Goal: Find contact information: Find contact information

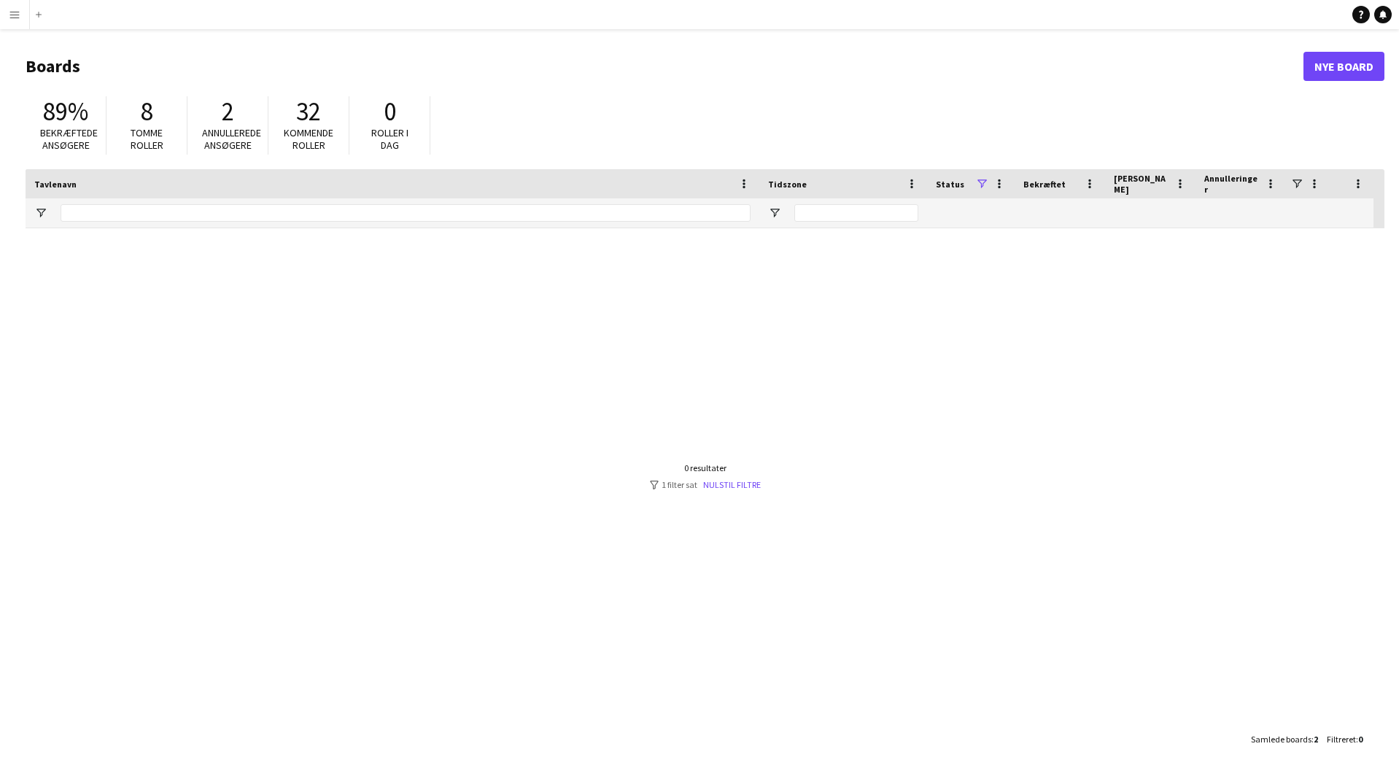
click at [20, 15] on button "Menu" at bounding box center [14, 14] width 29 height 29
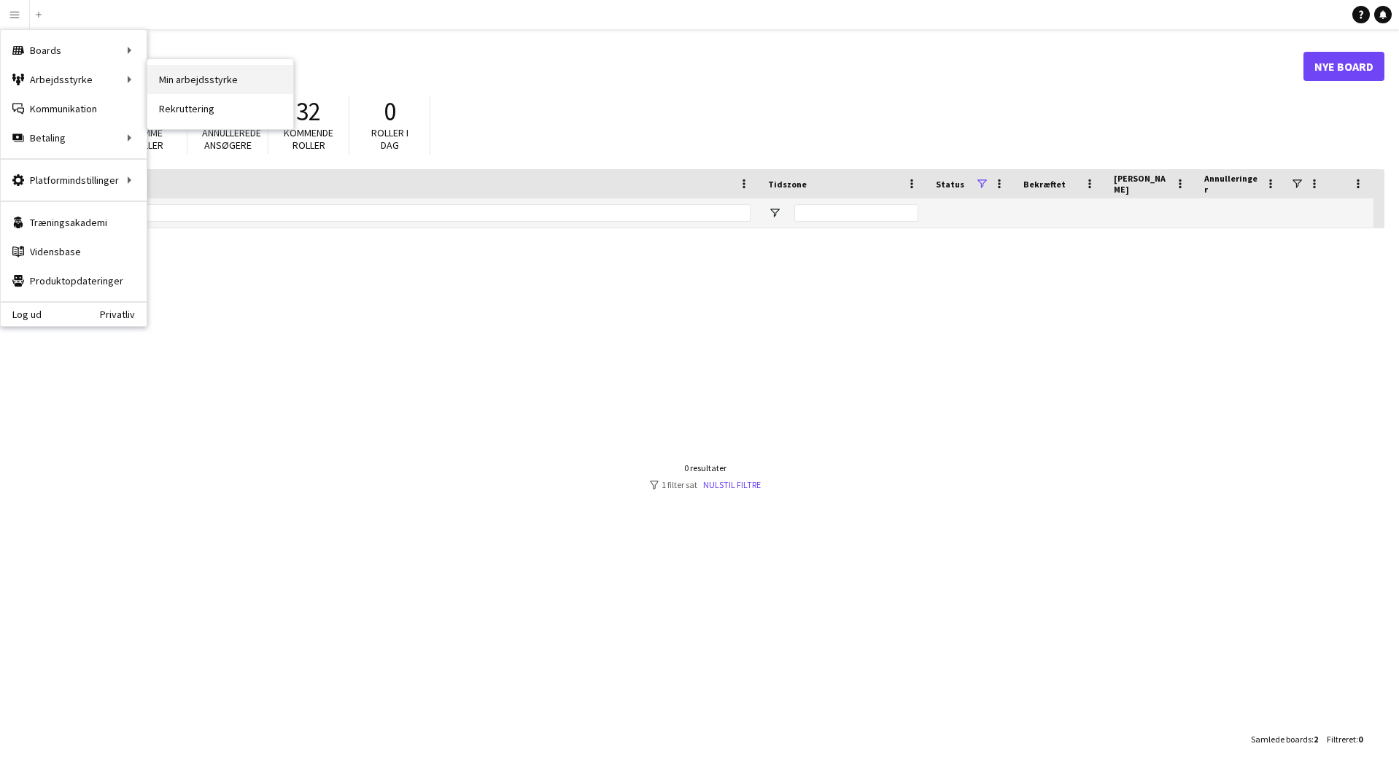
click at [180, 80] on link "Min arbejdsstyrke" at bounding box center [220, 79] width 146 height 29
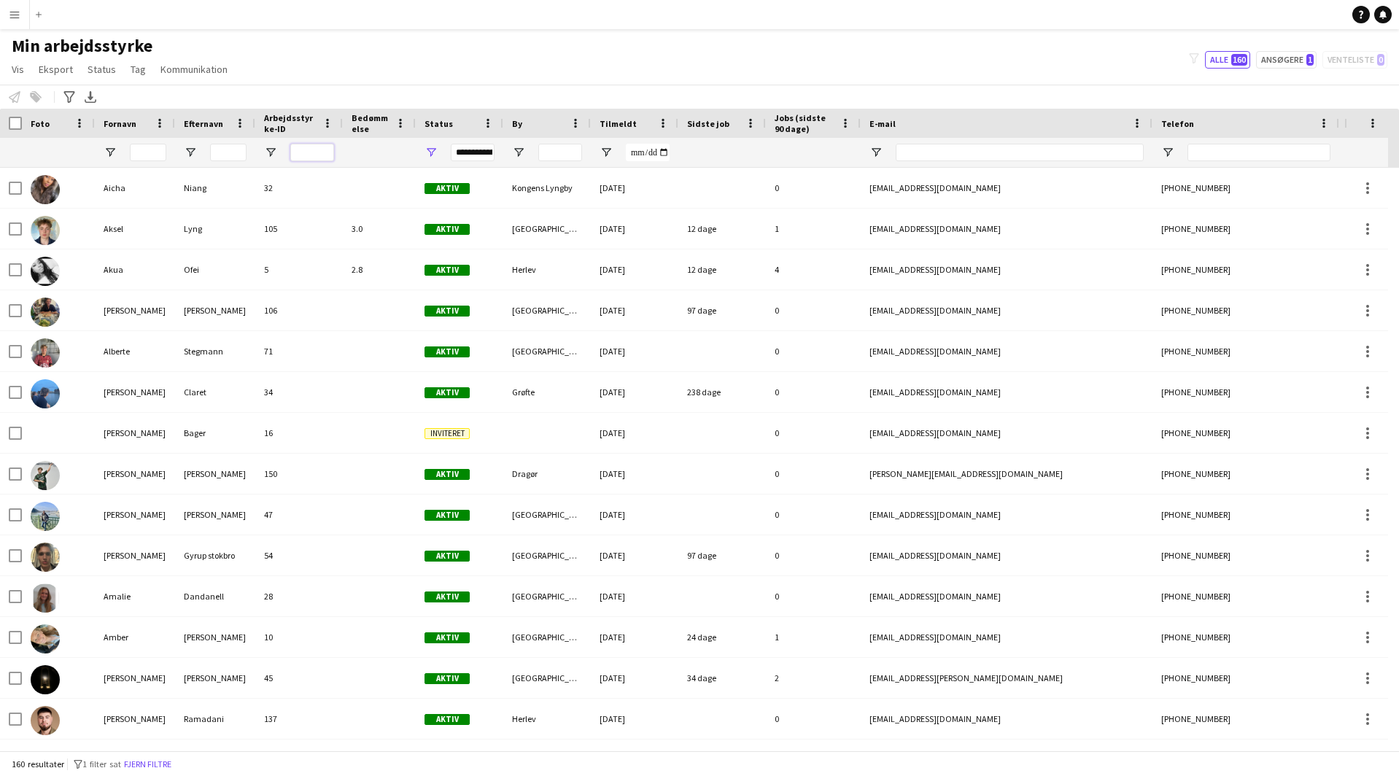
click at [310, 154] on input "Arbejdsstyrke-ID Filter Input" at bounding box center [312, 153] width 44 height 18
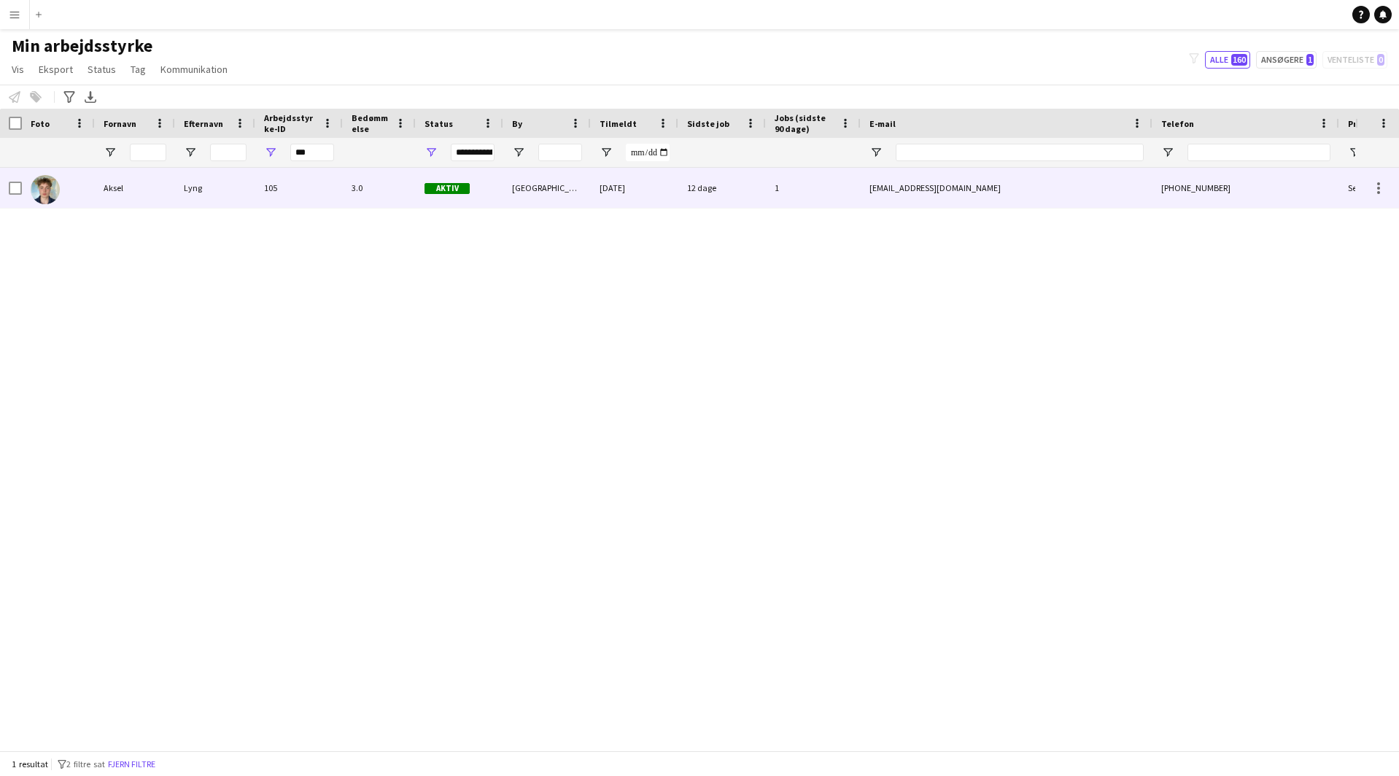
click at [180, 184] on div "Lyng" at bounding box center [215, 188] width 80 height 40
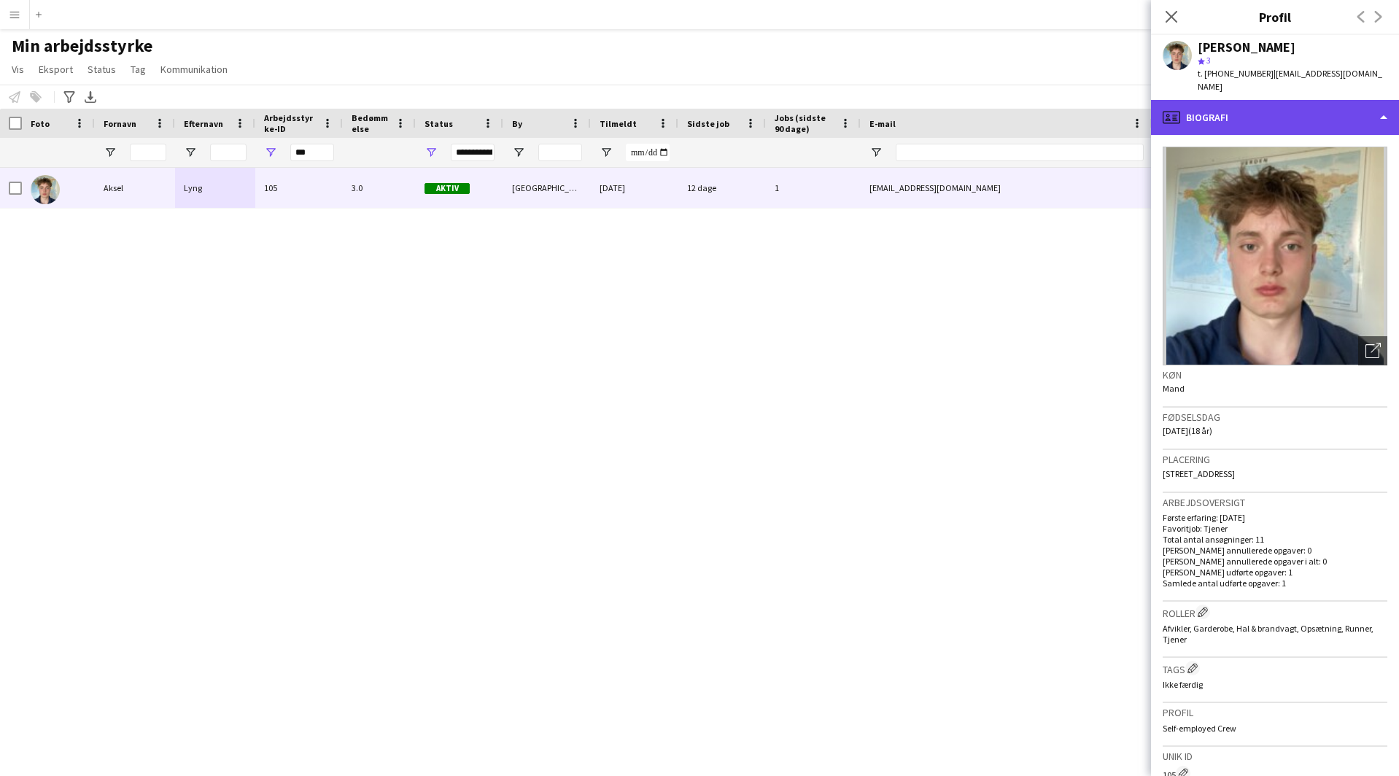
click at [1231, 100] on div "profile Biografi" at bounding box center [1275, 117] width 248 height 35
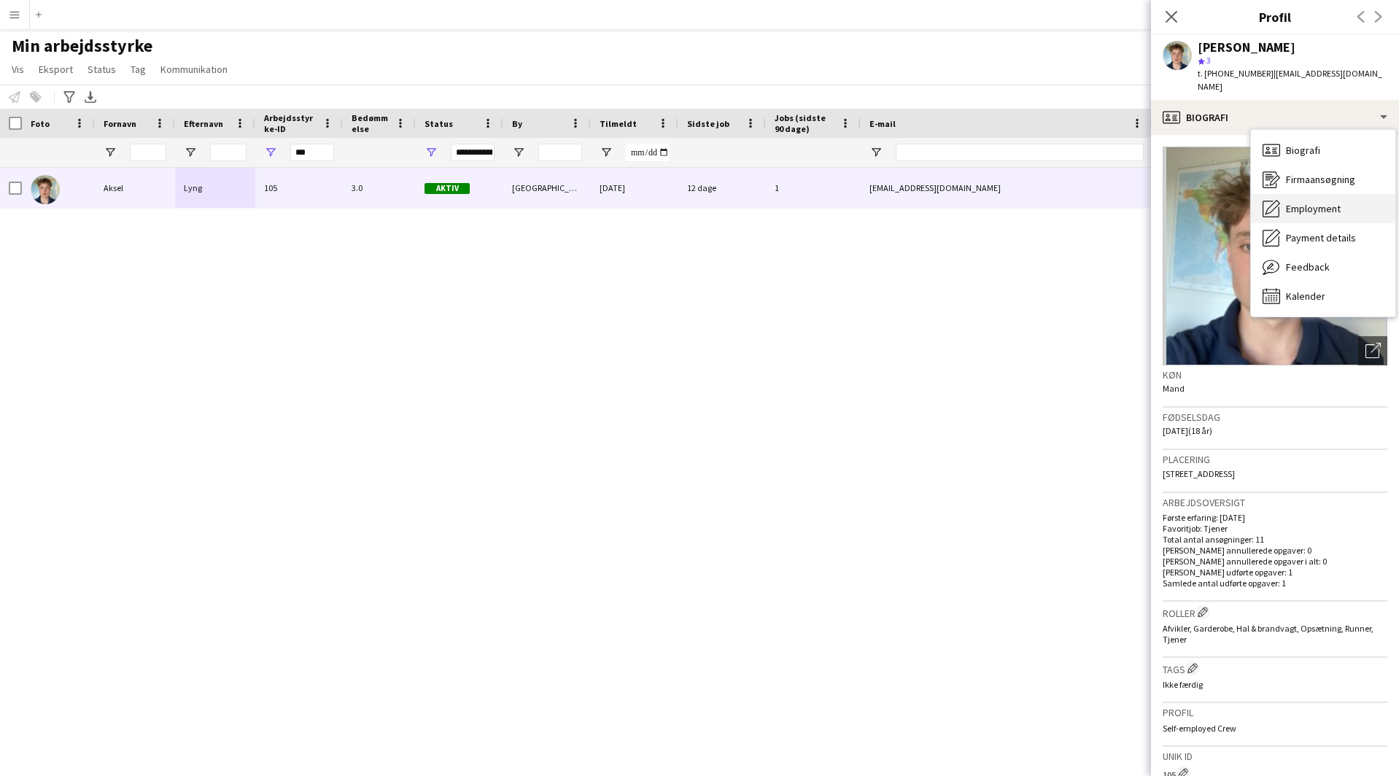
click at [1304, 202] on span "Employment" at bounding box center [1313, 208] width 55 height 13
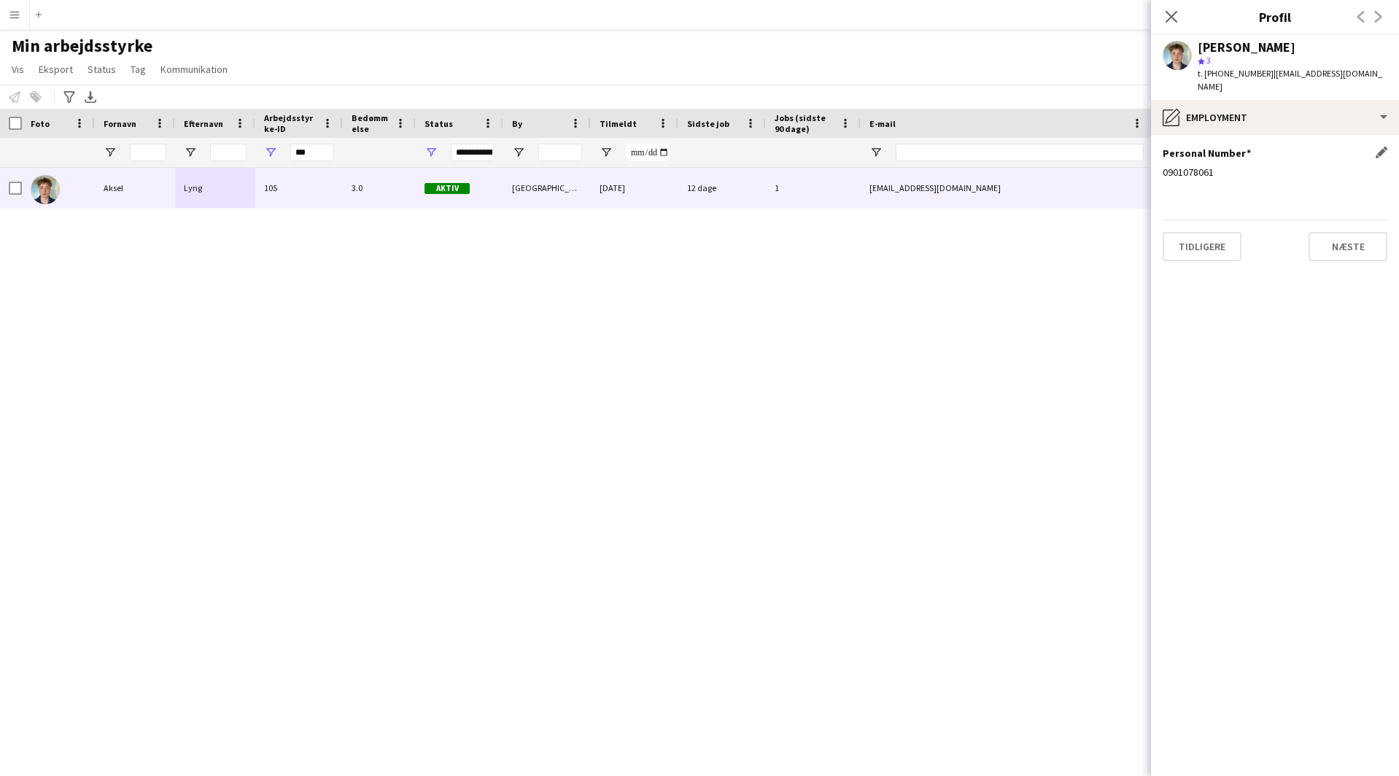
click at [1174, 166] on div "0901078061" at bounding box center [1275, 172] width 225 height 13
copy div "0901078061"
drag, startPoint x: 1246, startPoint y: 47, endPoint x: 1175, endPoint y: 49, distance: 71.5
click at [1175, 49] on div "[PERSON_NAME] star 3 t. [PHONE_NUMBER] | [EMAIL_ADDRESS][DOMAIN_NAME]" at bounding box center [1275, 67] width 248 height 65
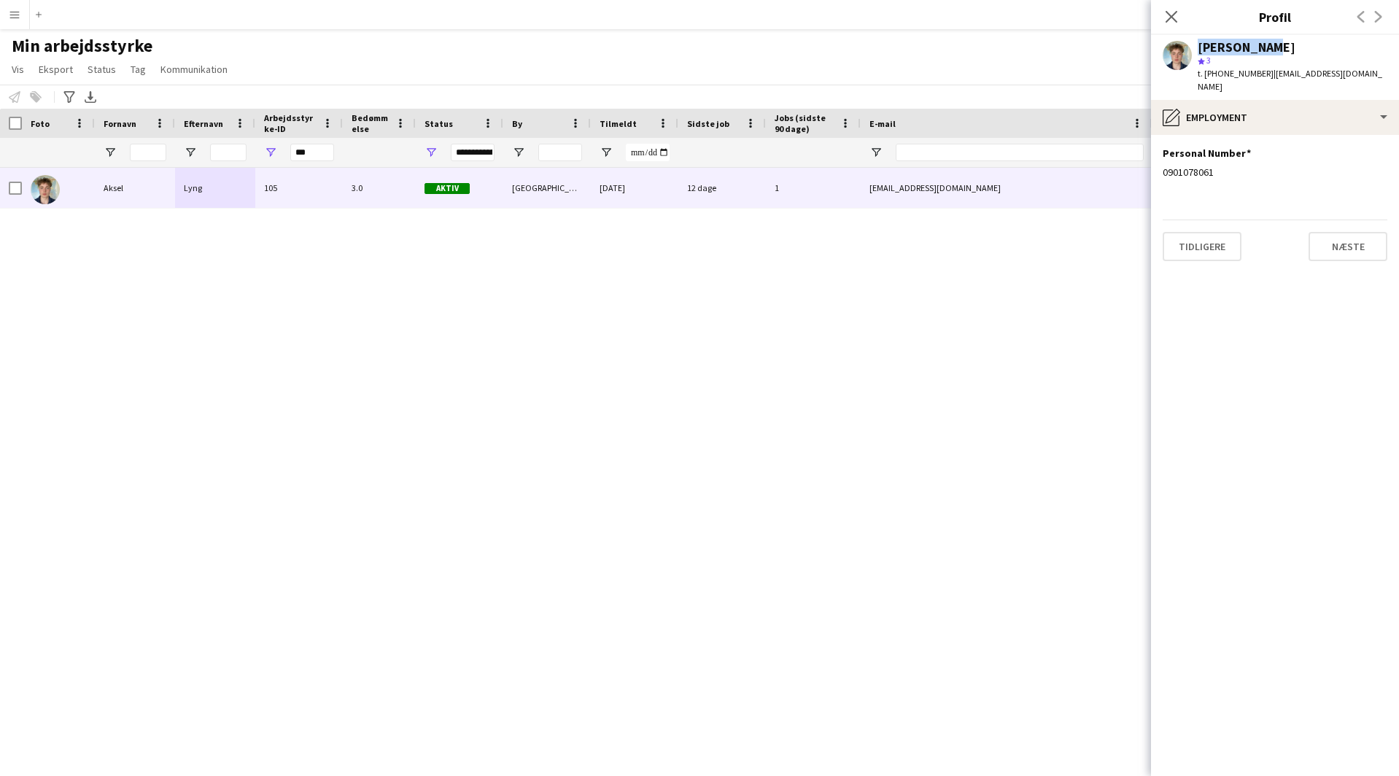
copy div "[PERSON_NAME]"
drag, startPoint x: 1342, startPoint y: 76, endPoint x: 1258, endPoint y: 78, distance: 83.9
click at [1258, 78] on div "[PERSON_NAME] star 3 t. [PHONE_NUMBER] | [EMAIL_ADDRESS][DOMAIN_NAME]" at bounding box center [1275, 67] width 248 height 65
copy span "[EMAIL_ADDRESS][DOMAIN_NAME]"
click at [1172, 166] on div "0901078061" at bounding box center [1275, 172] width 225 height 13
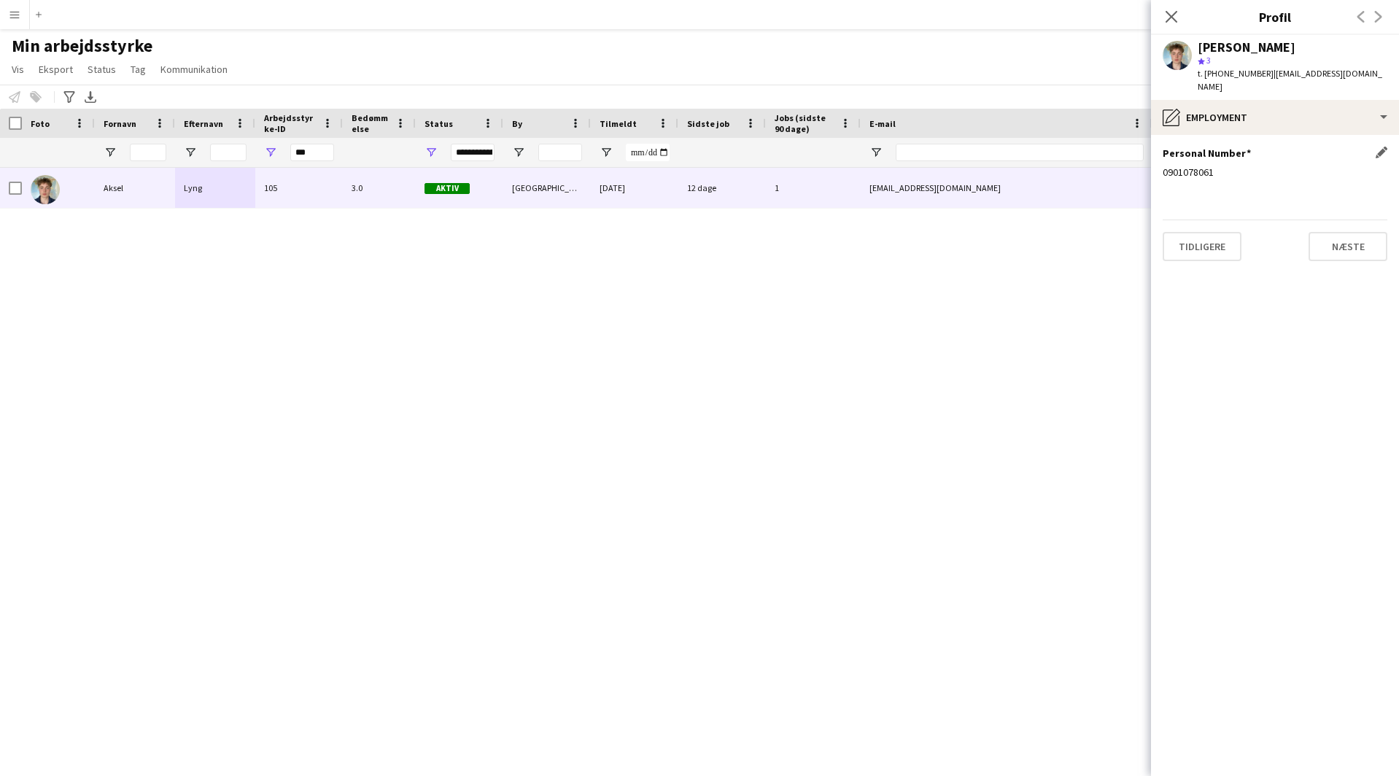
click at [1172, 166] on div "0901078061" at bounding box center [1275, 172] width 225 height 13
click at [379, 256] on div "Aksel Lyng 105 3.0 Aktiv København 01-05-2025 12 dage 1 aksellyng@gmail.com +45…" at bounding box center [678, 454] width 1356 height 572
click at [1231, 104] on div "pencil4 Employment" at bounding box center [1275, 117] width 248 height 35
click at [1295, 231] on span "Payment details" at bounding box center [1321, 237] width 70 height 13
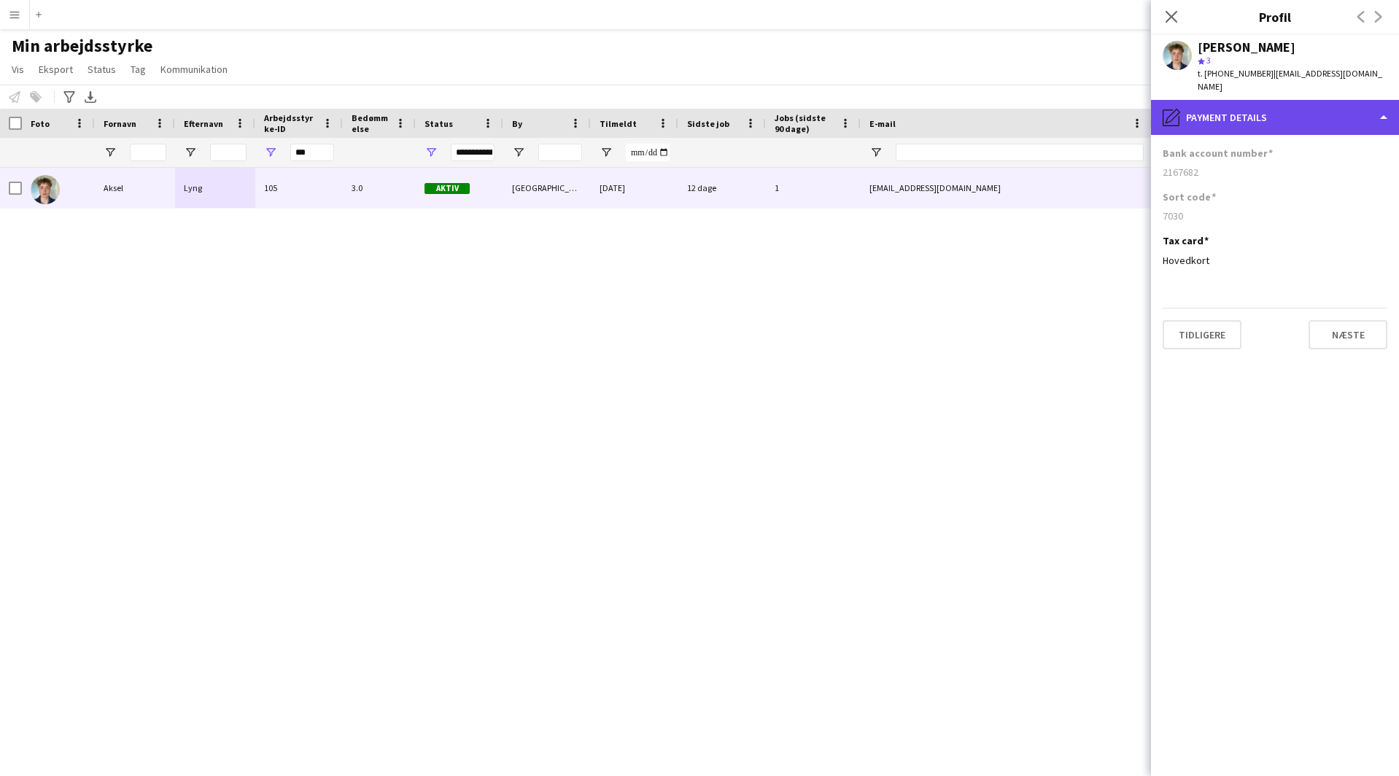
click at [1249, 117] on div "pencil4 Payment details" at bounding box center [1275, 117] width 248 height 35
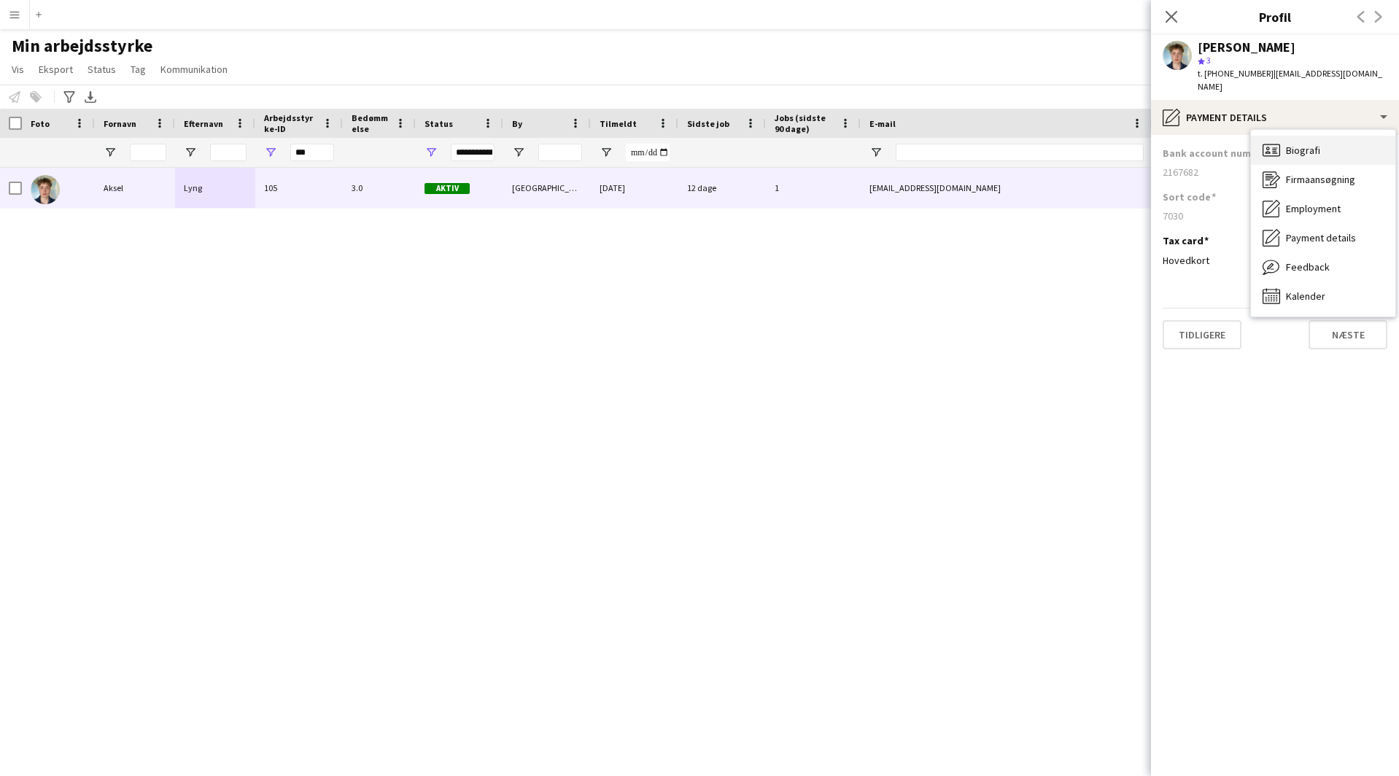
click at [1290, 144] on span "Biografi" at bounding box center [1303, 150] width 34 height 13
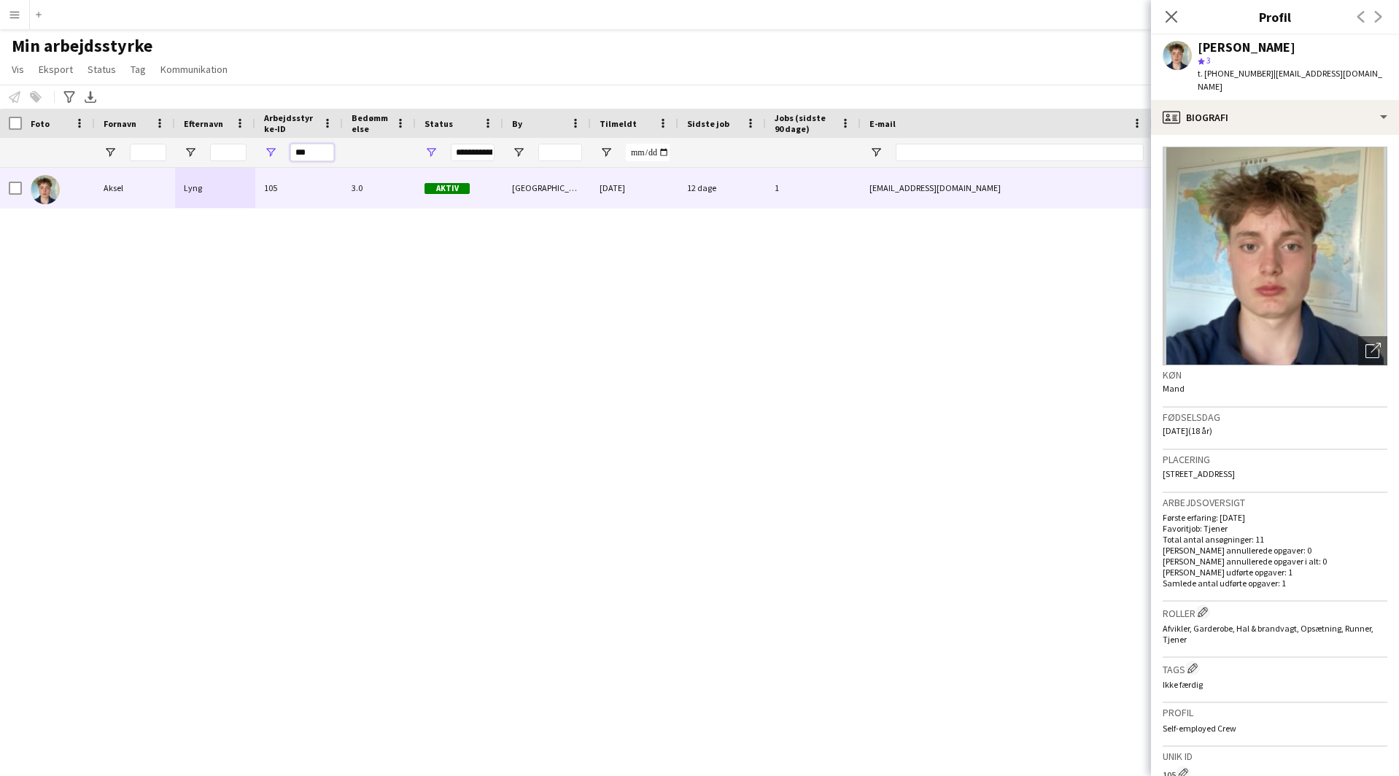
click at [314, 155] on input "***" at bounding box center [312, 153] width 44 height 18
click at [313, 155] on input "***" at bounding box center [312, 153] width 44 height 18
paste input "Arbejdsstyrke-ID Filter Input"
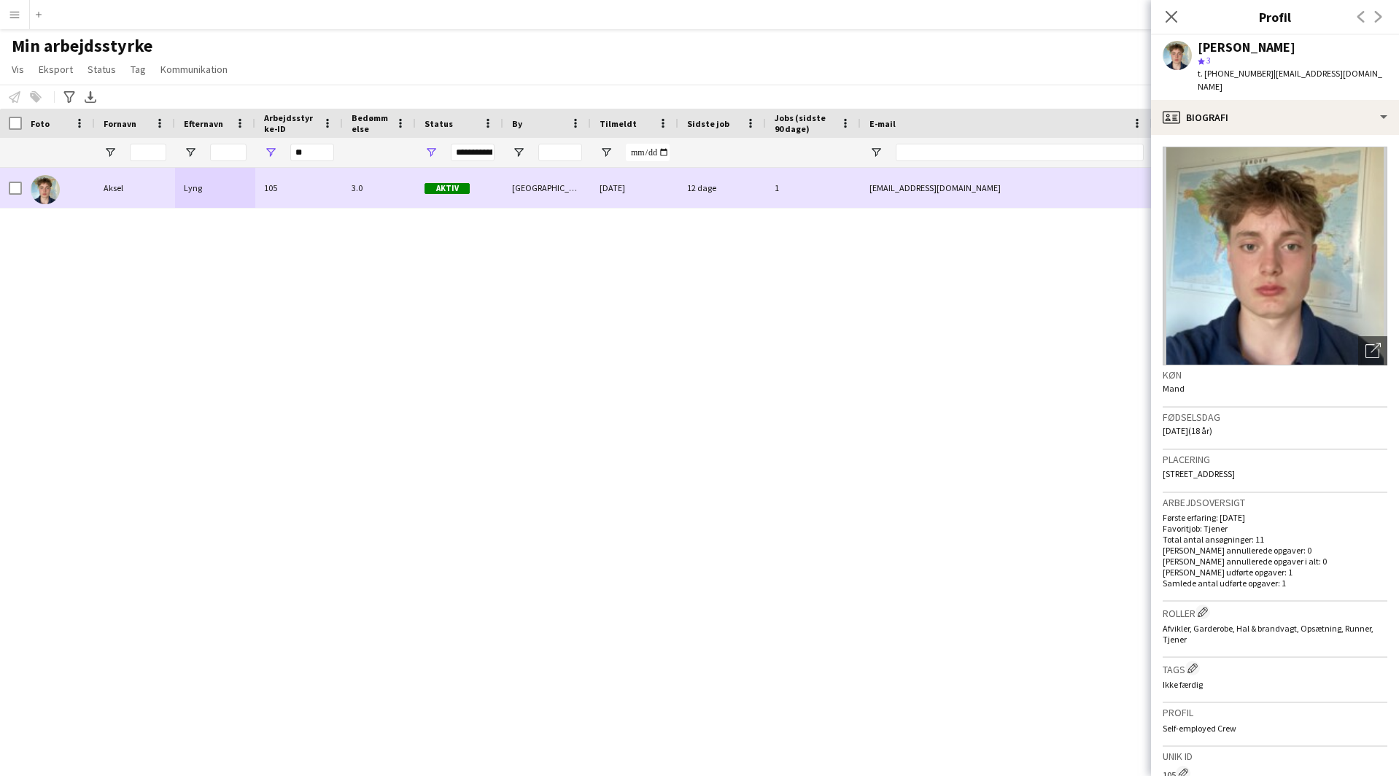
click at [336, 292] on div "Aksel Lyng 105 3.0 Aktiv København 01-05-2025 12 dage 1 aksellyng@gmail.com +45…" at bounding box center [678, 454] width 1356 height 572
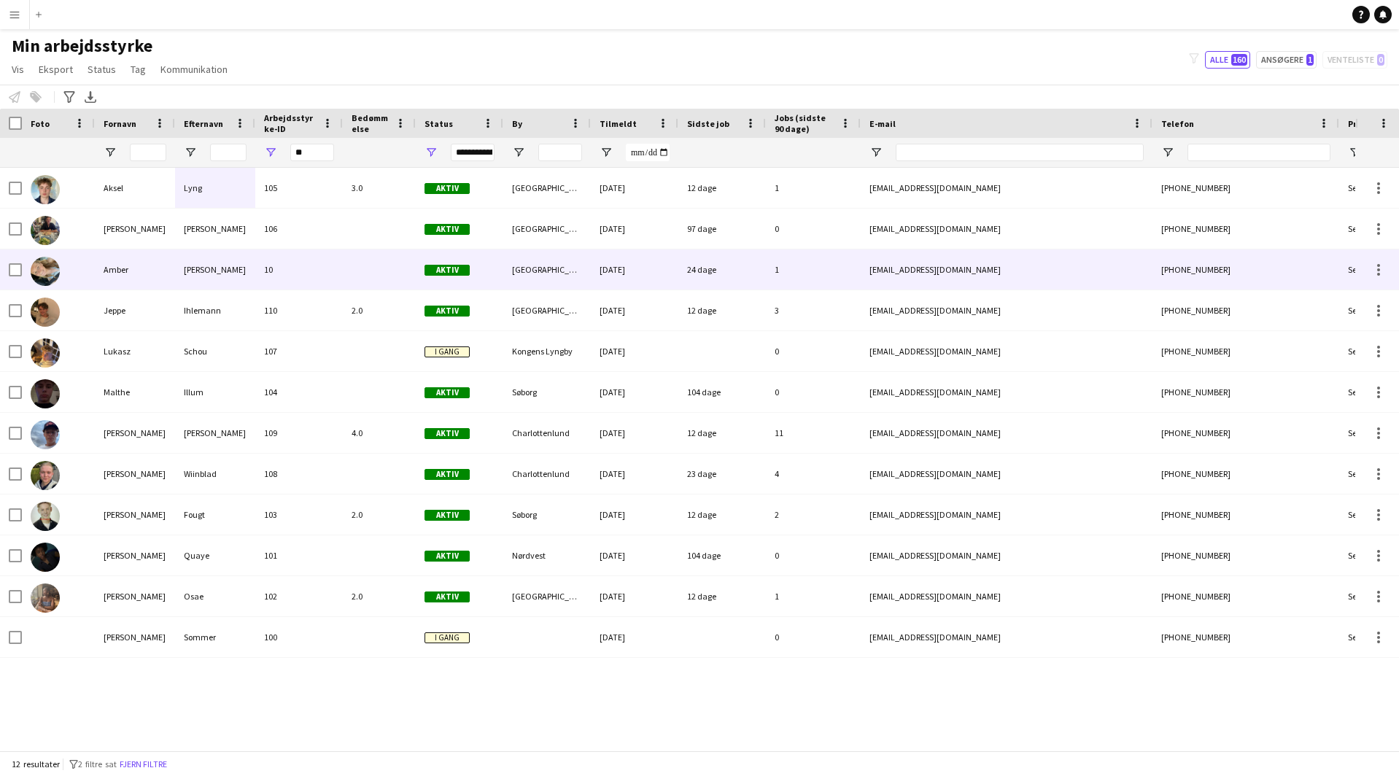
click at [286, 267] on div "10" at bounding box center [299, 270] width 88 height 40
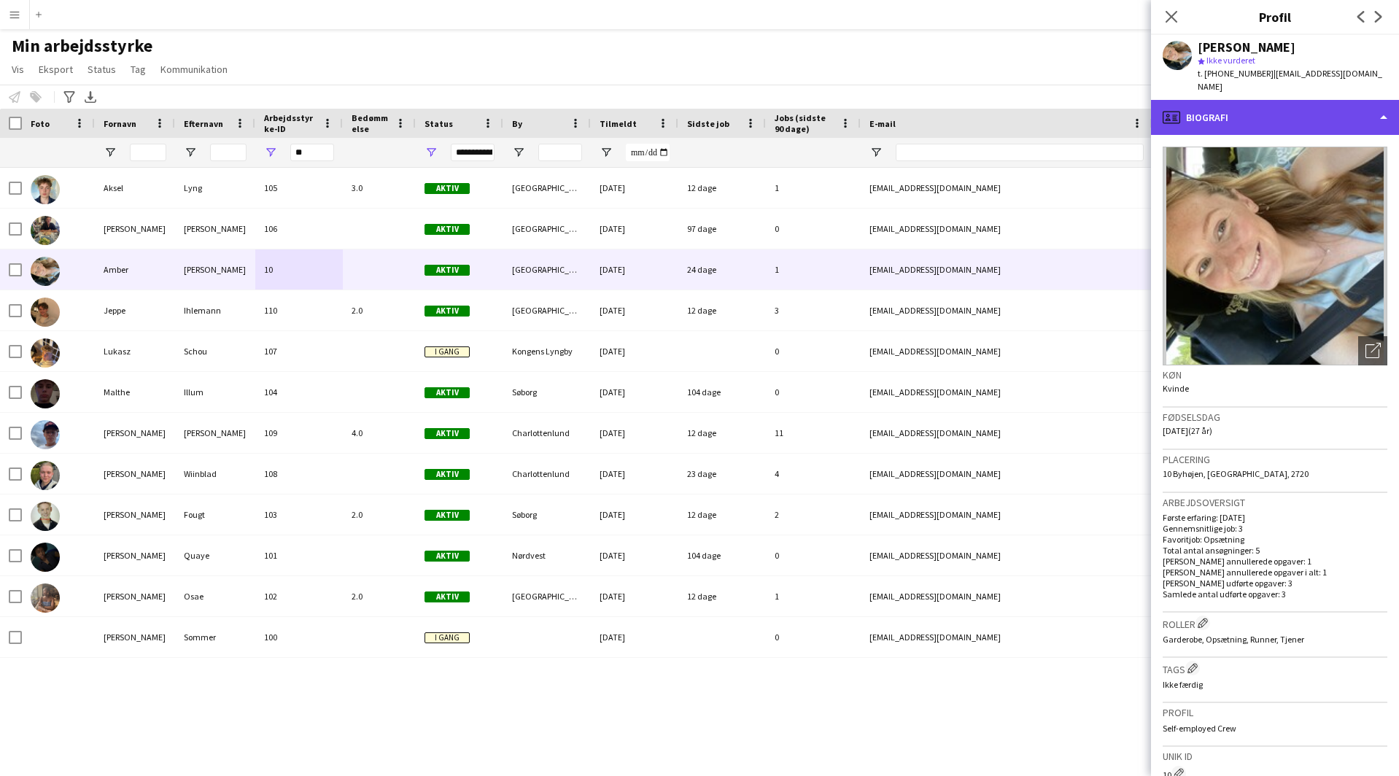
click at [1242, 109] on div "profile Biografi" at bounding box center [1275, 117] width 248 height 35
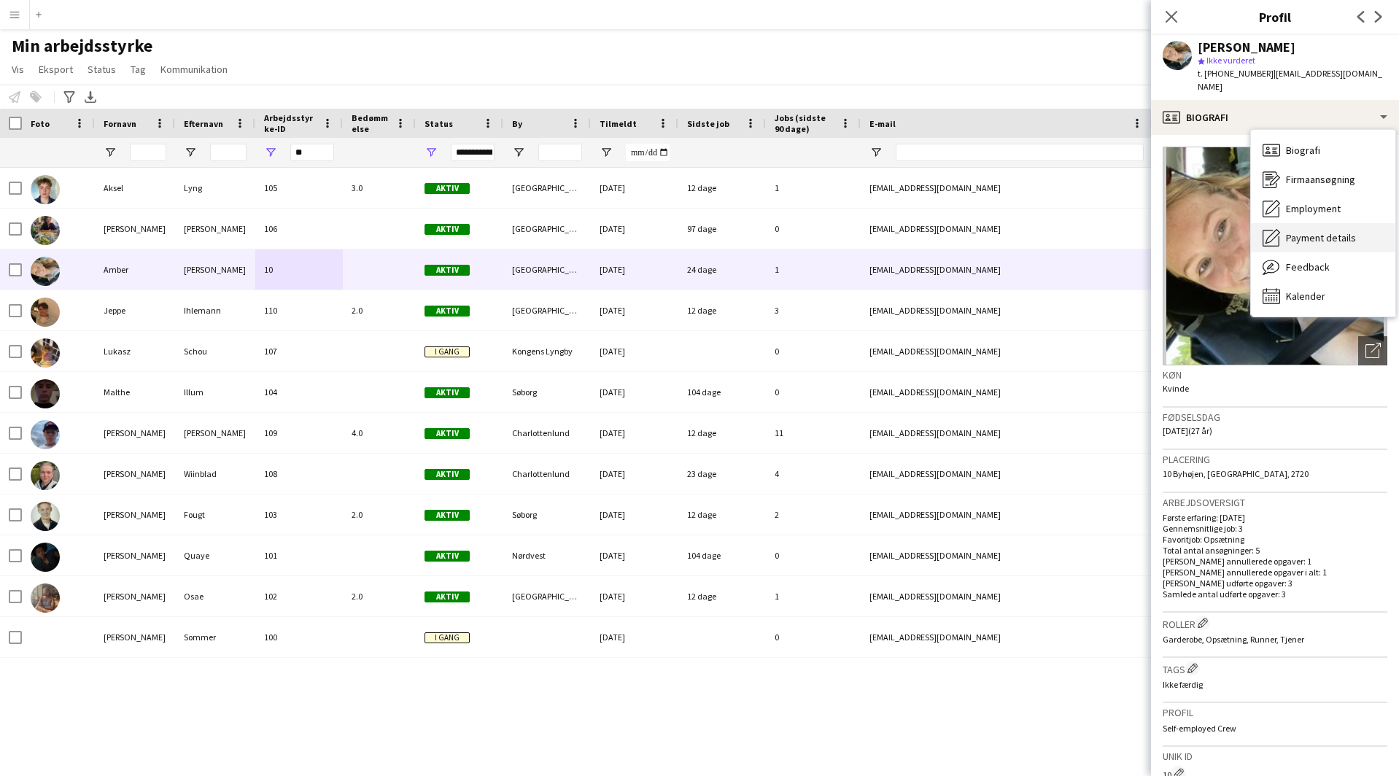
click at [1317, 231] on span "Payment details" at bounding box center [1321, 237] width 70 height 13
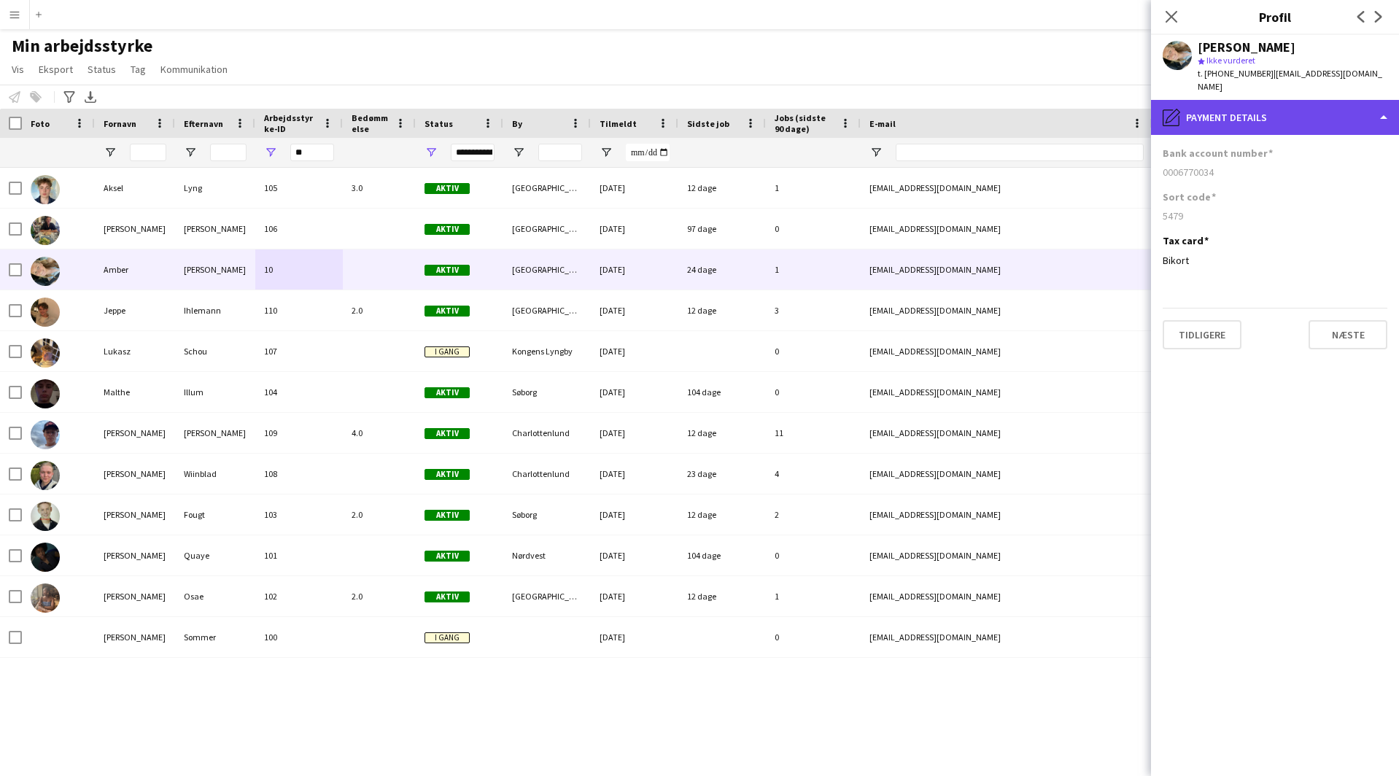
click at [1233, 104] on div "pencil4 Payment details" at bounding box center [1275, 117] width 248 height 35
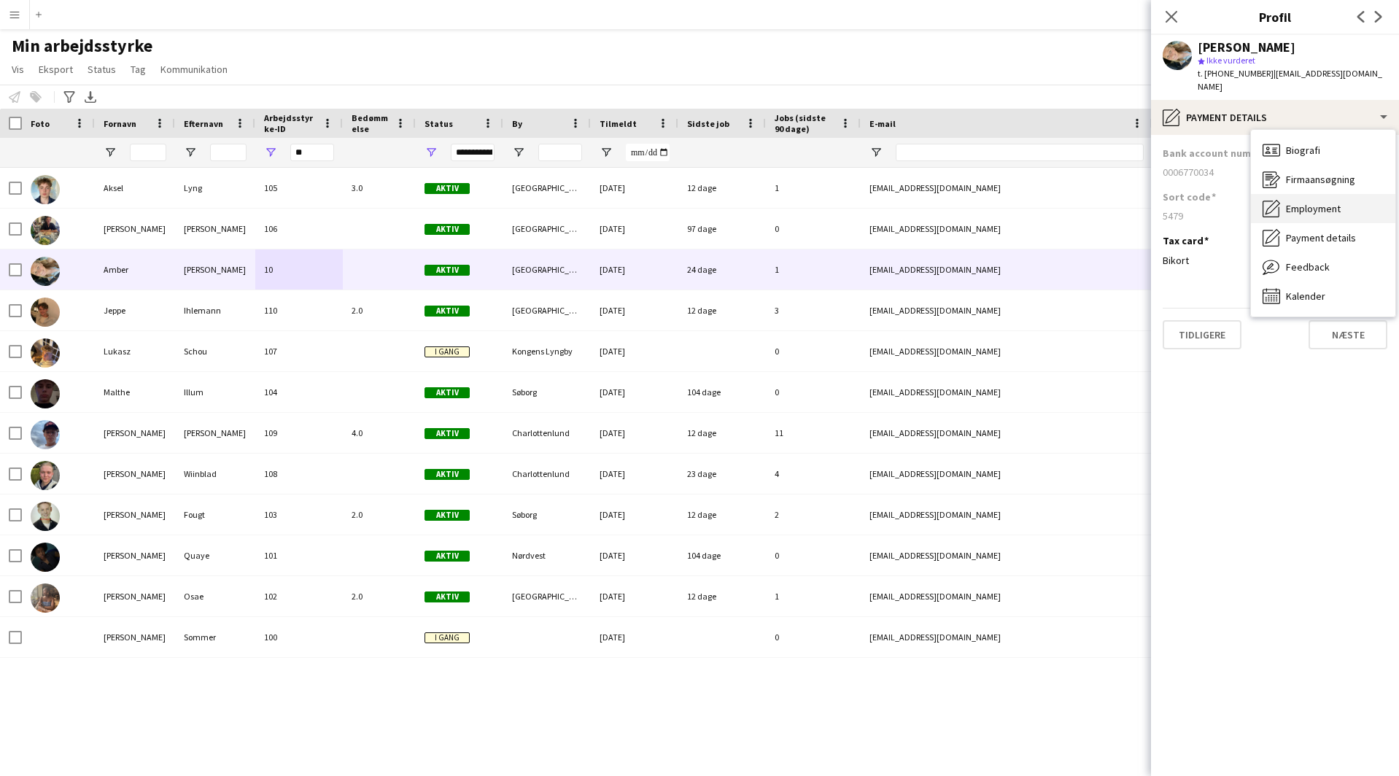
click at [1298, 202] on span "Employment" at bounding box center [1313, 208] width 55 height 13
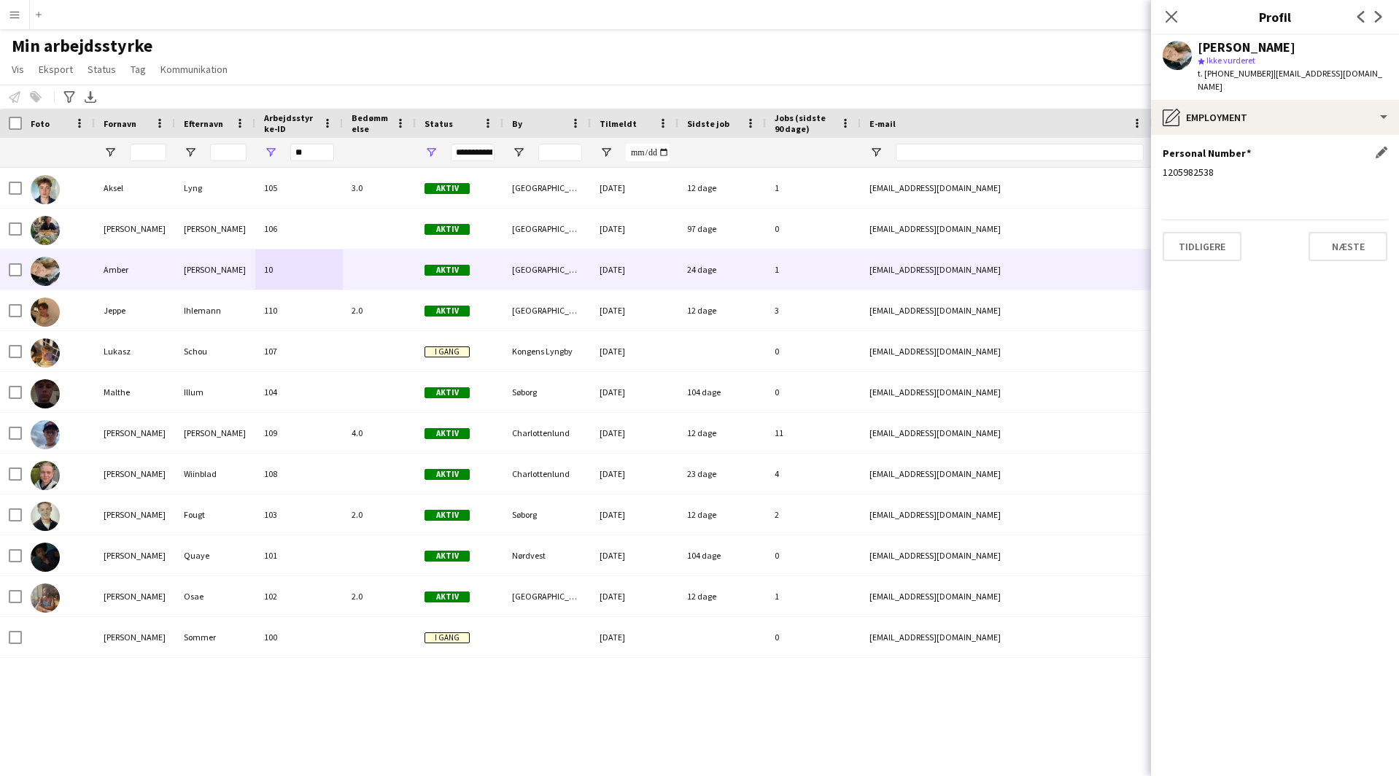
click at [1181, 166] on div "1205982538" at bounding box center [1275, 172] width 225 height 13
copy div "1205982538"
click at [1269, 47] on div "Amber Hansen" at bounding box center [1247, 47] width 98 height 13
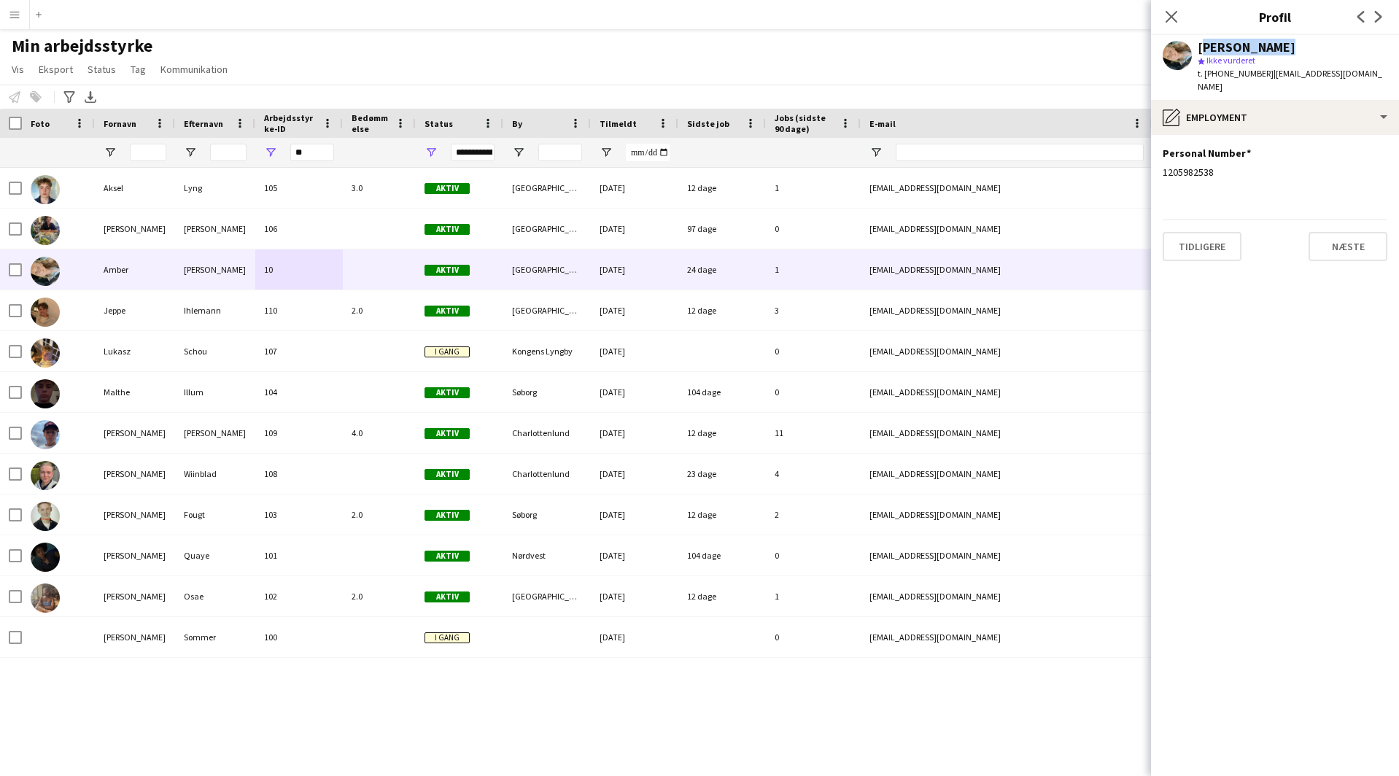
click at [1269, 47] on div "Amber Hansen" at bounding box center [1247, 47] width 98 height 13
copy div "Amber Hansen"
drag, startPoint x: 1313, startPoint y: 72, endPoint x: 1259, endPoint y: 77, distance: 54.2
click at [1259, 77] on span "| amber@live.dk" at bounding box center [1290, 80] width 185 height 24
copy span "amber@live.dk"
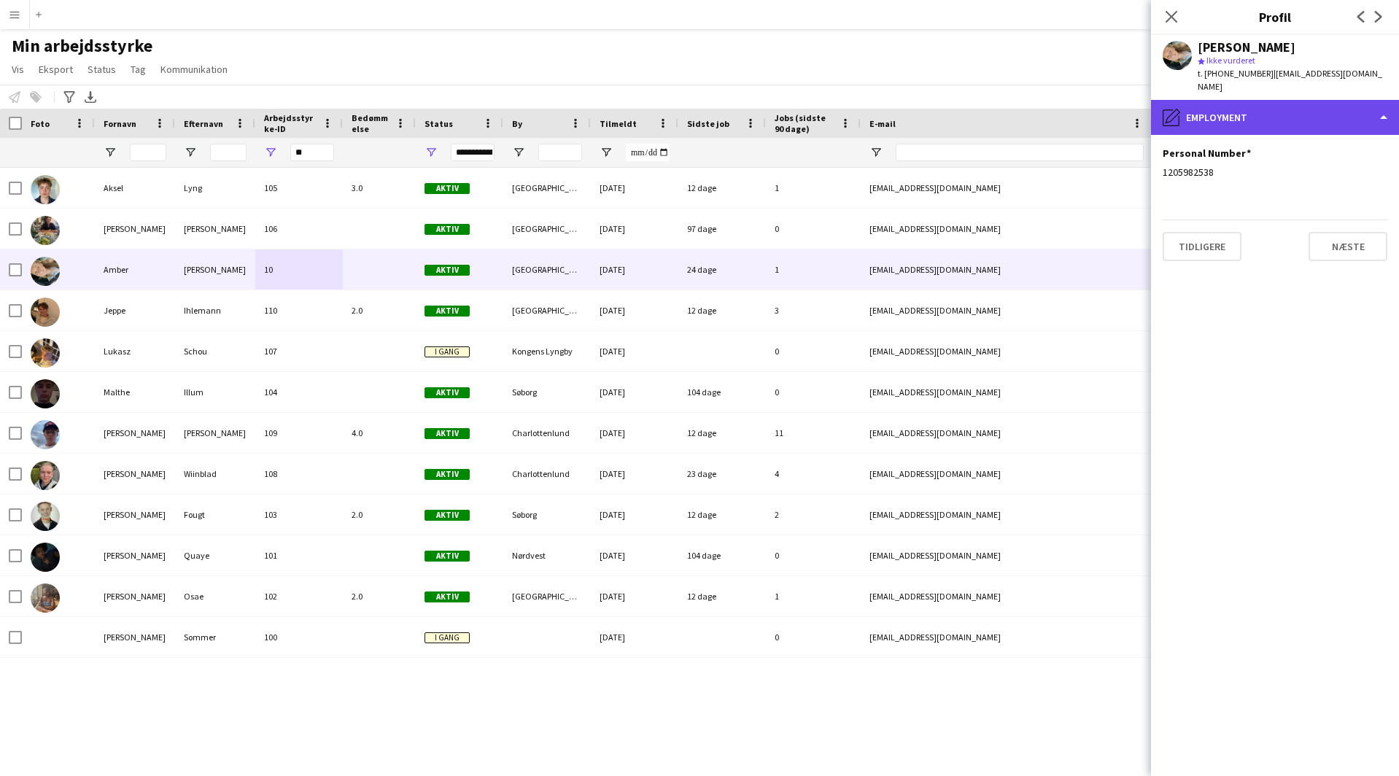
click at [1224, 100] on div "pencil4 Employment" at bounding box center [1275, 117] width 248 height 35
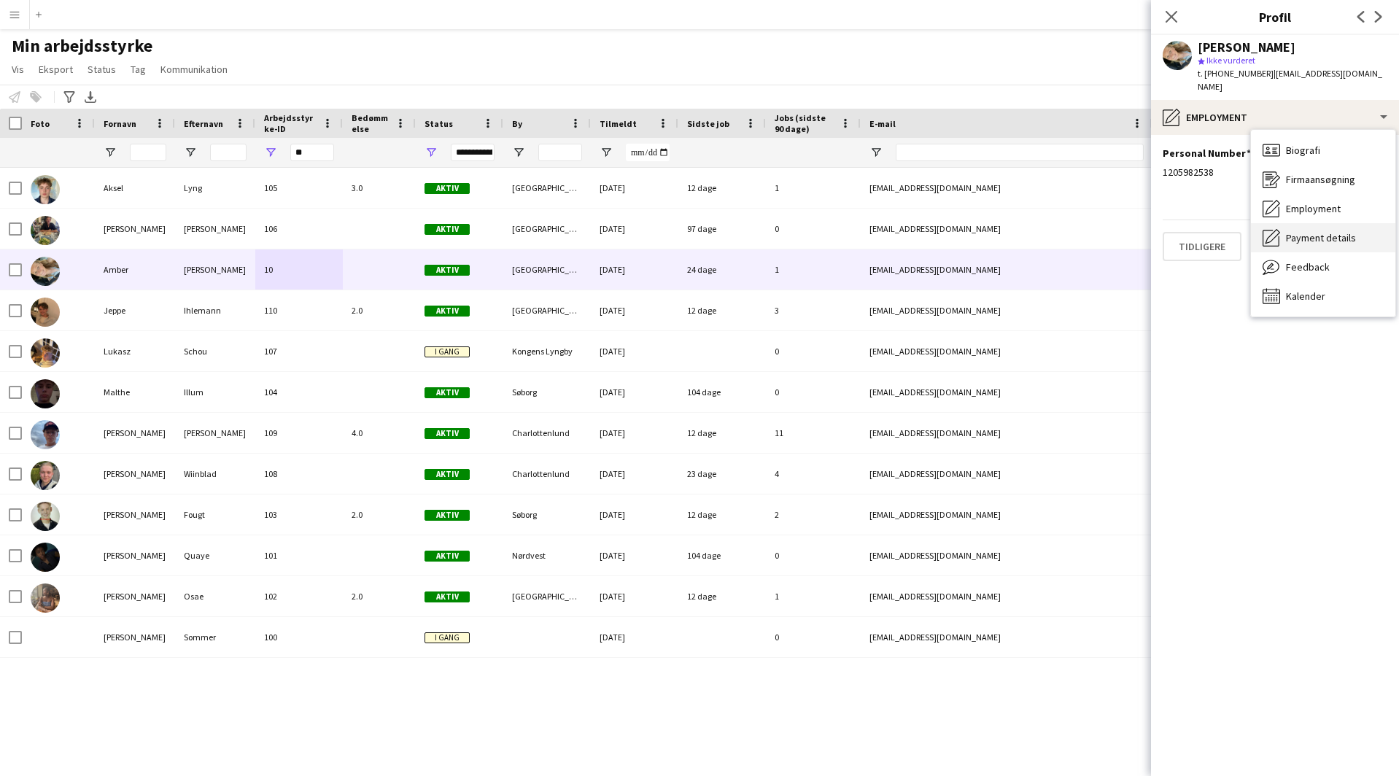
click at [1317, 231] on span "Payment details" at bounding box center [1321, 237] width 70 height 13
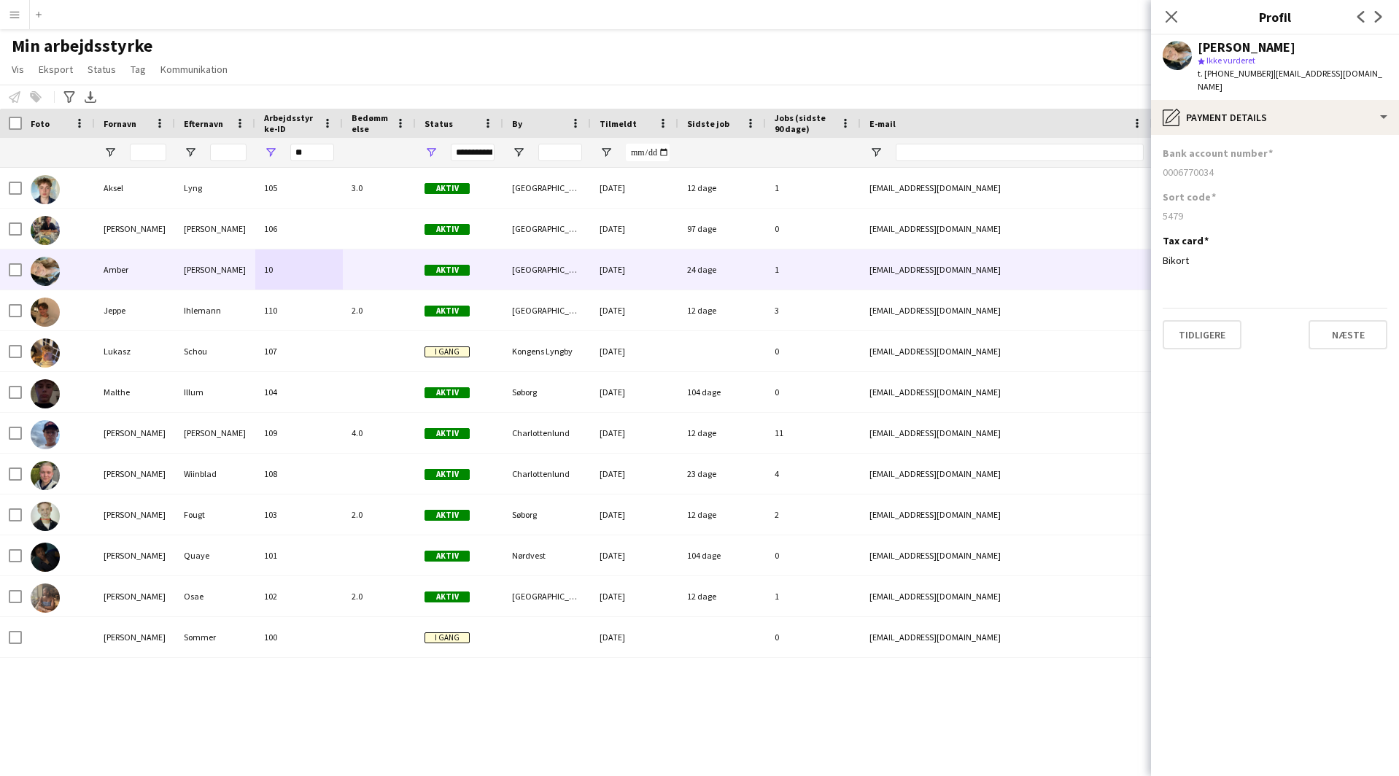
click at [1178, 209] on div "5479" at bounding box center [1275, 215] width 225 height 13
copy div "5479"
click at [1188, 166] on div "0006770034" at bounding box center [1275, 172] width 225 height 13
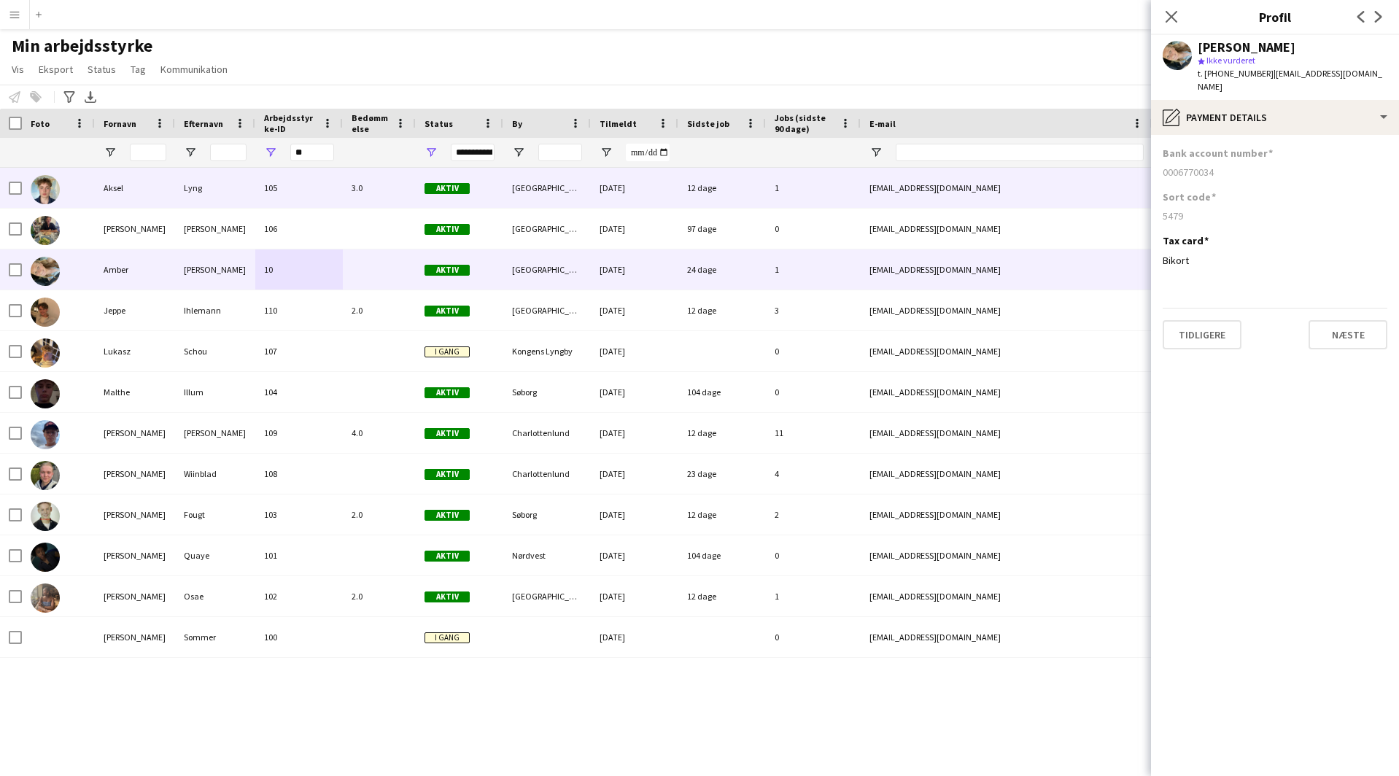
copy div "0006770034"
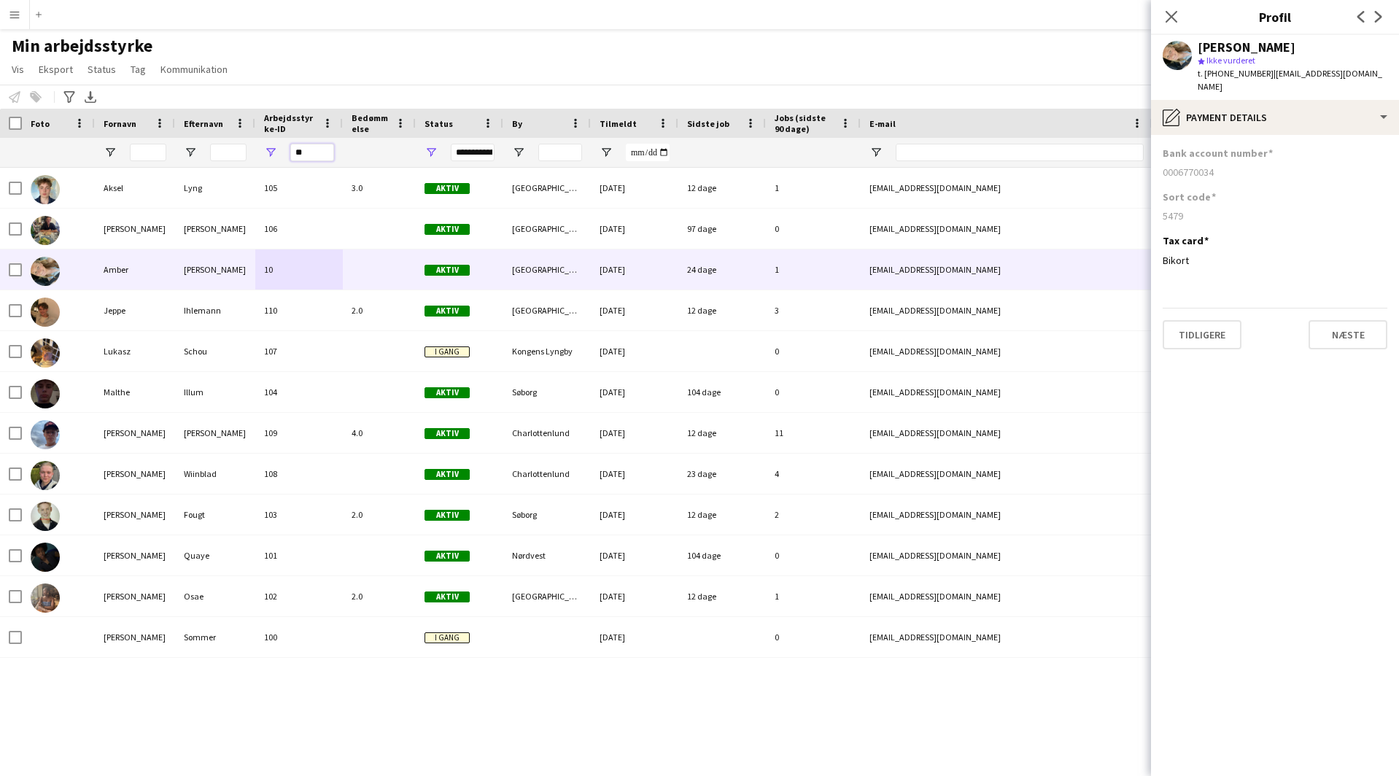
click at [316, 150] on input "**" at bounding box center [312, 153] width 44 height 18
click at [315, 150] on input "**" at bounding box center [312, 153] width 44 height 18
paste input "Arbejdsstyrke-ID Filter Input"
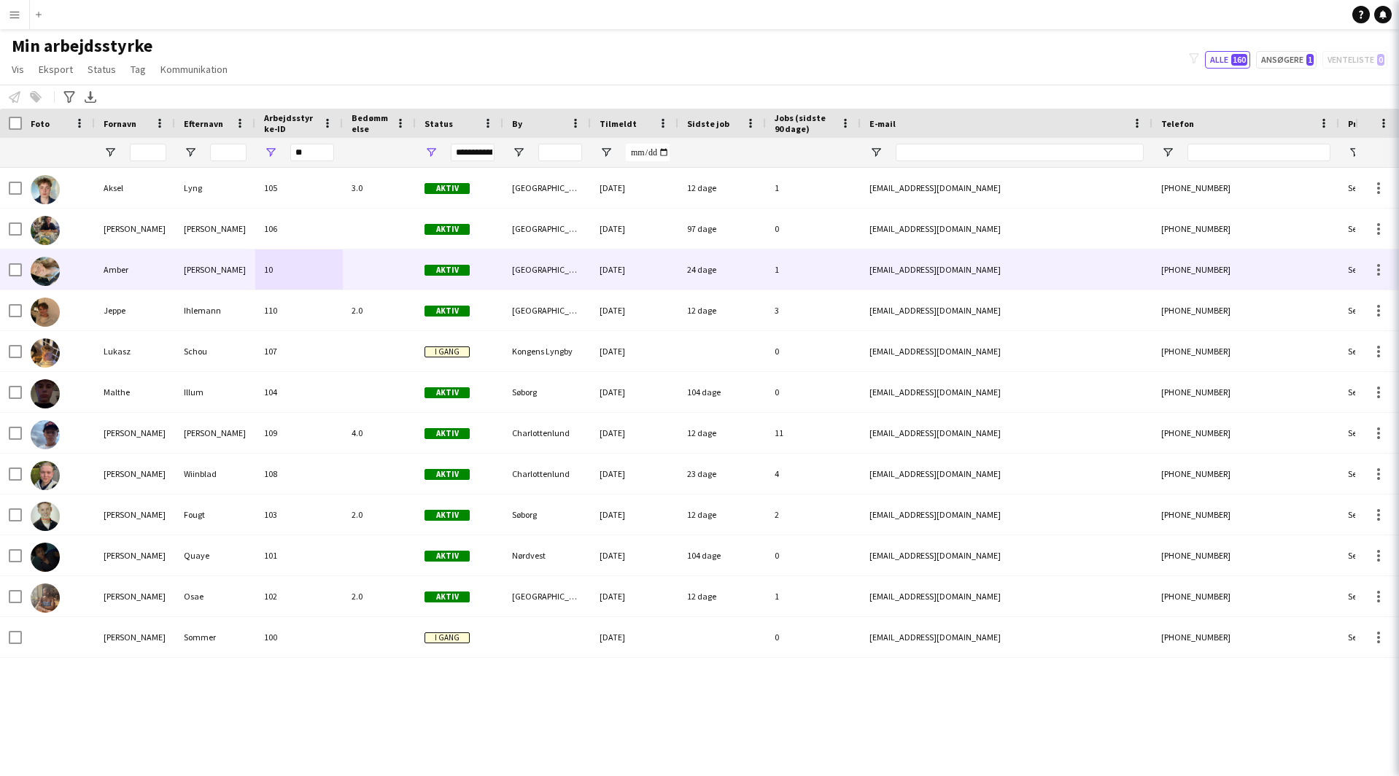
click at [360, 84] on div "Min arbejdsstyrke Vis Visninger Standardvisning Ny visning Opdater visning Slet…" at bounding box center [699, 60] width 1399 height 50
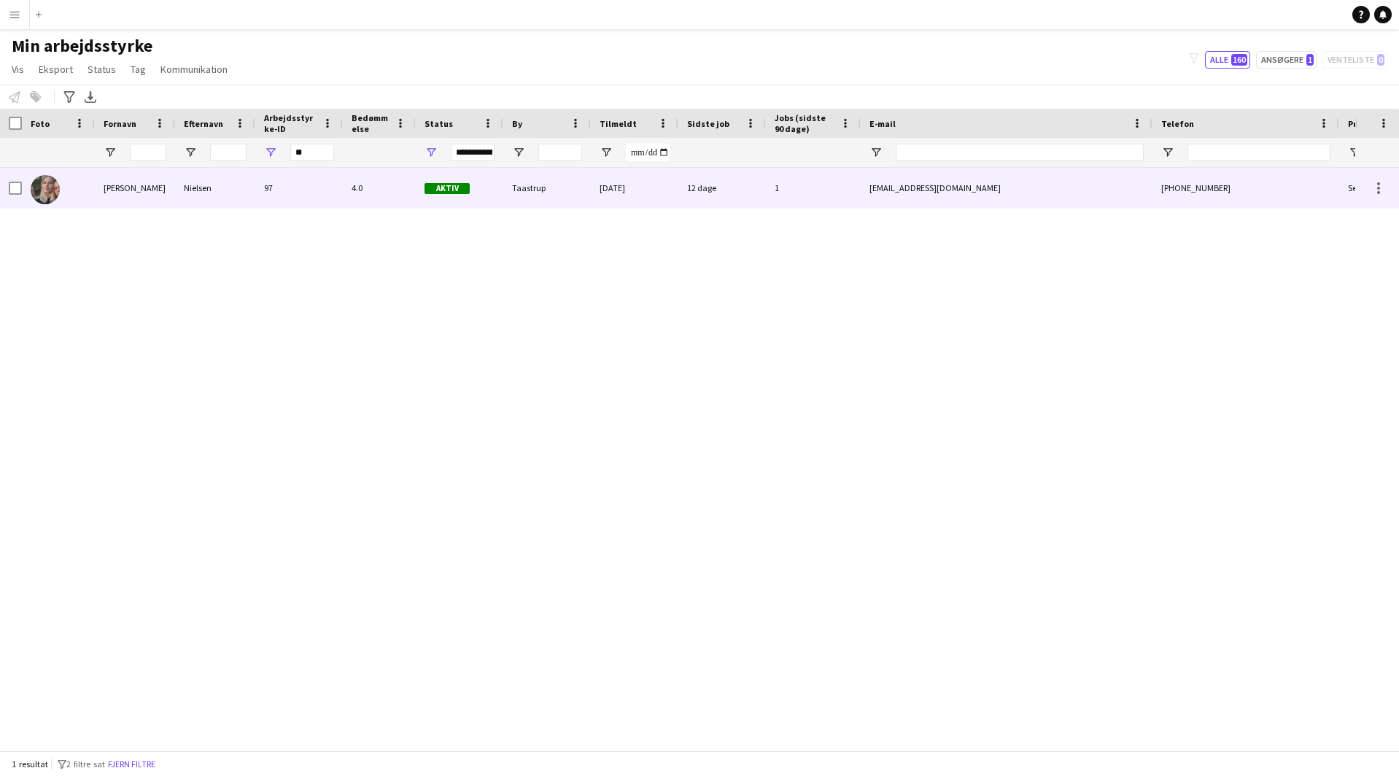
click at [302, 187] on div "97" at bounding box center [299, 188] width 88 height 40
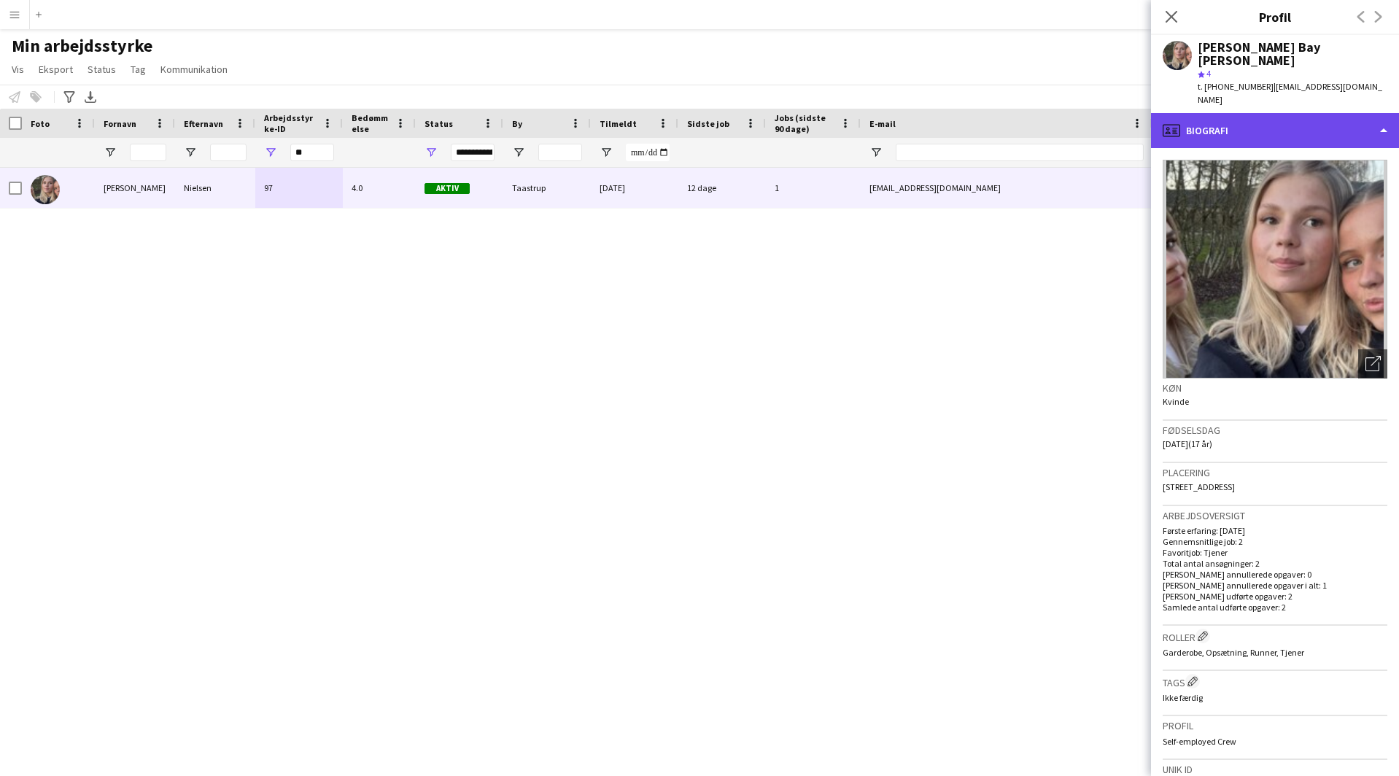
click at [1208, 113] on div "profile Biografi" at bounding box center [1275, 130] width 248 height 35
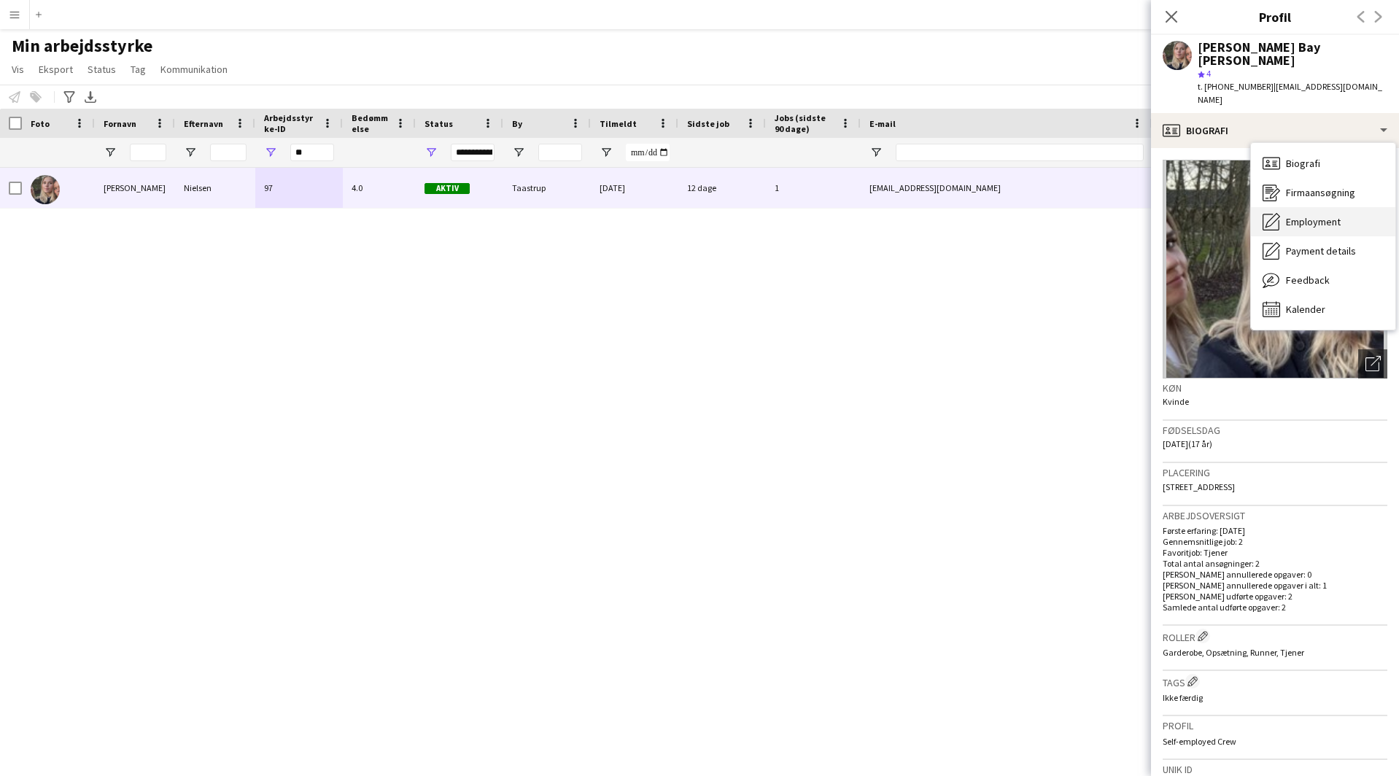
click at [1308, 207] on div "Employment Employment" at bounding box center [1323, 221] width 144 height 29
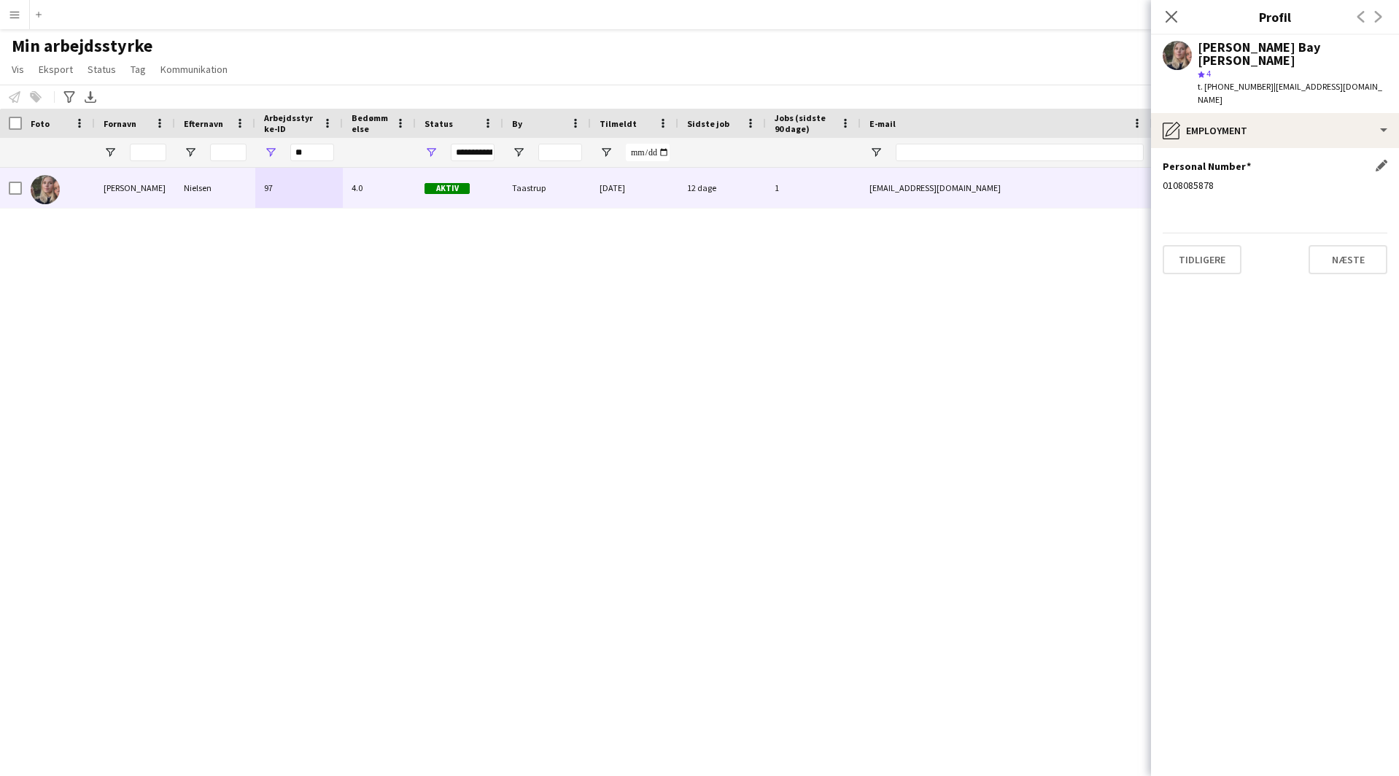
click at [1188, 179] on div "0108085878" at bounding box center [1275, 185] width 225 height 13
copy div "0108085878"
click at [1248, 48] on div "Esther Bay Nielsen" at bounding box center [1293, 54] width 190 height 26
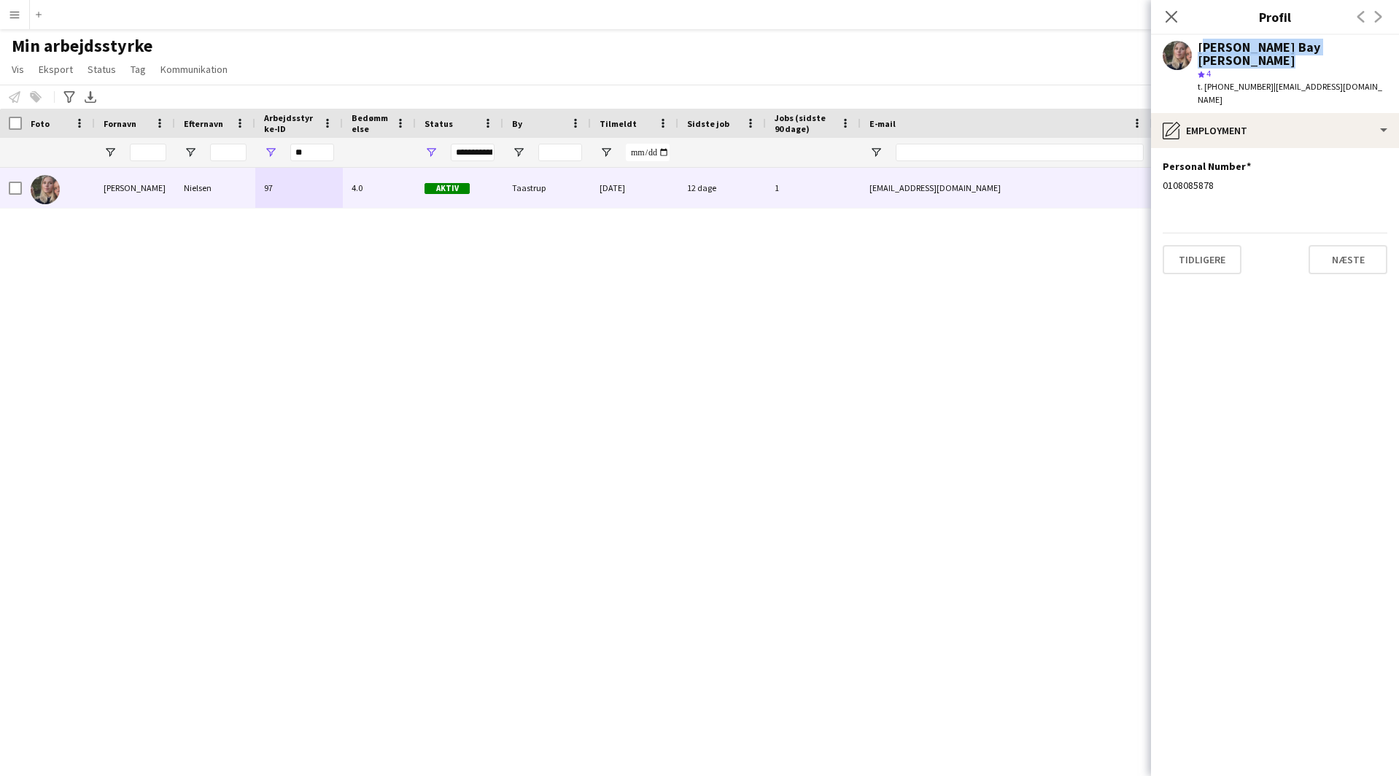
click at [1248, 48] on div "Esther Bay Nielsen" at bounding box center [1293, 54] width 190 height 26
copy div "Esther Bay Nielsen"
click at [1313, 81] on span "| estherbaynielsen@gmail.com" at bounding box center [1290, 93] width 185 height 24
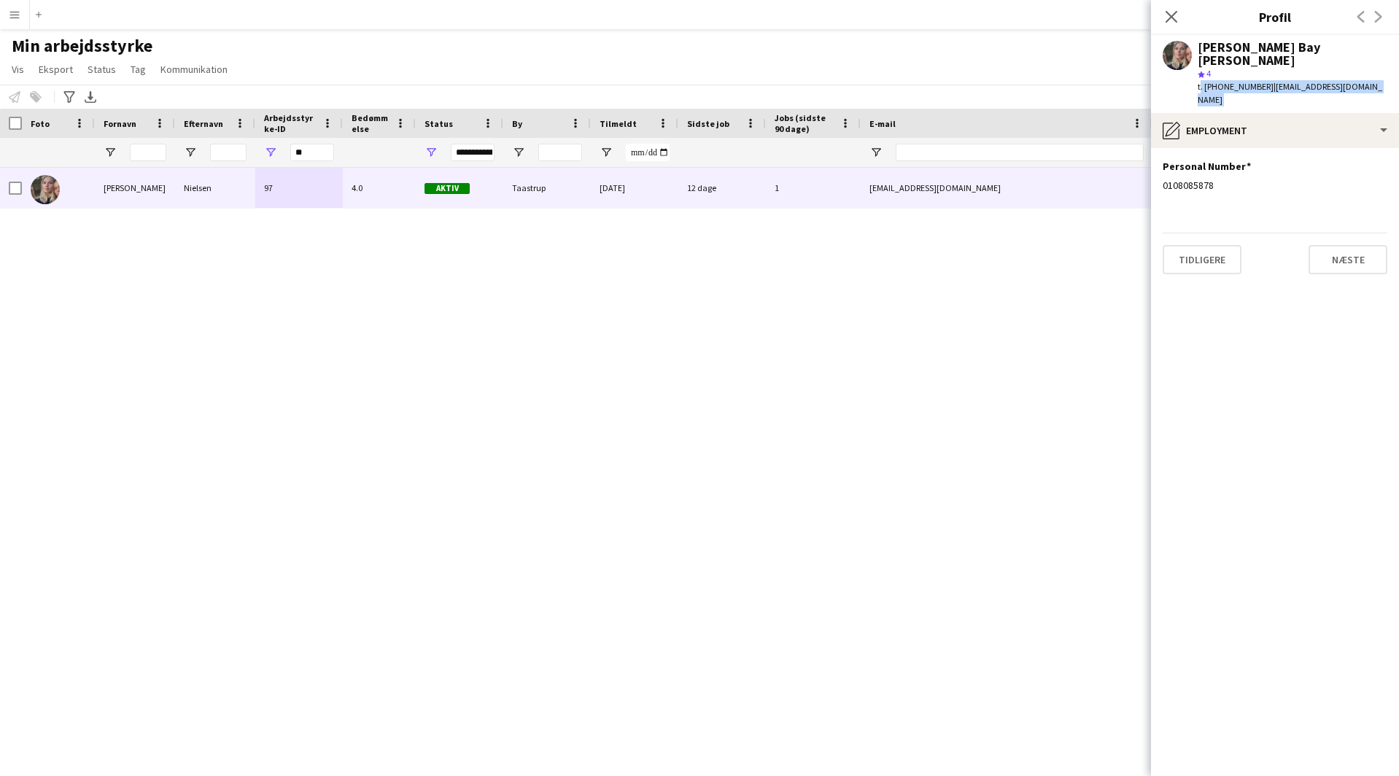
click at [1310, 81] on span "| estherbaynielsen@gmail.com" at bounding box center [1290, 93] width 185 height 24
drag, startPoint x: 1260, startPoint y: 72, endPoint x: 1370, endPoint y: 72, distance: 110.2
click at [1370, 72] on div "Esther Bay Nielsen star 4 t. +4540270222 | estherbaynielsen@gmail.com" at bounding box center [1275, 74] width 248 height 78
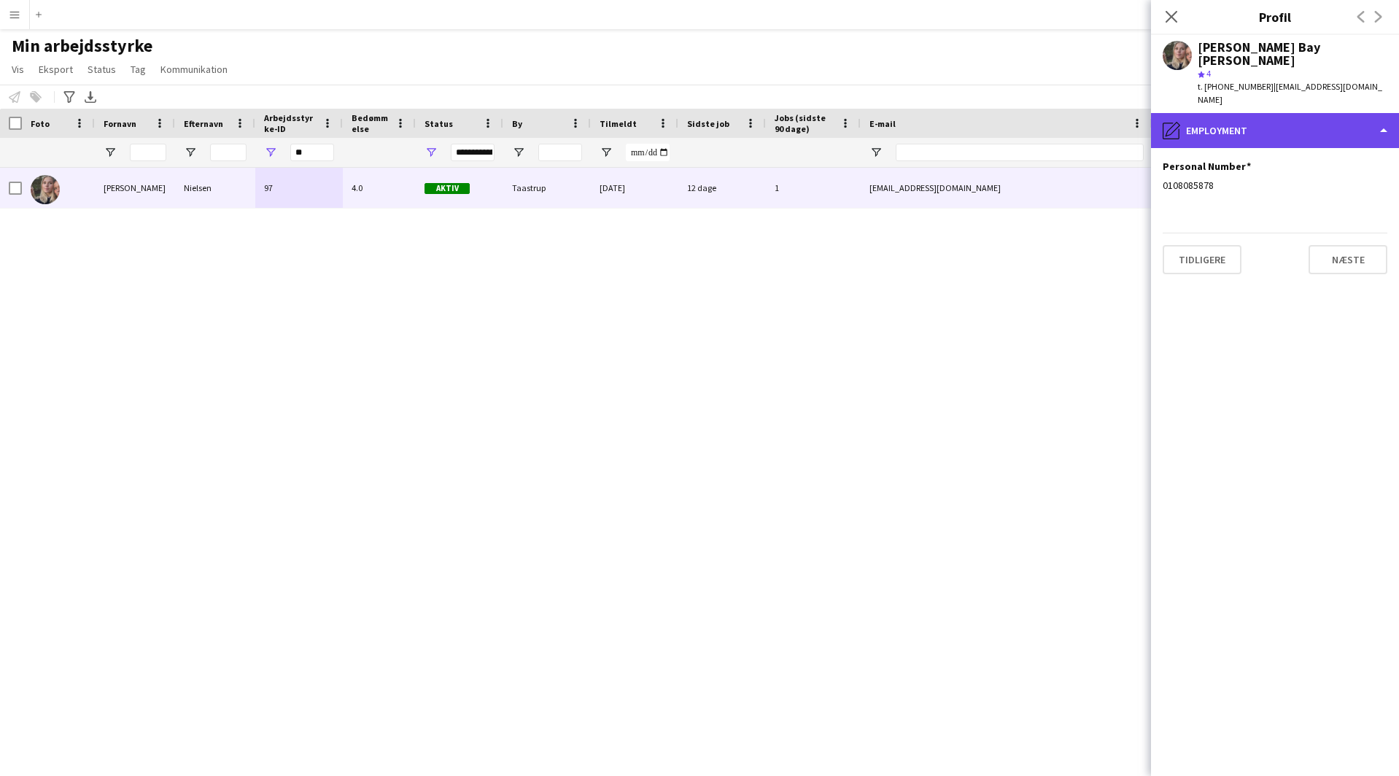
click at [1242, 113] on div "pencil4 Employment" at bounding box center [1275, 130] width 248 height 35
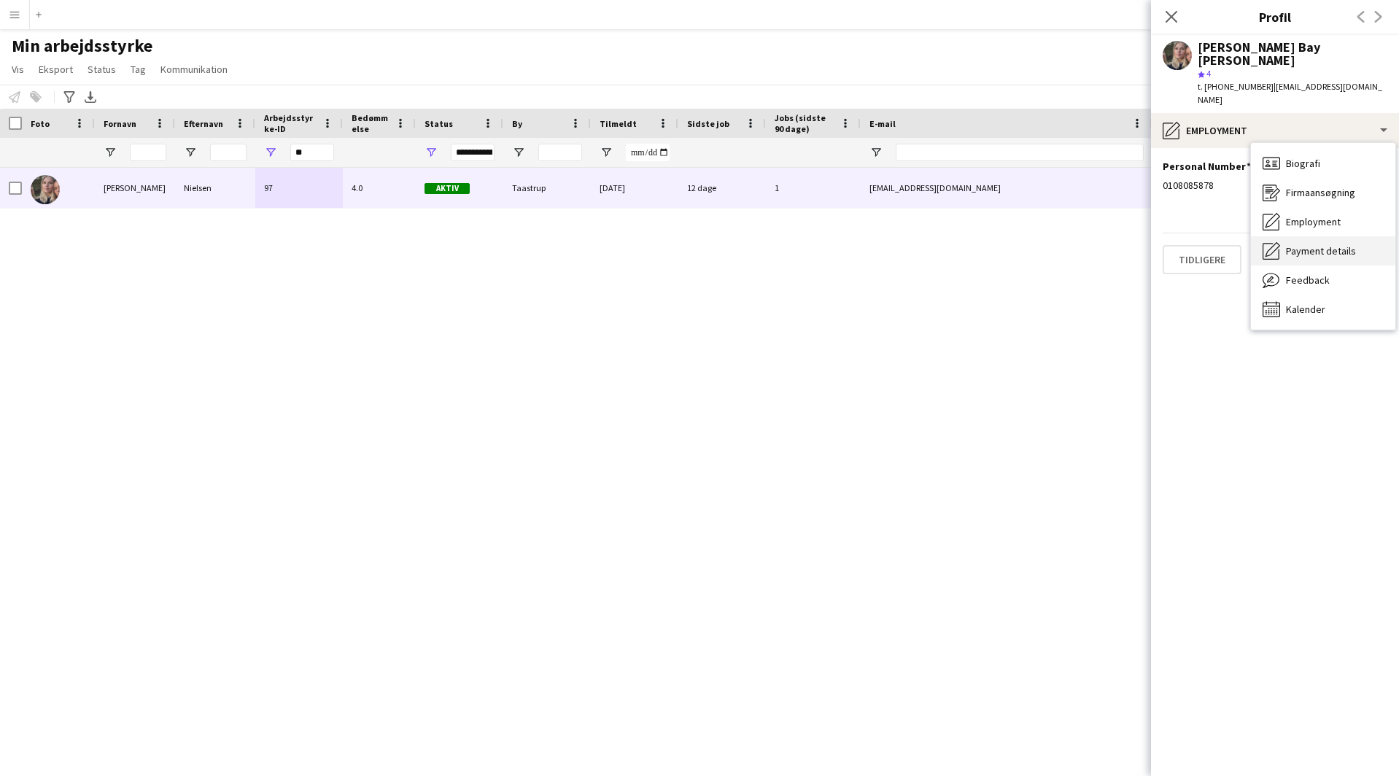
click at [1311, 244] on span "Payment details" at bounding box center [1321, 250] width 70 height 13
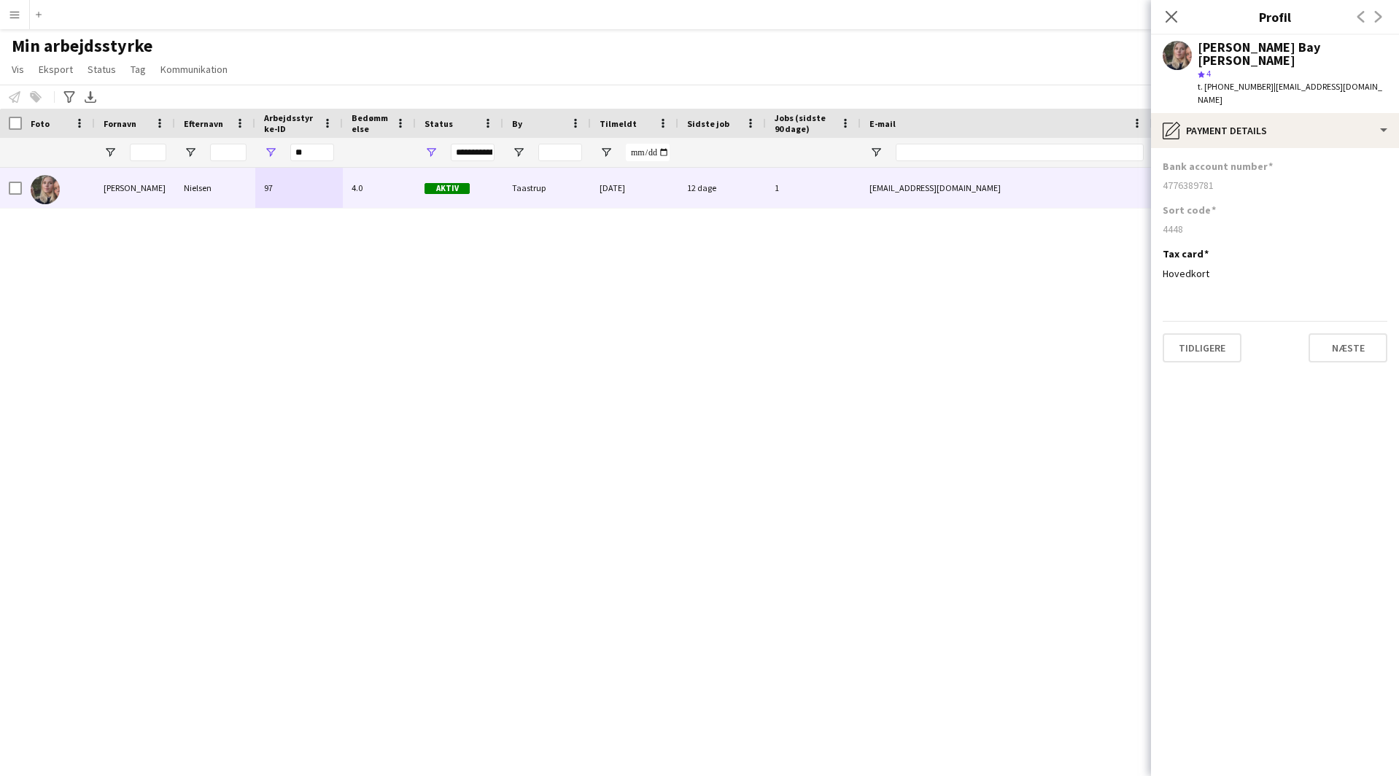
click at [1175, 223] on div "4448" at bounding box center [1275, 229] width 225 height 13
click at [1193, 179] on div "4776389781" at bounding box center [1275, 185] width 225 height 13
click at [314, 145] on input "**" at bounding box center [312, 153] width 44 height 18
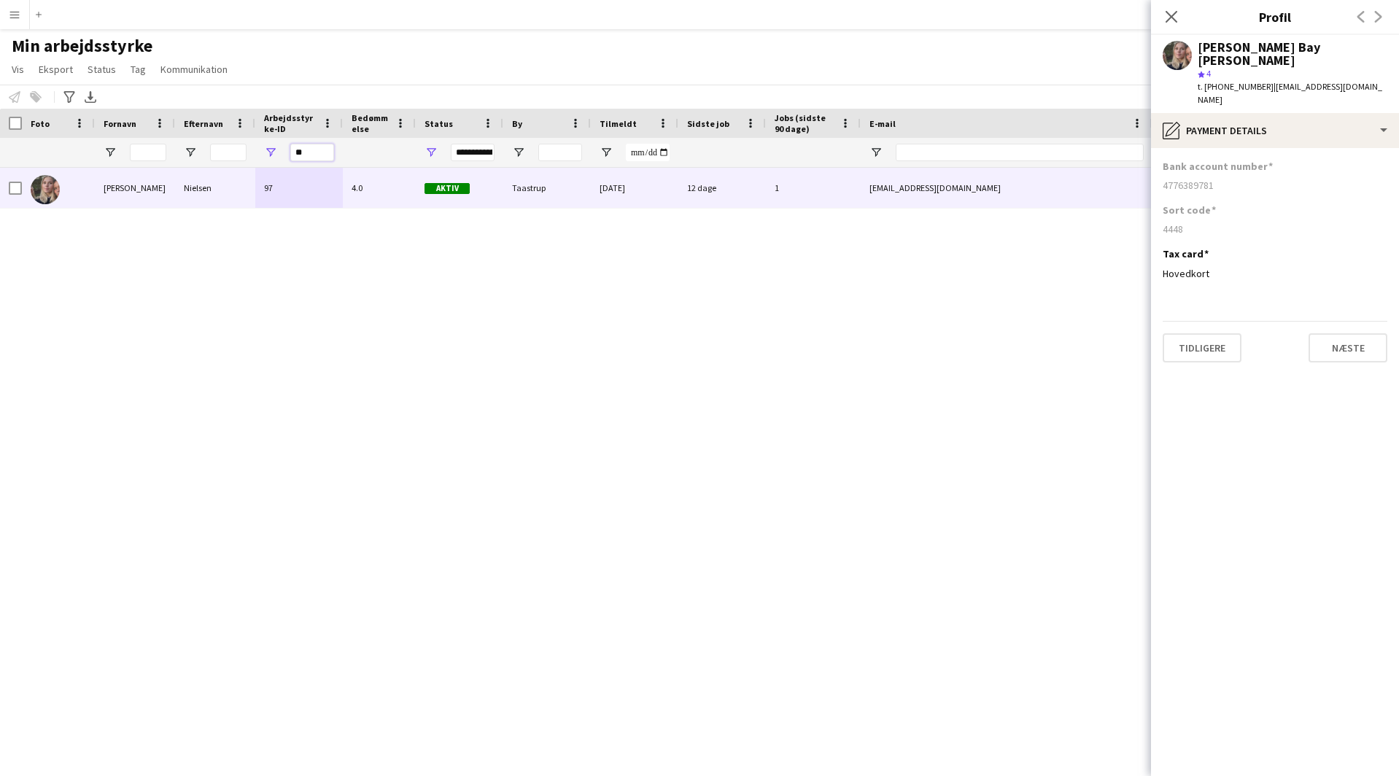
click at [314, 145] on input "**" at bounding box center [312, 153] width 44 height 18
paste input "*"
click at [259, 331] on div "Esther Bay Nielsen 97 4.0 Aktiv Taastrup 25-04-2025 12 dage 1 estherbaynielsen@…" at bounding box center [678, 454] width 1356 height 572
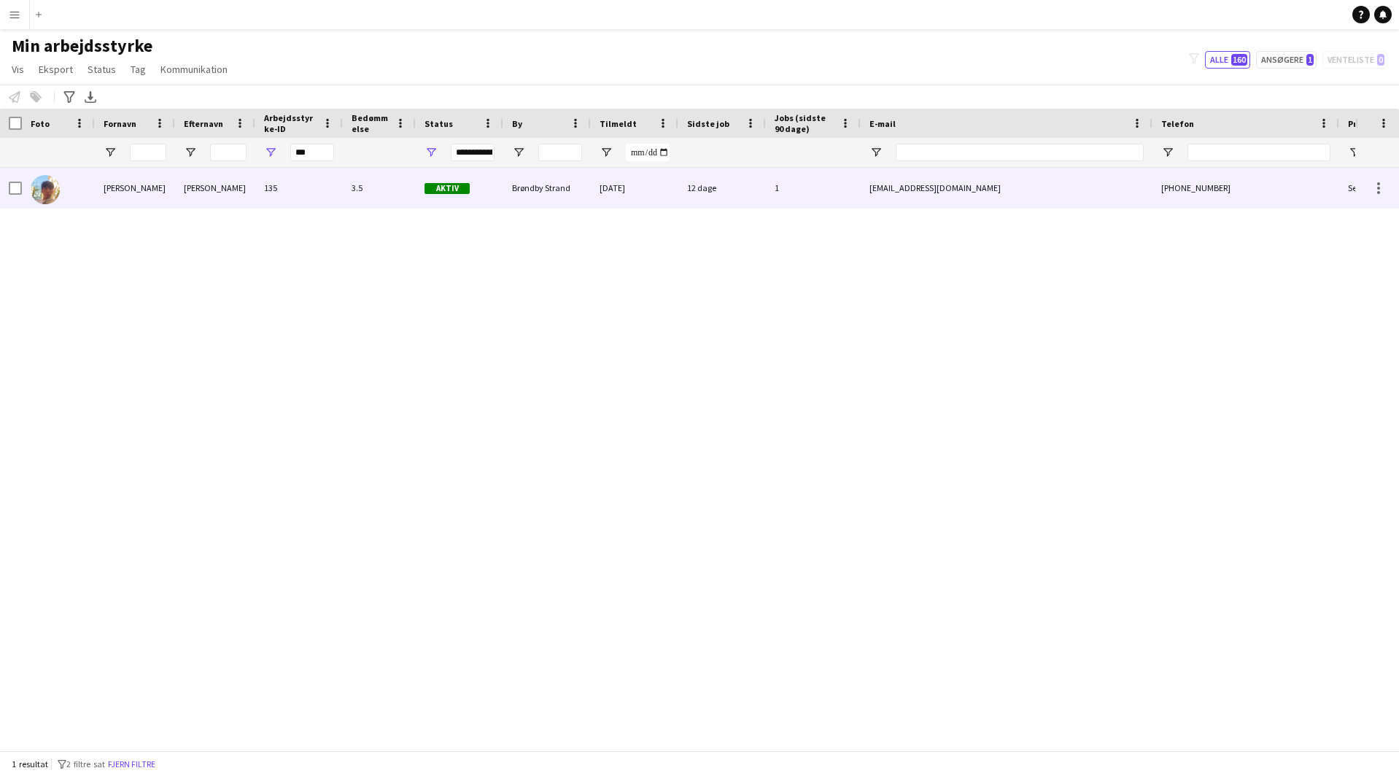
click at [161, 196] on div "kevin" at bounding box center [135, 188] width 80 height 40
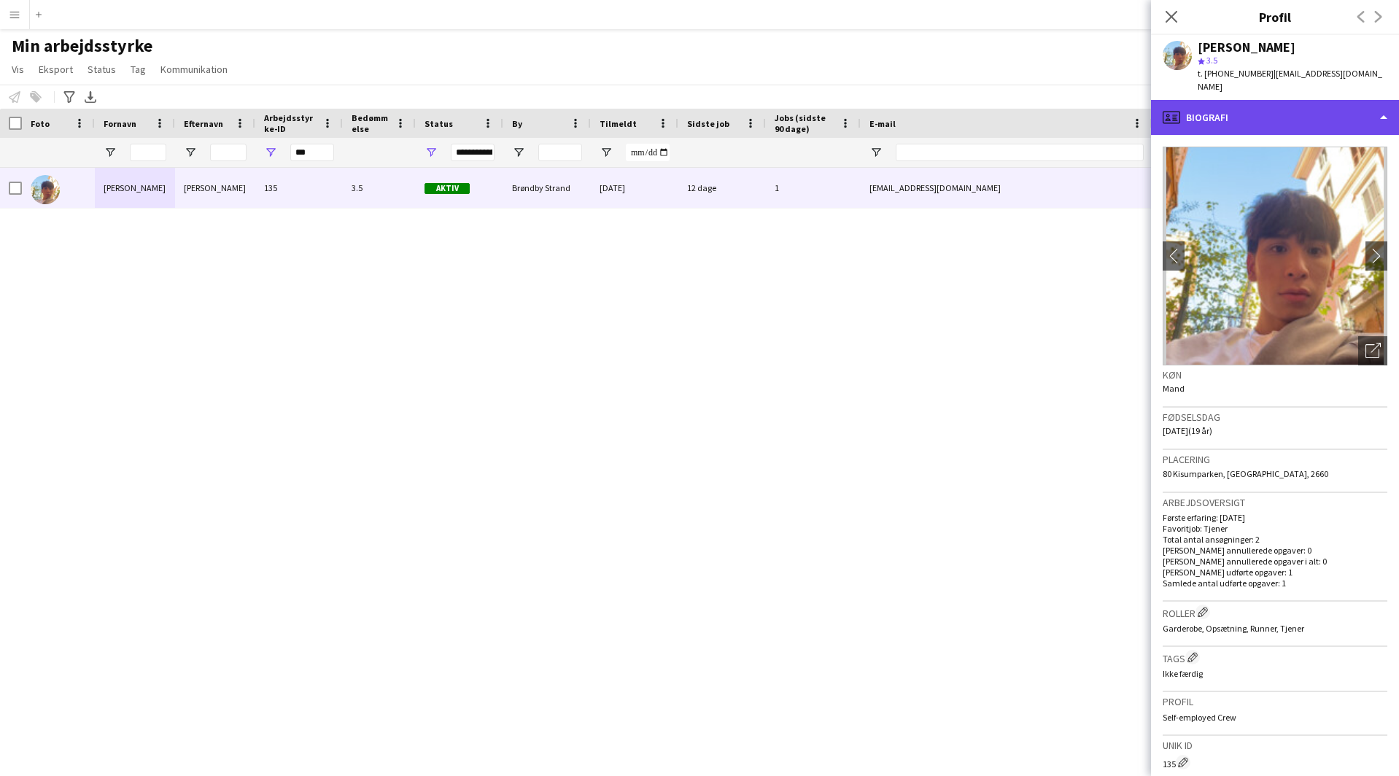
drag, startPoint x: 1201, startPoint y: 102, endPoint x: 1213, endPoint y: 116, distance: 18.1
click at [1201, 102] on div "profile Biografi" at bounding box center [1275, 117] width 248 height 35
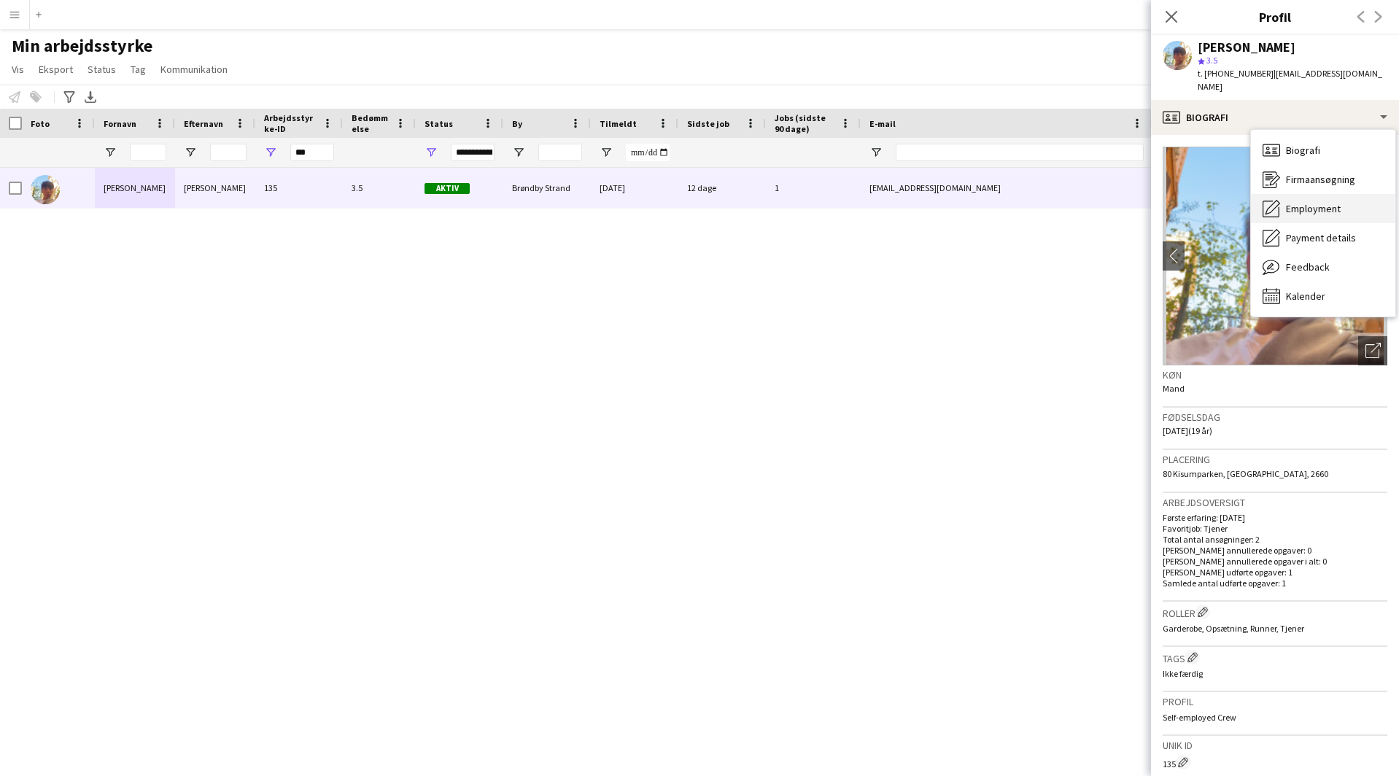
click at [1318, 202] on span "Employment" at bounding box center [1313, 208] width 55 height 13
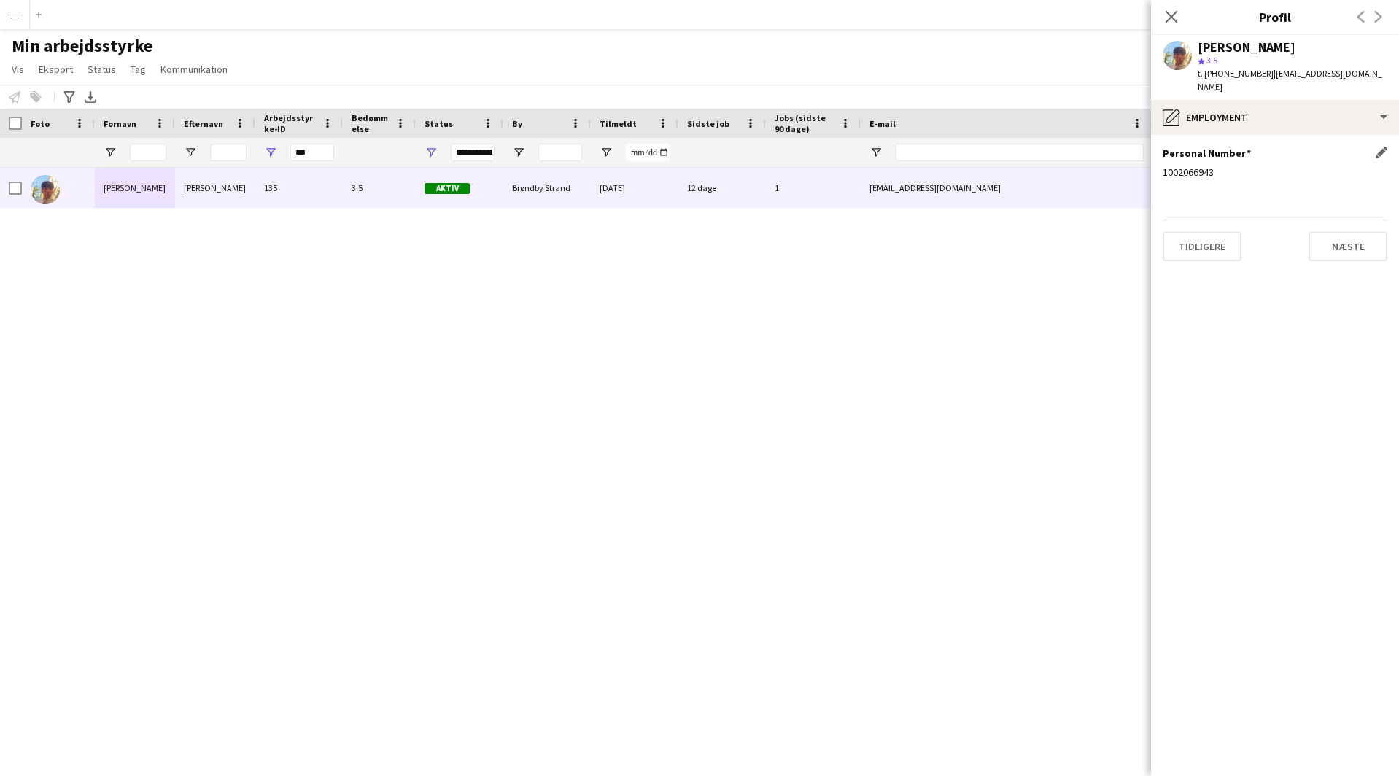
click at [1193, 166] on div "1002066943" at bounding box center [1275, 172] width 225 height 13
click at [1245, 50] on div "kevin pham" at bounding box center [1247, 47] width 98 height 13
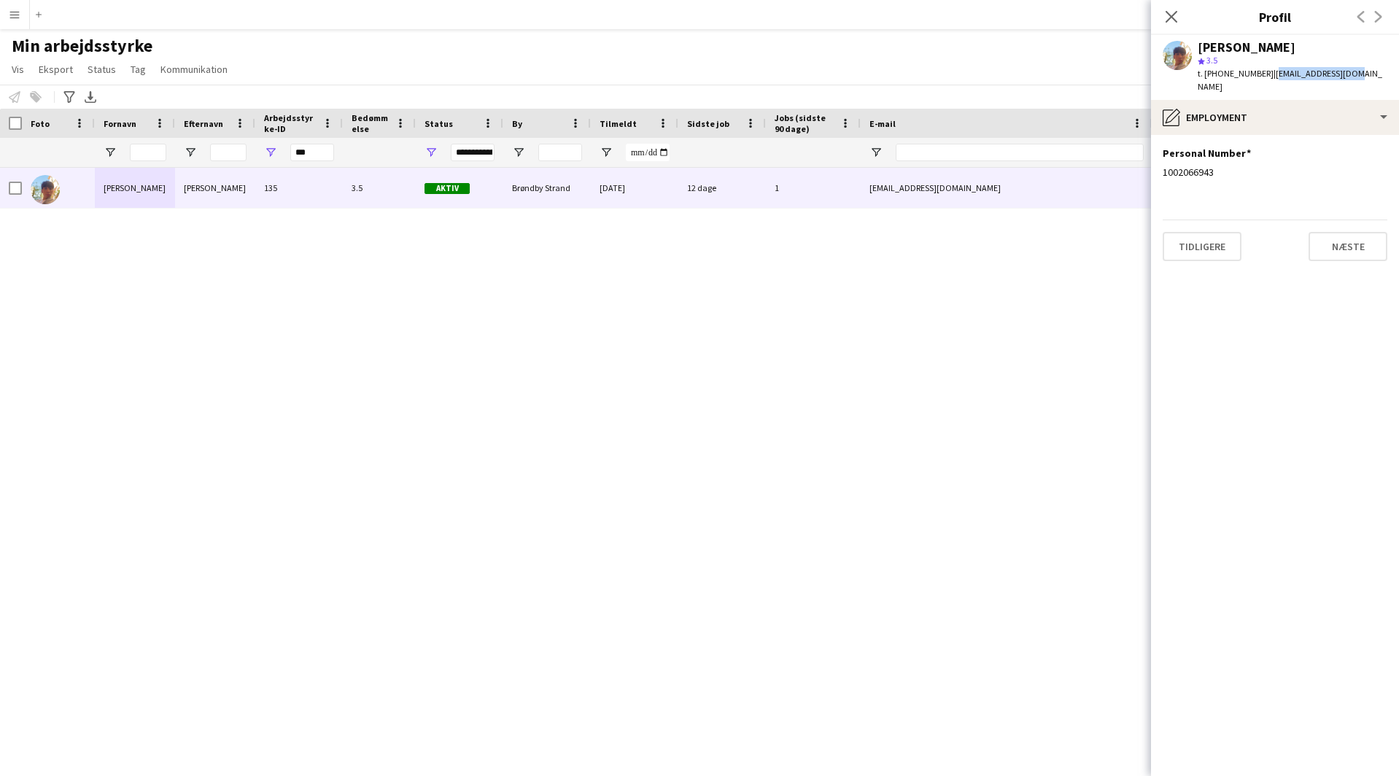
drag, startPoint x: 1259, startPoint y: 72, endPoint x: 1346, endPoint y: 69, distance: 86.9
click at [1346, 69] on div "kevin pham star 3.5 t. +4550165555 | kv020406@gmail.com" at bounding box center [1275, 67] width 248 height 65
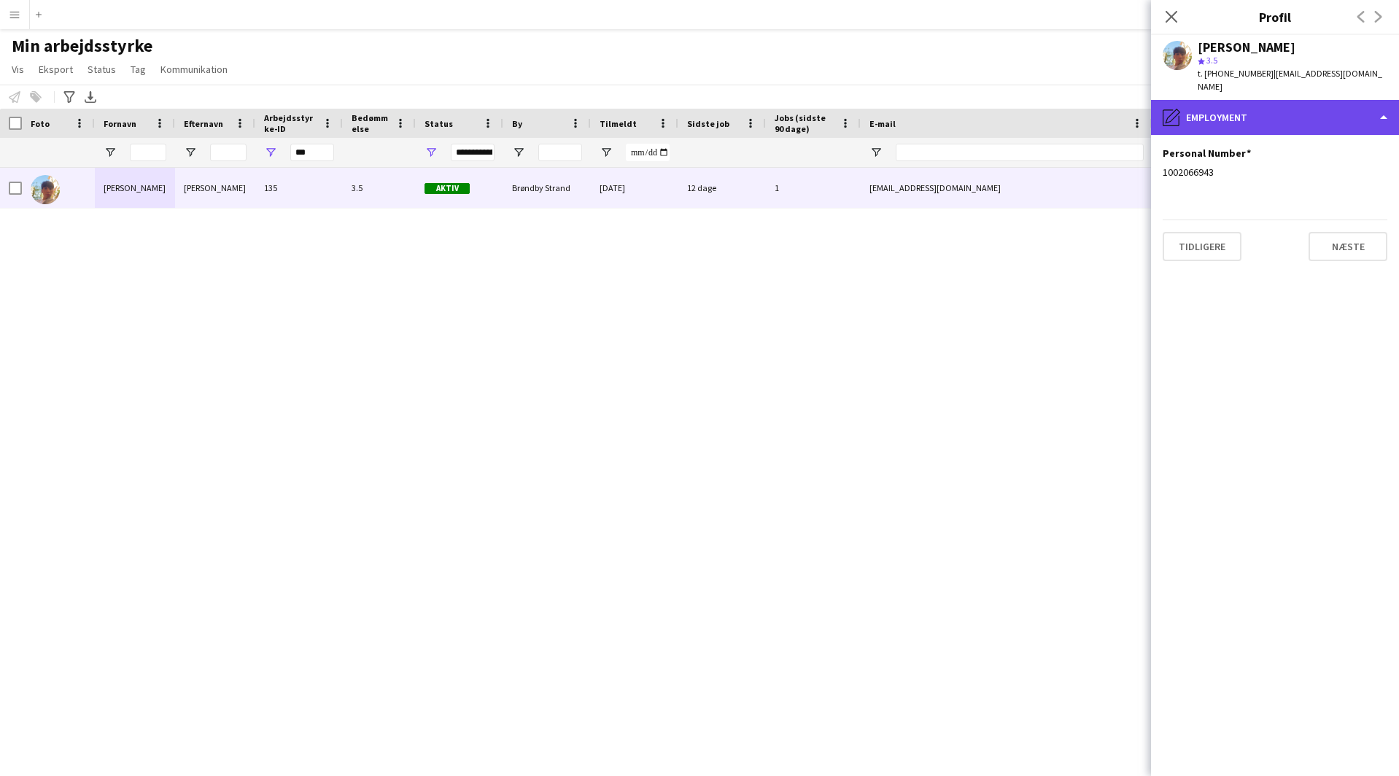
click at [1250, 100] on div "pencil4 Employment" at bounding box center [1275, 117] width 248 height 35
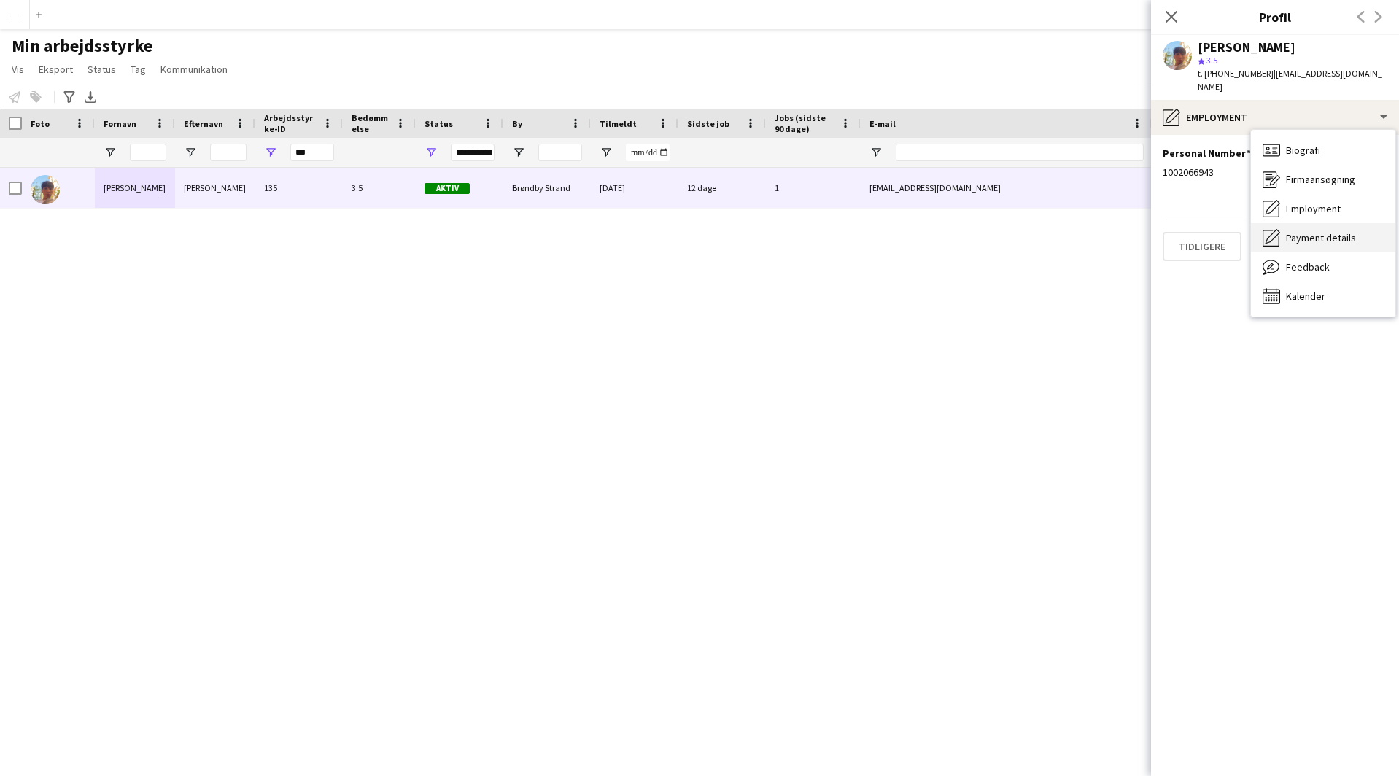
click at [1307, 231] on span "Payment details" at bounding box center [1321, 237] width 70 height 13
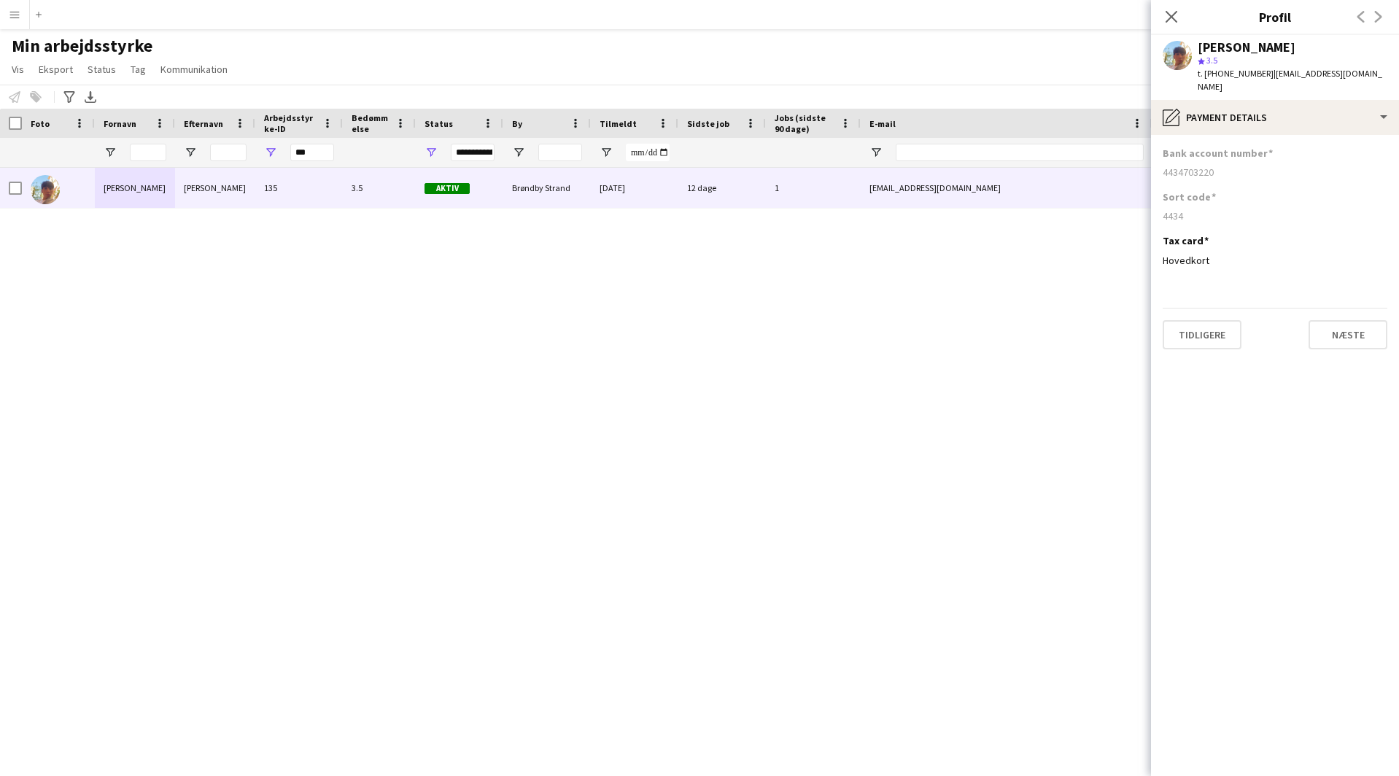
click at [1177, 209] on div "4434" at bounding box center [1275, 215] width 225 height 13
click at [1178, 209] on div "4434" at bounding box center [1275, 215] width 225 height 13
click at [1202, 166] on div "4434703220" at bounding box center [1275, 172] width 225 height 13
click at [313, 149] on input "***" at bounding box center [312, 153] width 44 height 18
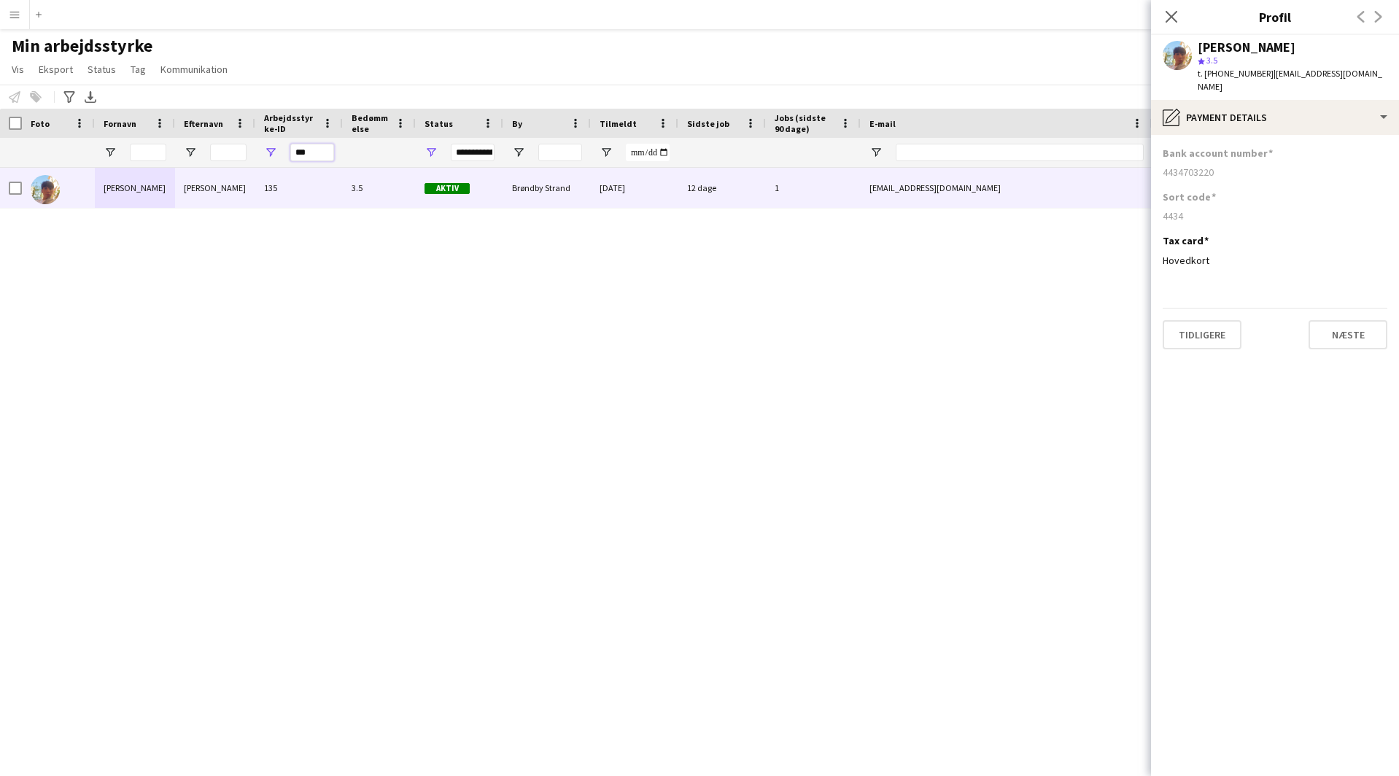
click at [313, 149] on input "***" at bounding box center [312, 153] width 44 height 18
paste input "Arbejdsstyrke-ID Filter Input"
click at [326, 252] on div "kevin pham 135 3.5 Aktiv Brøndby Strand 11-07-2025 12 dage 1 kv020406@gmail.com…" at bounding box center [678, 454] width 1356 height 572
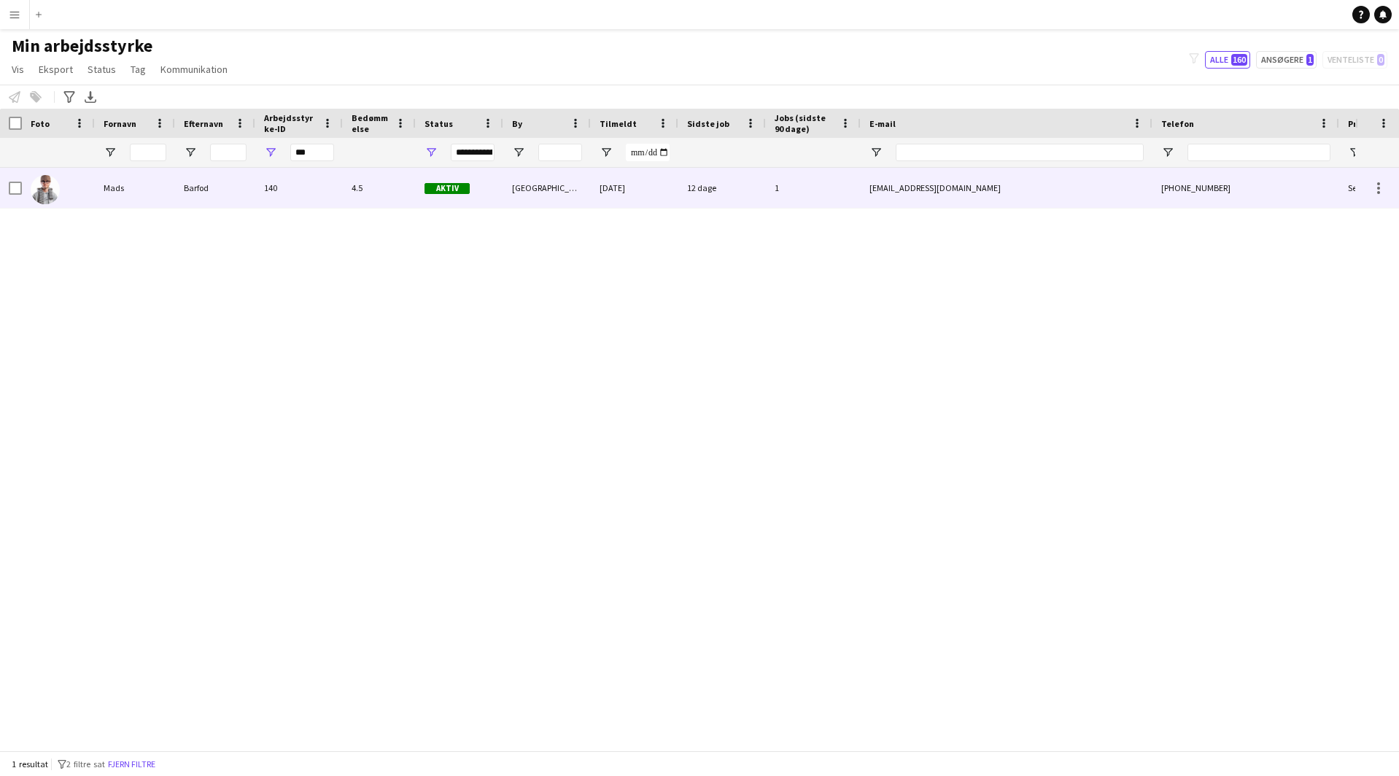
click at [148, 198] on div "Mads" at bounding box center [135, 188] width 80 height 40
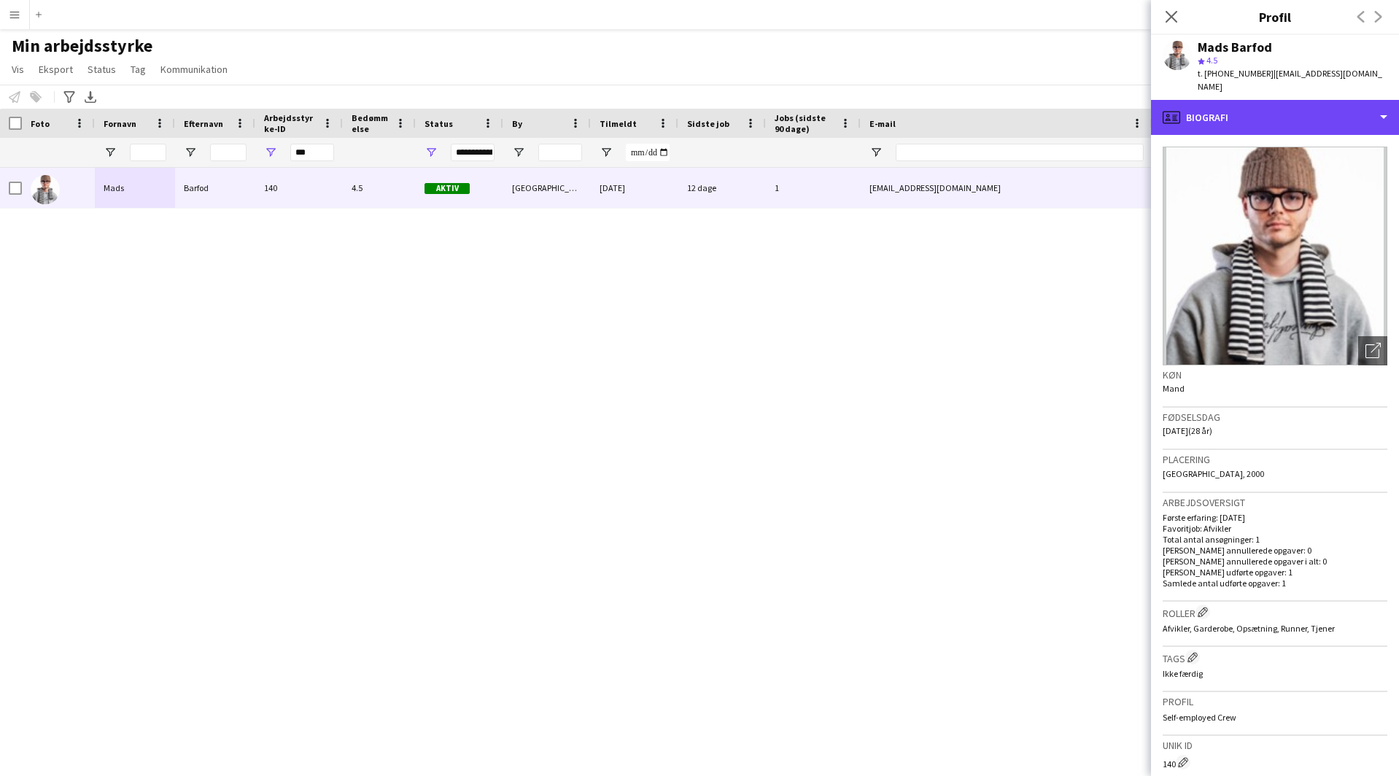
drag, startPoint x: 1234, startPoint y: 96, endPoint x: 1230, endPoint y: 131, distance: 35.3
click at [1234, 100] on div "profile Biografi" at bounding box center [1275, 117] width 248 height 35
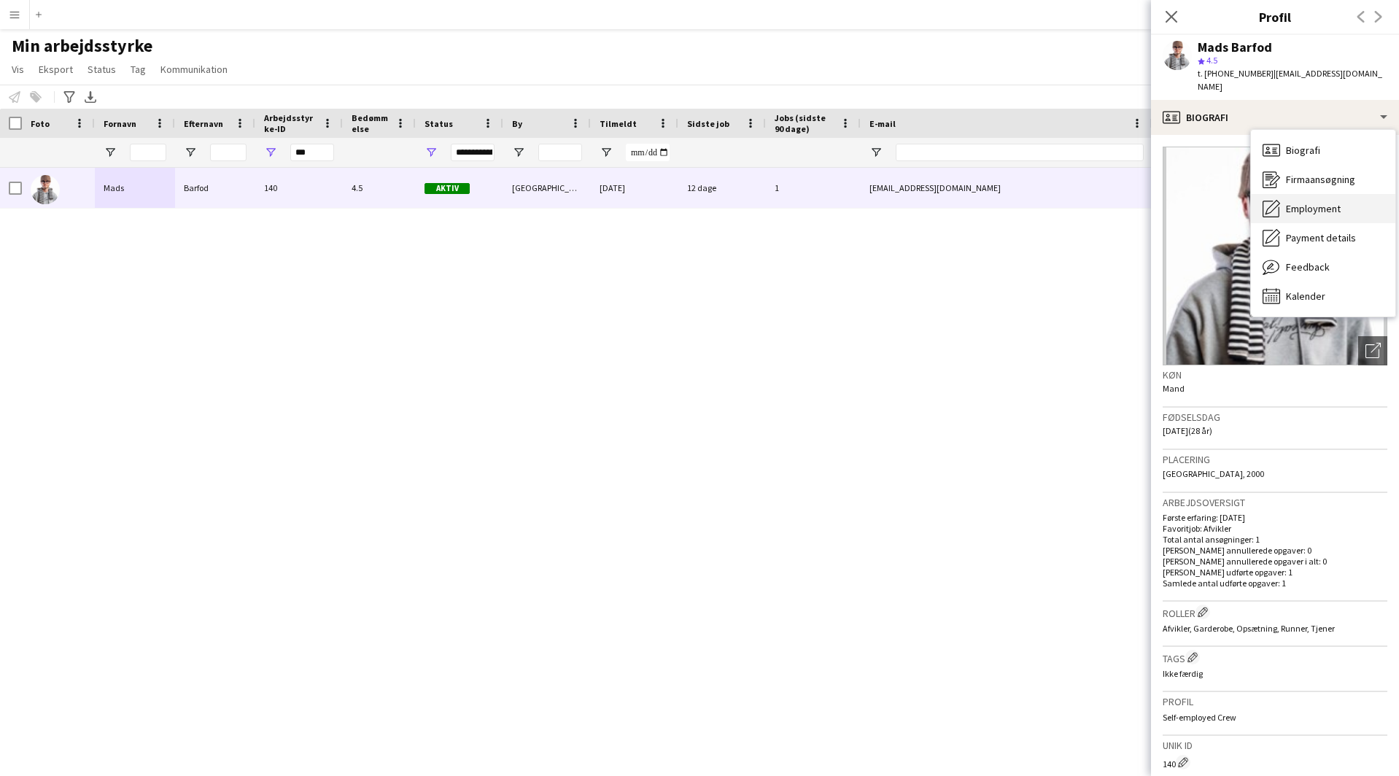
click at [1299, 202] on span "Employment" at bounding box center [1313, 208] width 55 height 13
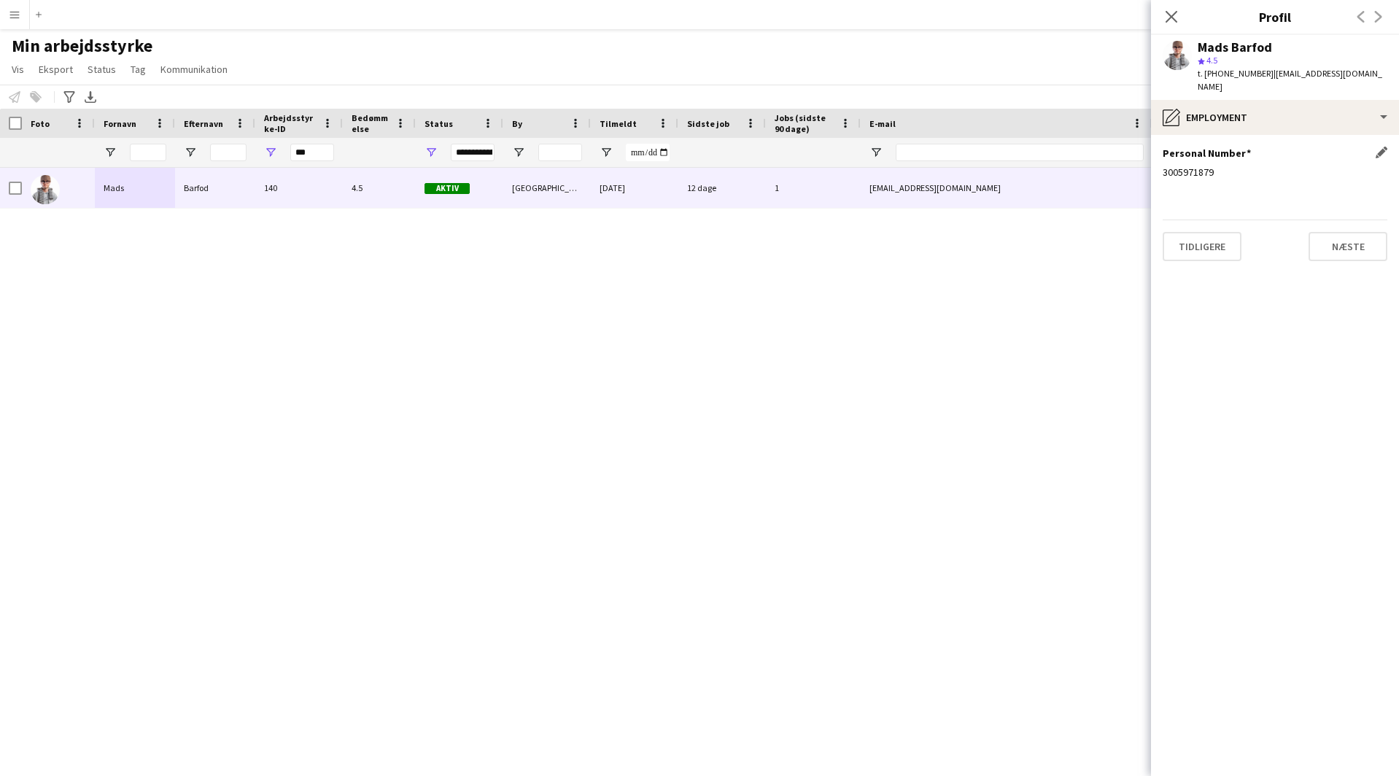
click at [1193, 166] on div "3005971879" at bounding box center [1275, 172] width 225 height 13
click at [1248, 46] on div "Mads Barfod" at bounding box center [1235, 47] width 74 height 13
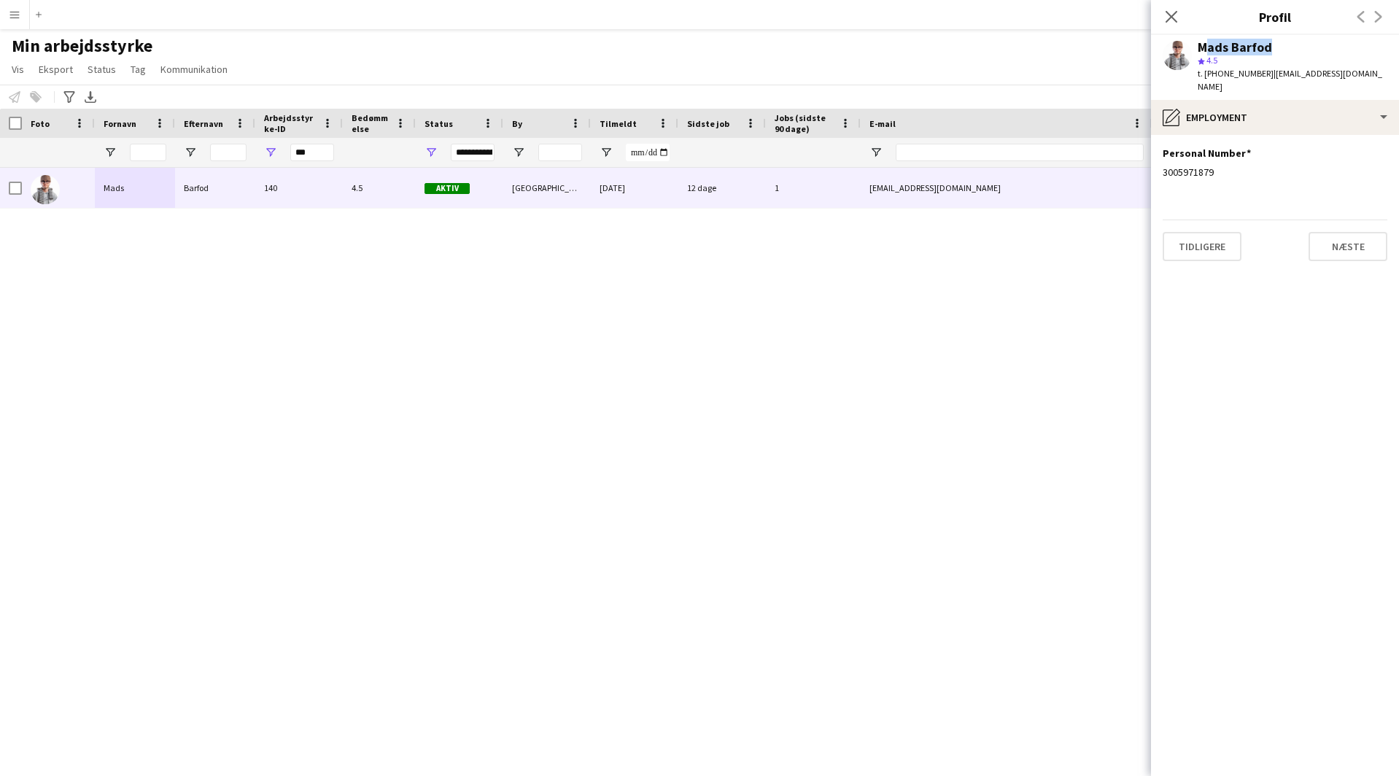
drag, startPoint x: 1256, startPoint y: 73, endPoint x: 1356, endPoint y: 74, distance: 99.2
click at [1356, 74] on div "Mads Barfod star 4.5 t. +4520455573 | barfodmads@gmail.com" at bounding box center [1275, 67] width 248 height 65
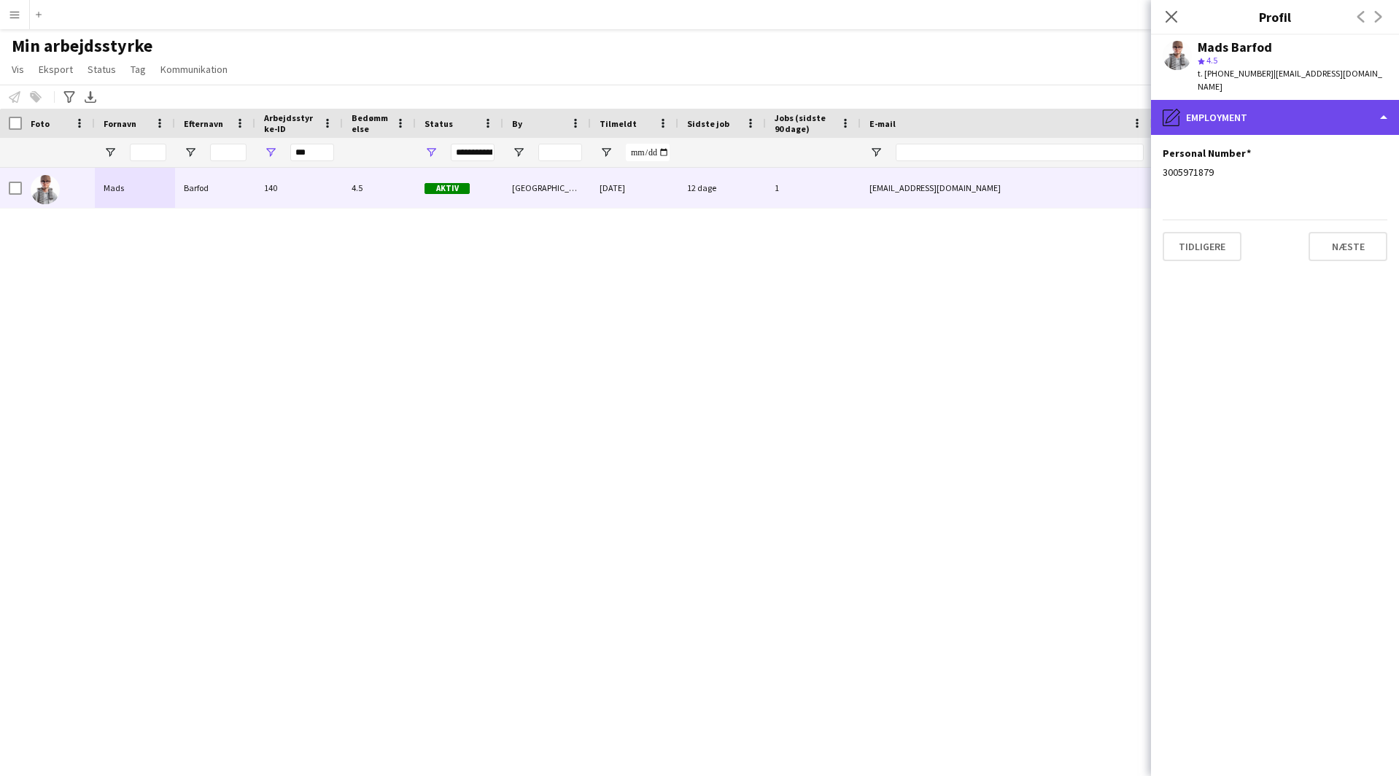
click at [1241, 107] on div "pencil4 Employment" at bounding box center [1275, 117] width 248 height 35
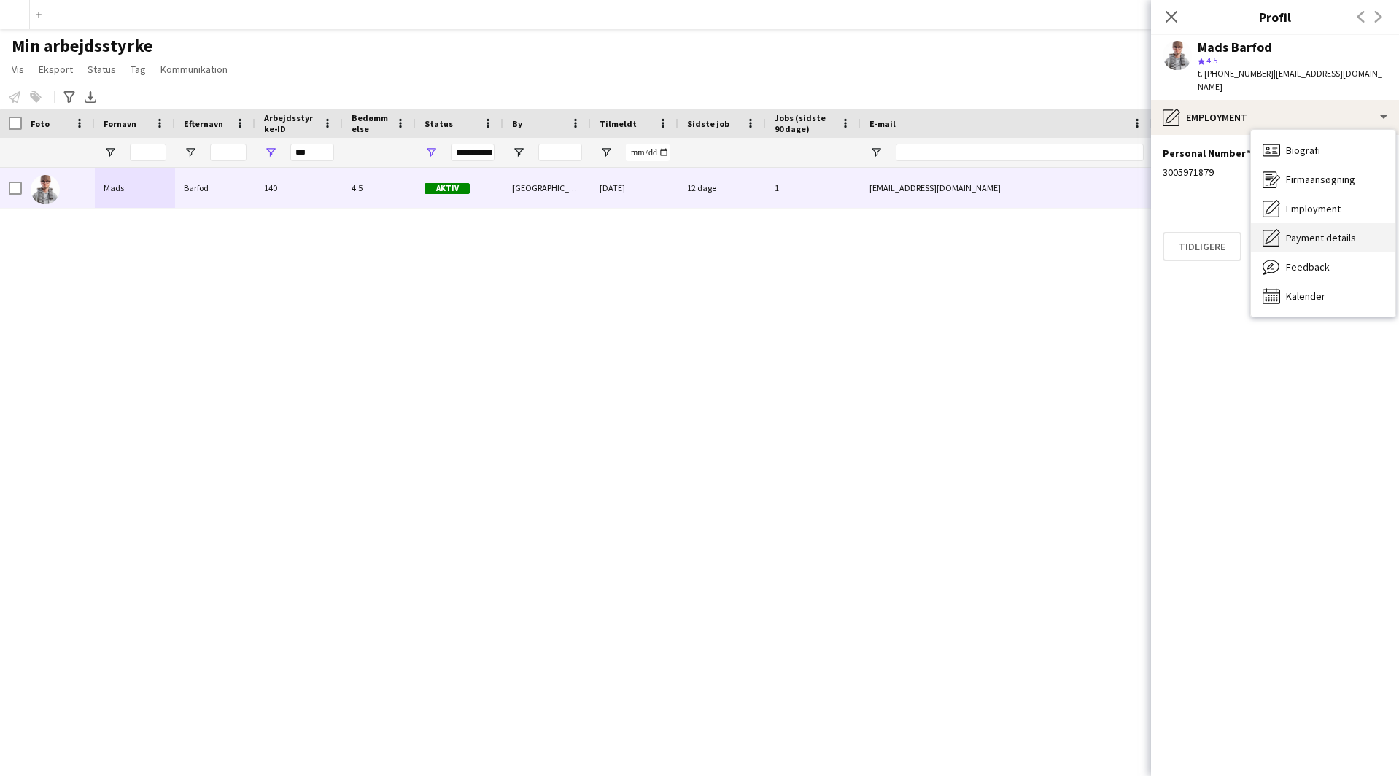
click at [1319, 231] on span "Payment details" at bounding box center [1321, 237] width 70 height 13
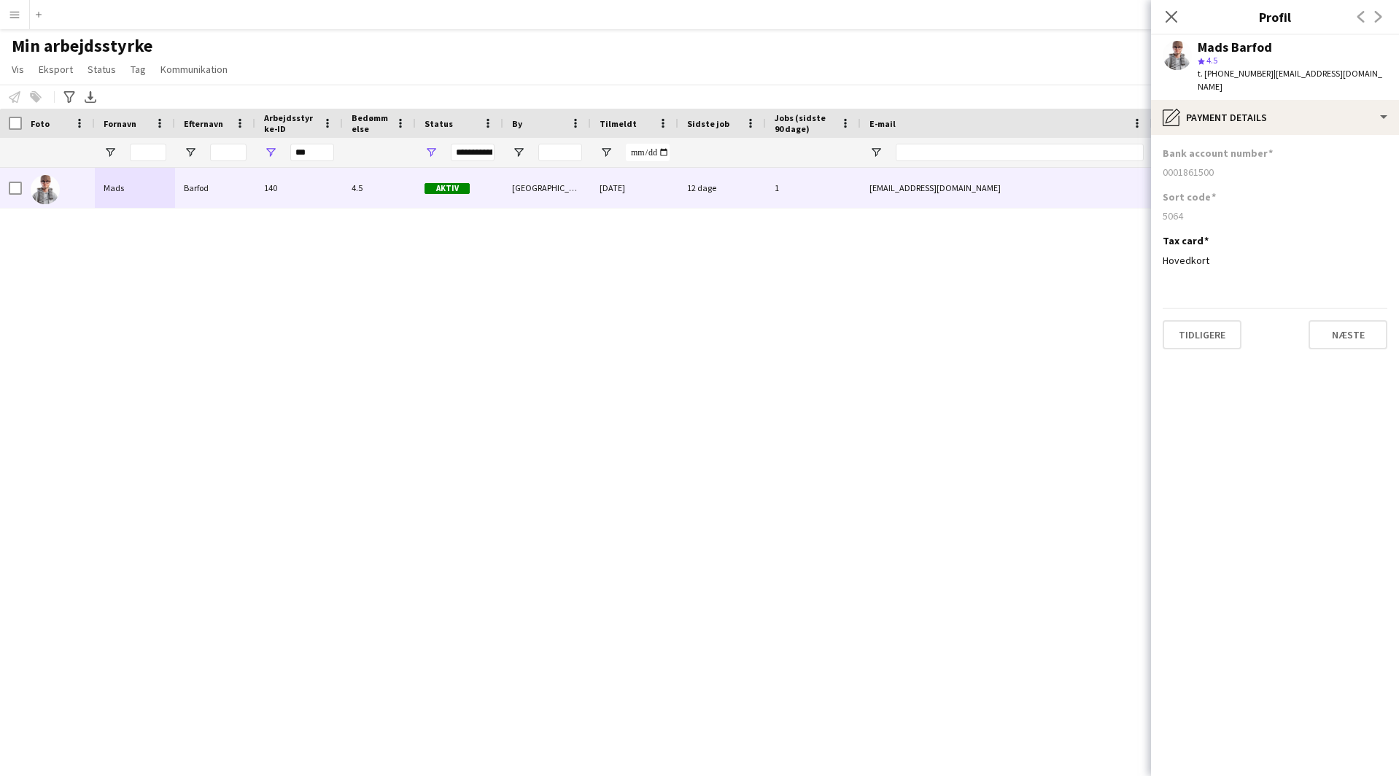
click at [1170, 209] on div "5064" at bounding box center [1275, 215] width 225 height 13
click at [1183, 166] on div "0001861500" at bounding box center [1275, 172] width 225 height 13
click at [319, 155] on input "***" at bounding box center [312, 153] width 44 height 18
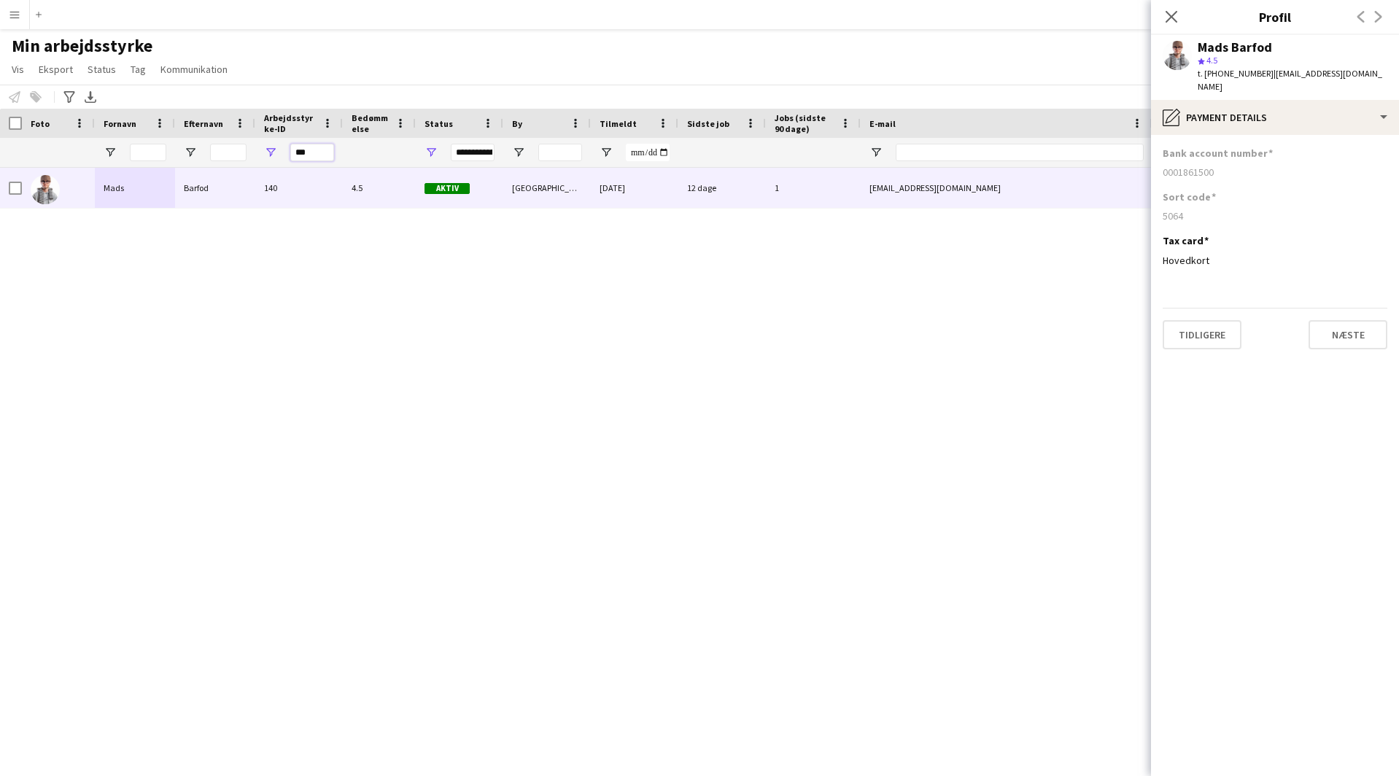
click at [319, 155] on input "***" at bounding box center [312, 153] width 44 height 18
paste input "Arbejdsstyrke-ID Filter Input"
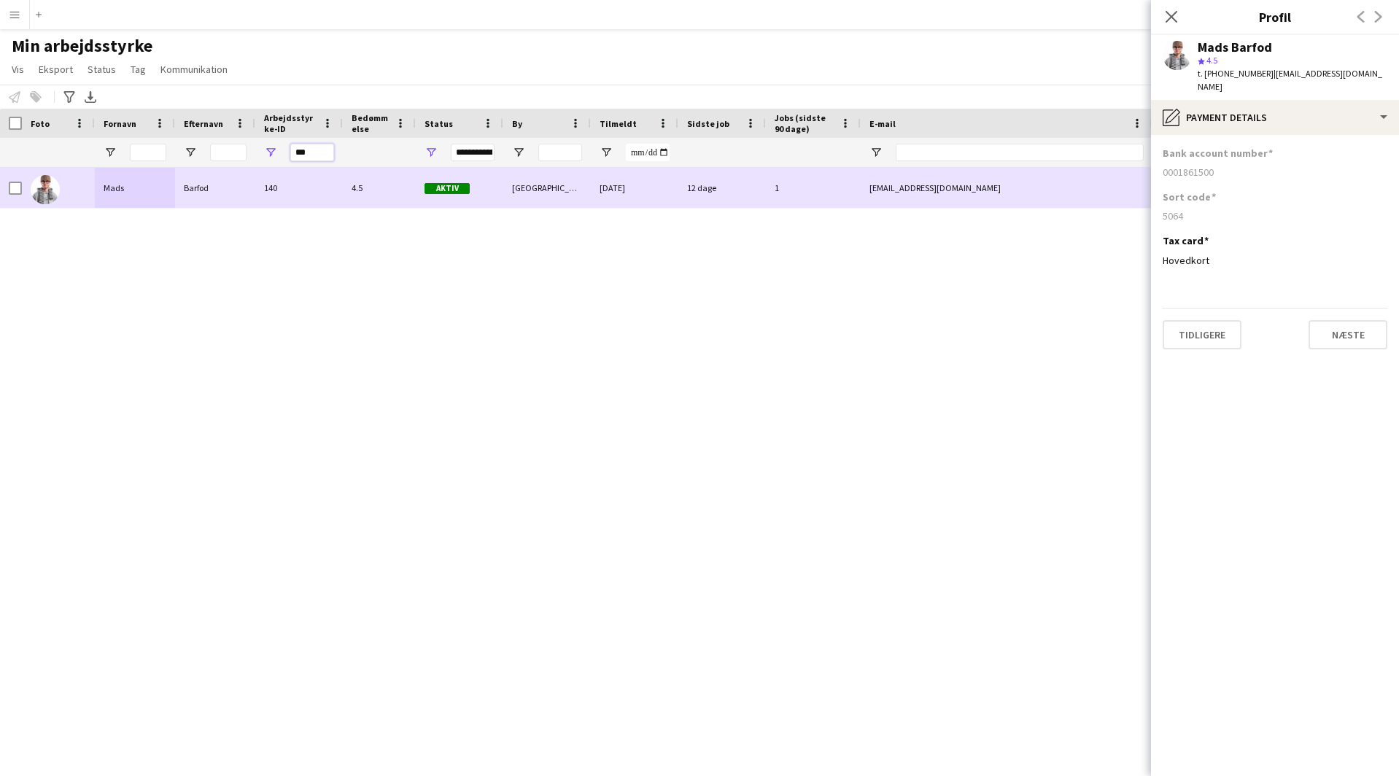
type input "***"
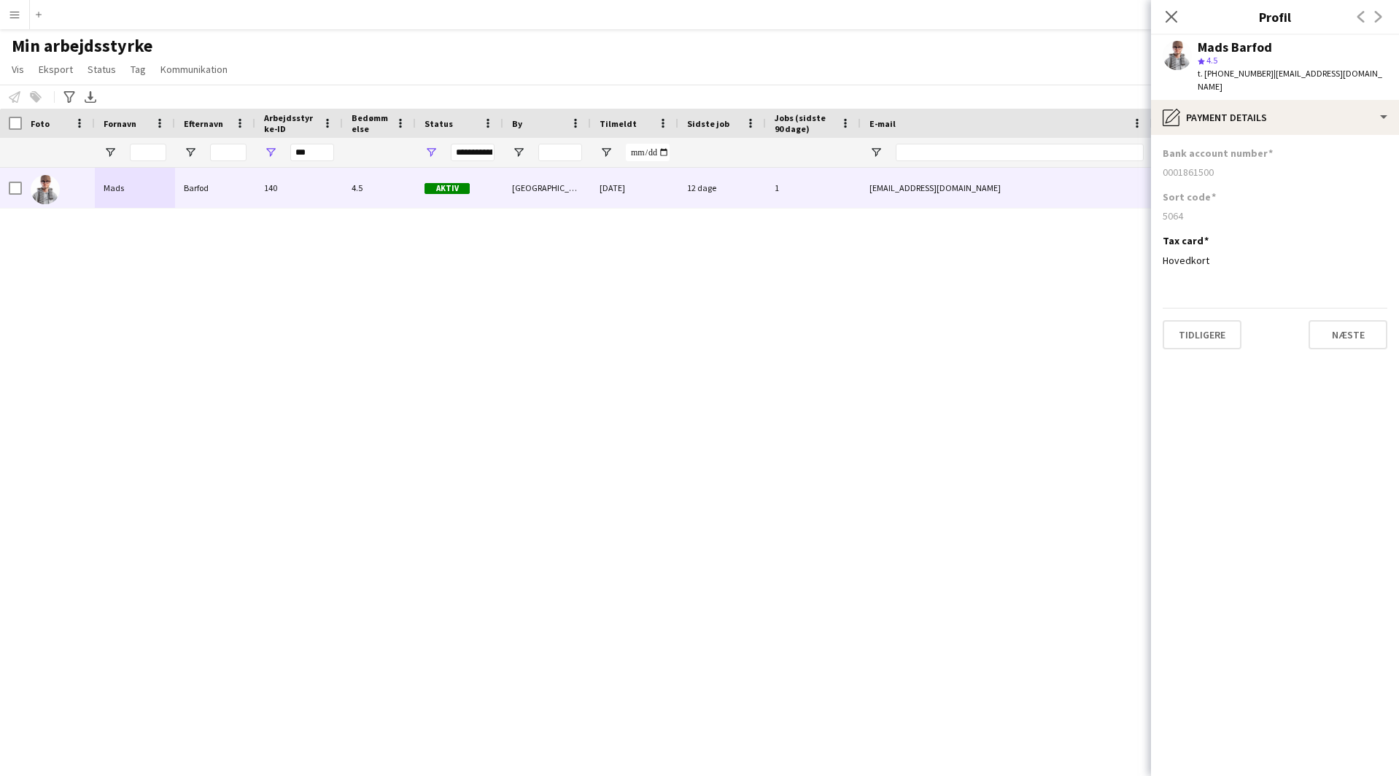
click at [308, 278] on div "Mads Barfod 140 4.5 Aktiv Frederiksberg 02-09-2025 12 dage 1 barfodmads@gmail.c…" at bounding box center [678, 454] width 1356 height 572
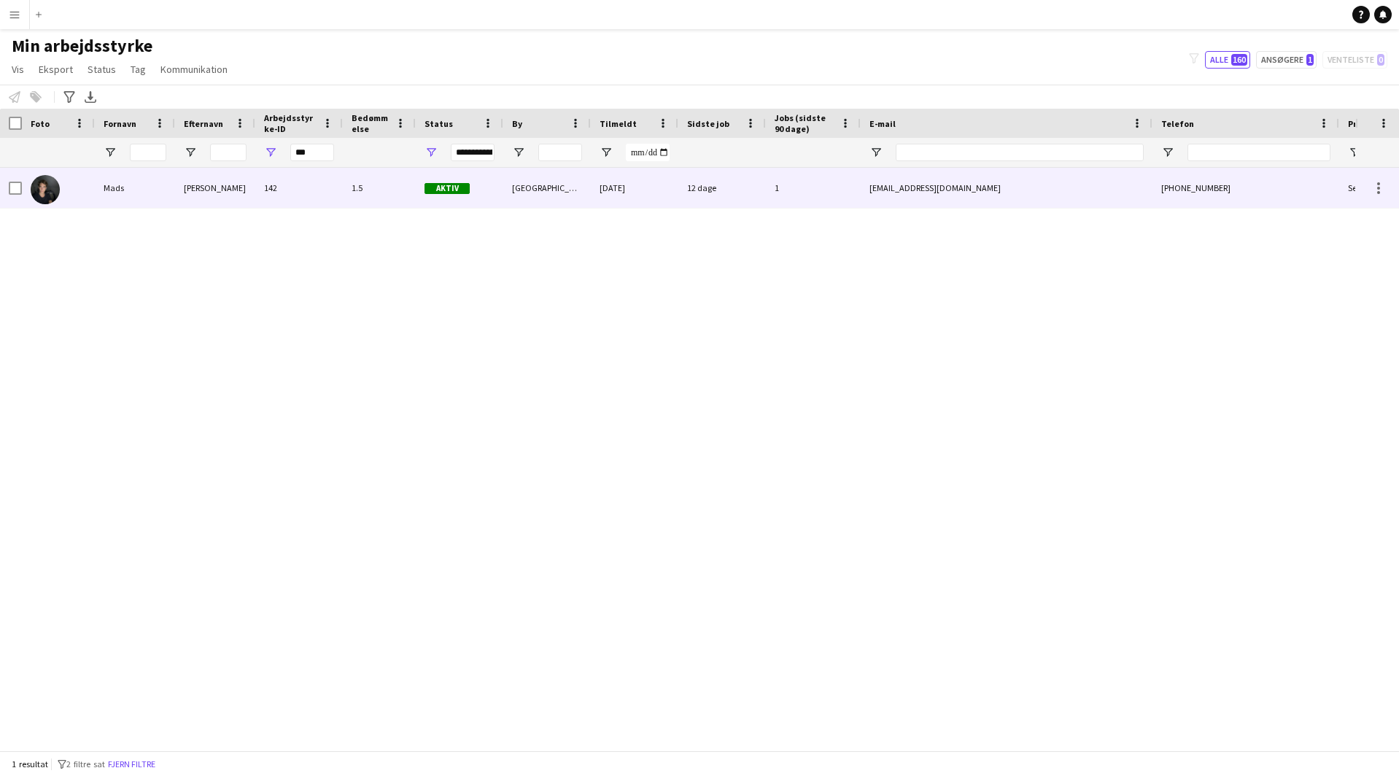
click at [273, 204] on div "142" at bounding box center [299, 188] width 88 height 40
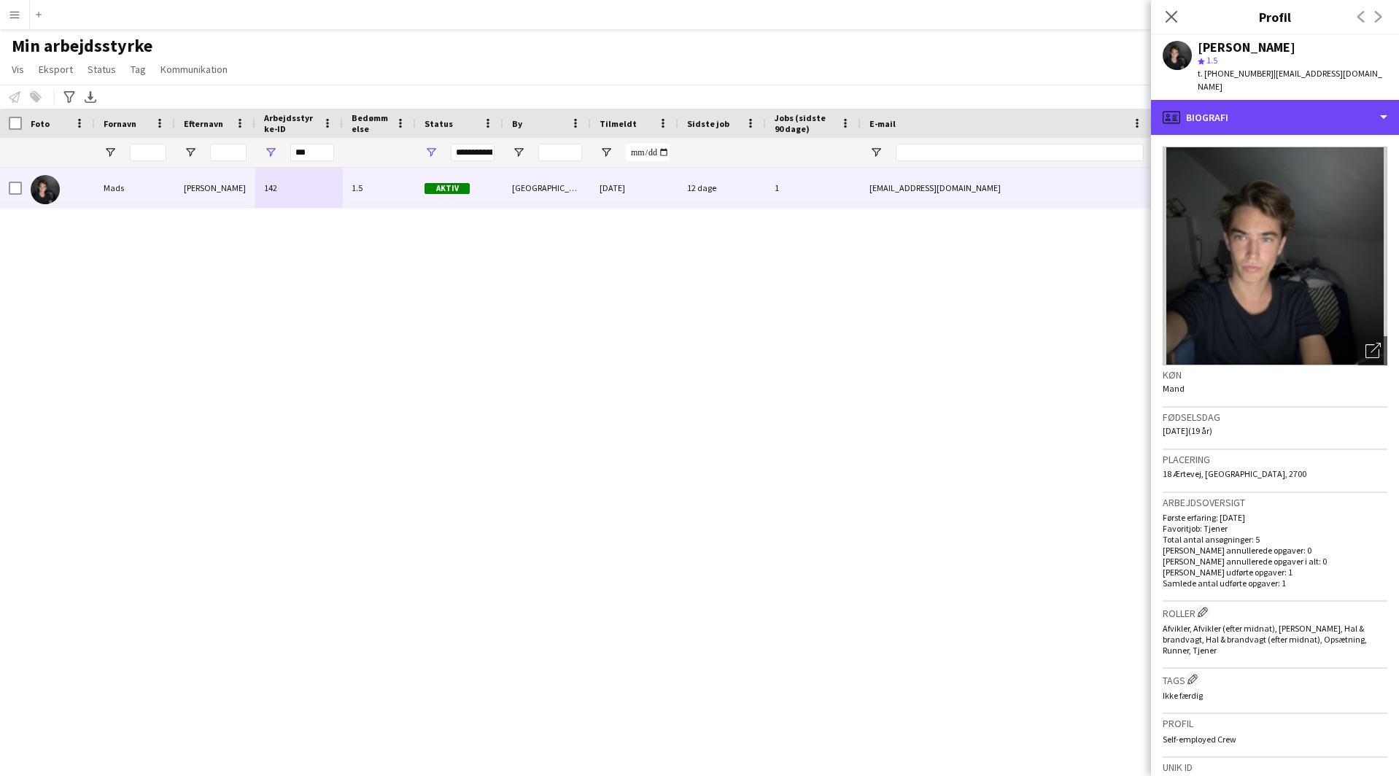
drag, startPoint x: 1229, startPoint y: 122, endPoint x: 1236, endPoint y: 150, distance: 28.5
click at [1229, 122] on div "profile Biografi" at bounding box center [1275, 117] width 248 height 35
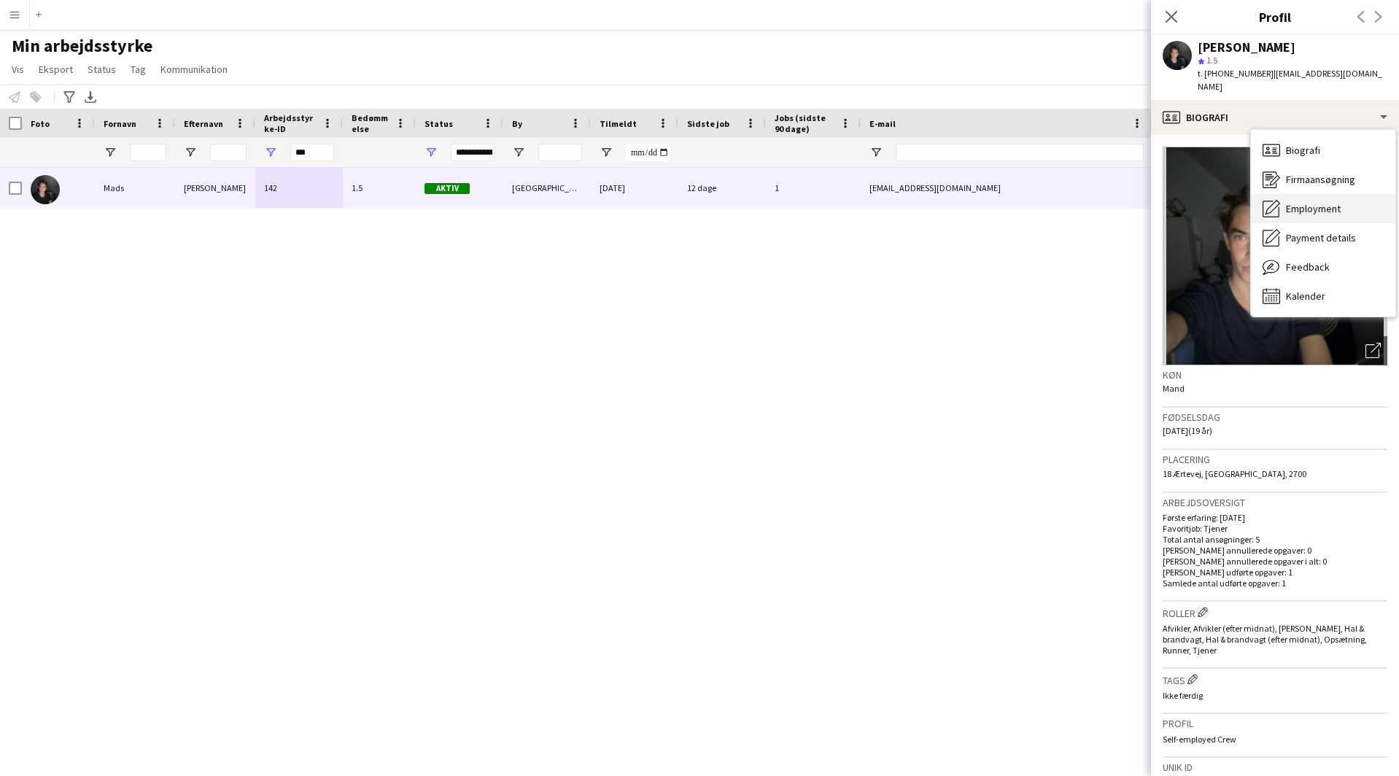
click at [1312, 213] on span "Employment" at bounding box center [1313, 208] width 55 height 13
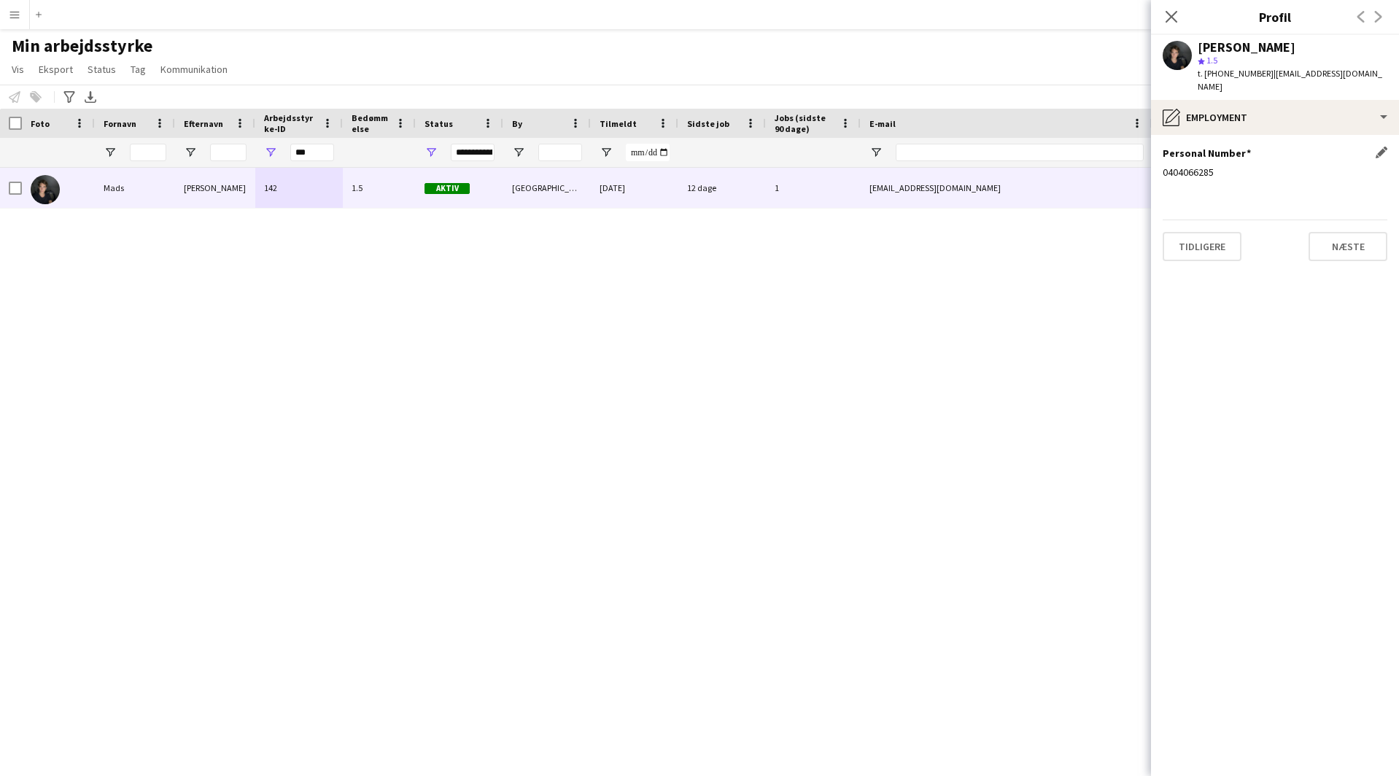
click at [1171, 173] on div "0404066285" at bounding box center [1275, 172] width 225 height 13
click at [1223, 46] on div "Mads Iversen" at bounding box center [1247, 47] width 98 height 13
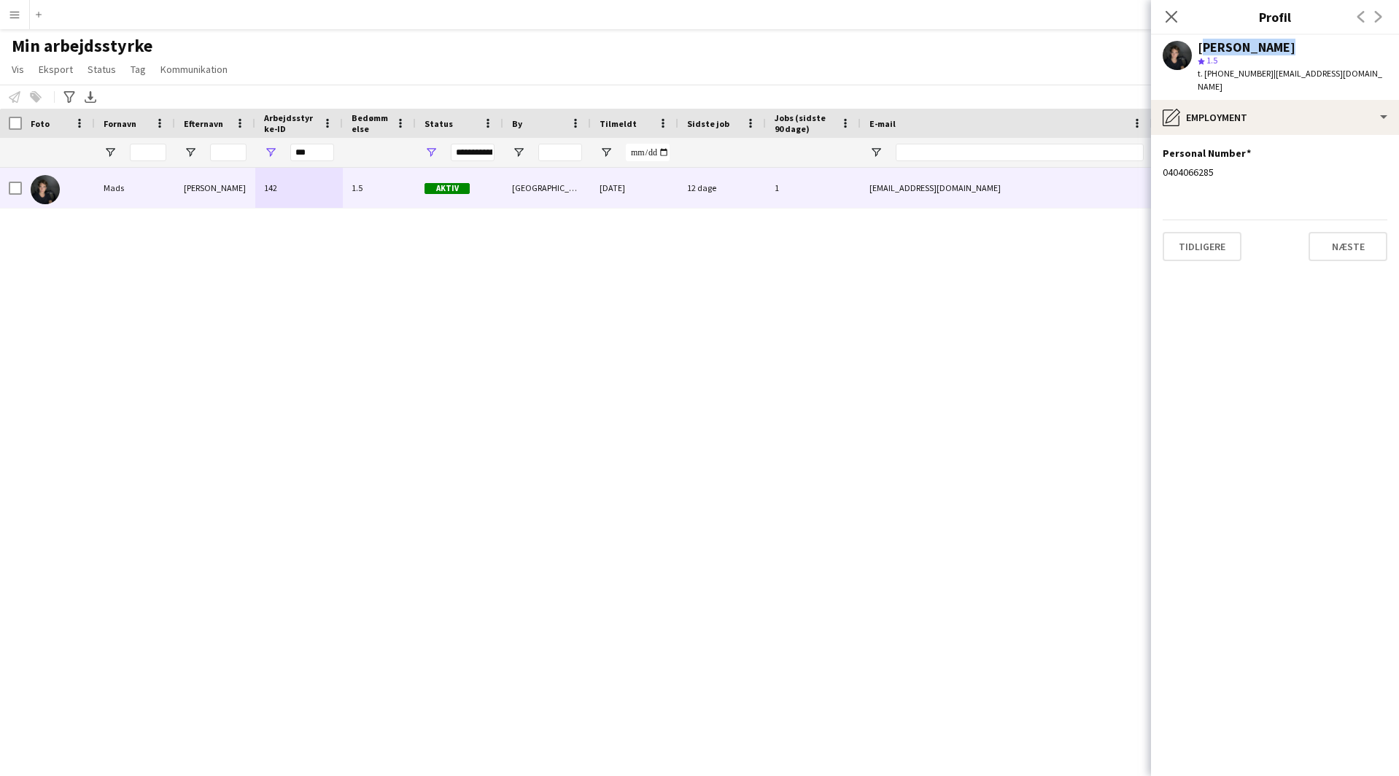
drag, startPoint x: 1261, startPoint y: 74, endPoint x: 1376, endPoint y: 72, distance: 115.3
click at [1376, 72] on span "| madsholstebertiversen@gmail.com" at bounding box center [1290, 80] width 185 height 24
click at [1279, 67] on div "t. +4591553419 | madsholstebertiversen@gmail.com" at bounding box center [1293, 80] width 190 height 26
drag, startPoint x: 1259, startPoint y: 71, endPoint x: 1382, endPoint y: 73, distance: 122.6
click at [1382, 73] on div "t. +4591553419 | madsholstebertiversen@gmail.com" at bounding box center [1293, 80] width 190 height 26
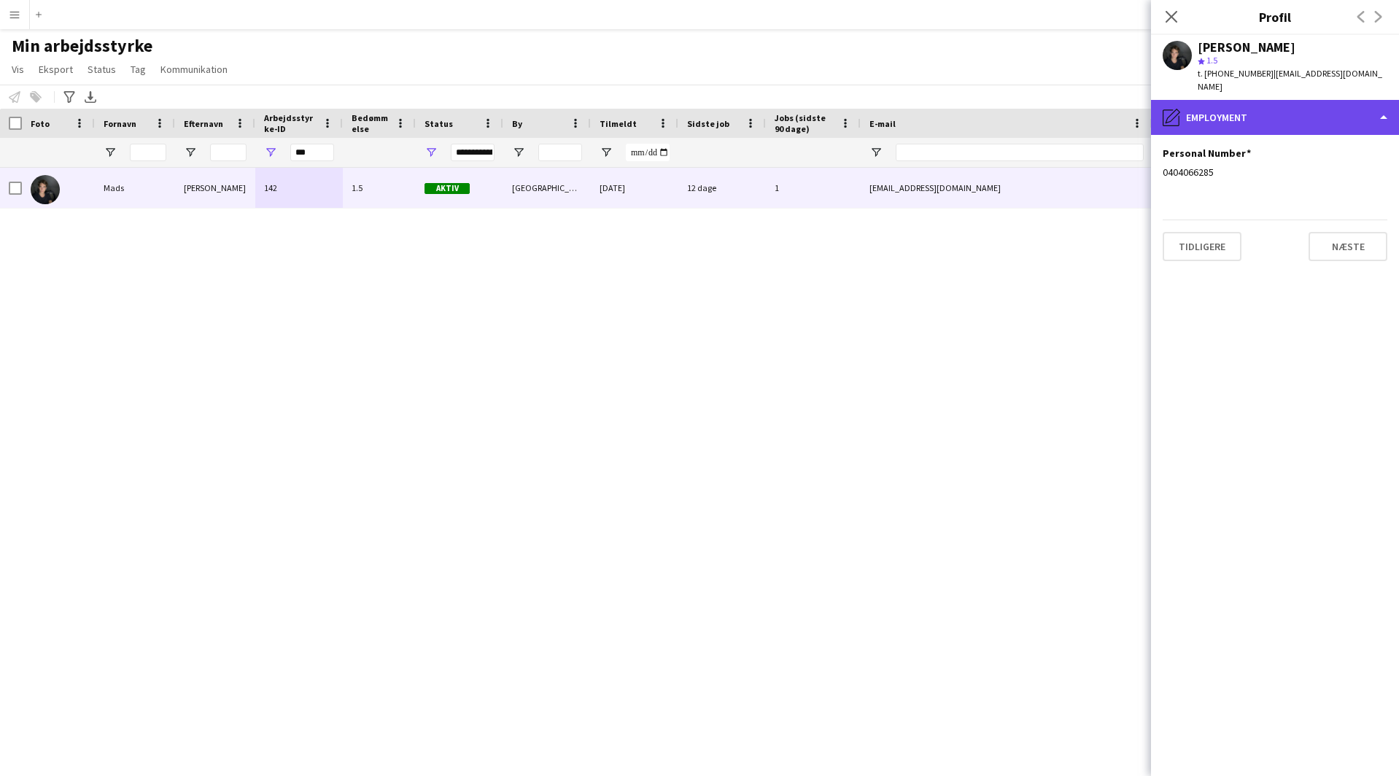
click at [1259, 115] on div "pencil4 Employment" at bounding box center [1275, 117] width 248 height 35
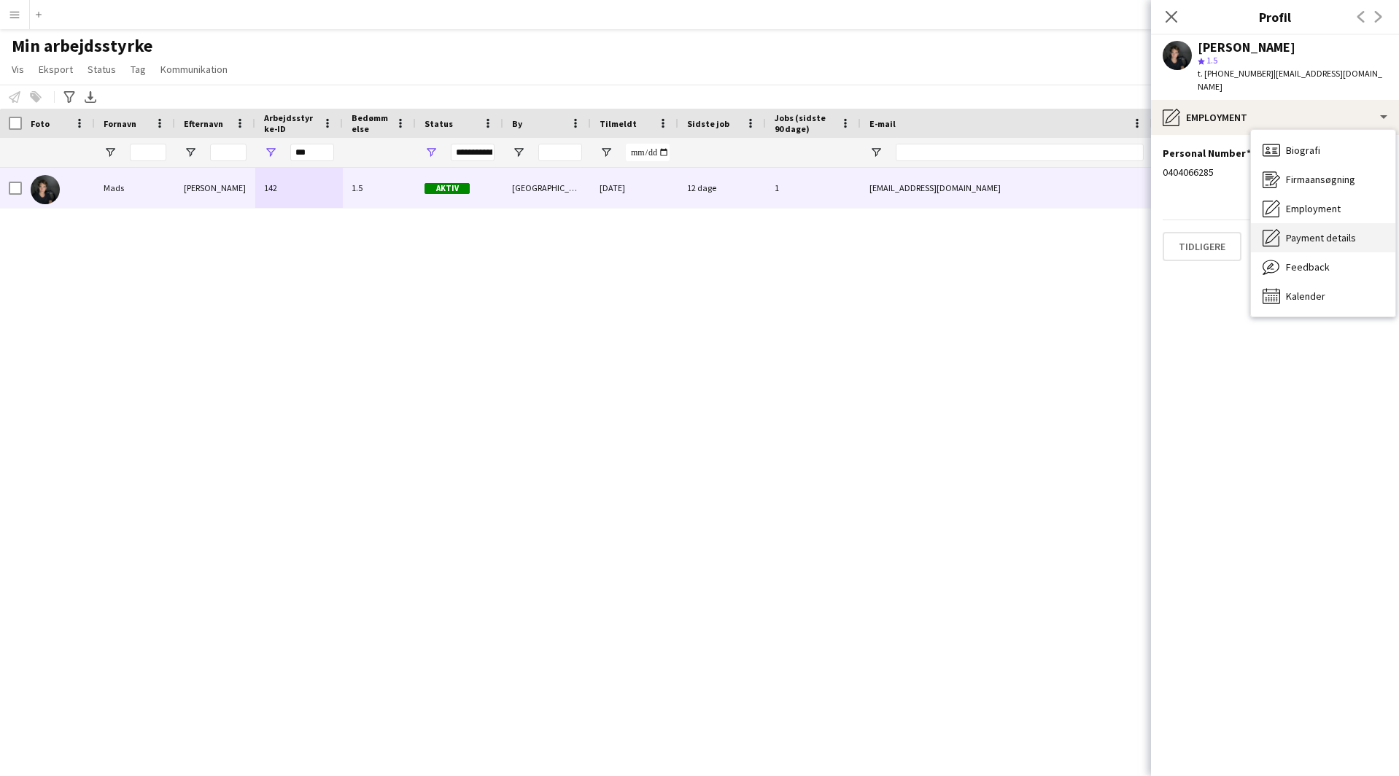
click at [1310, 229] on div "Payment details Payment details" at bounding box center [1323, 237] width 144 height 29
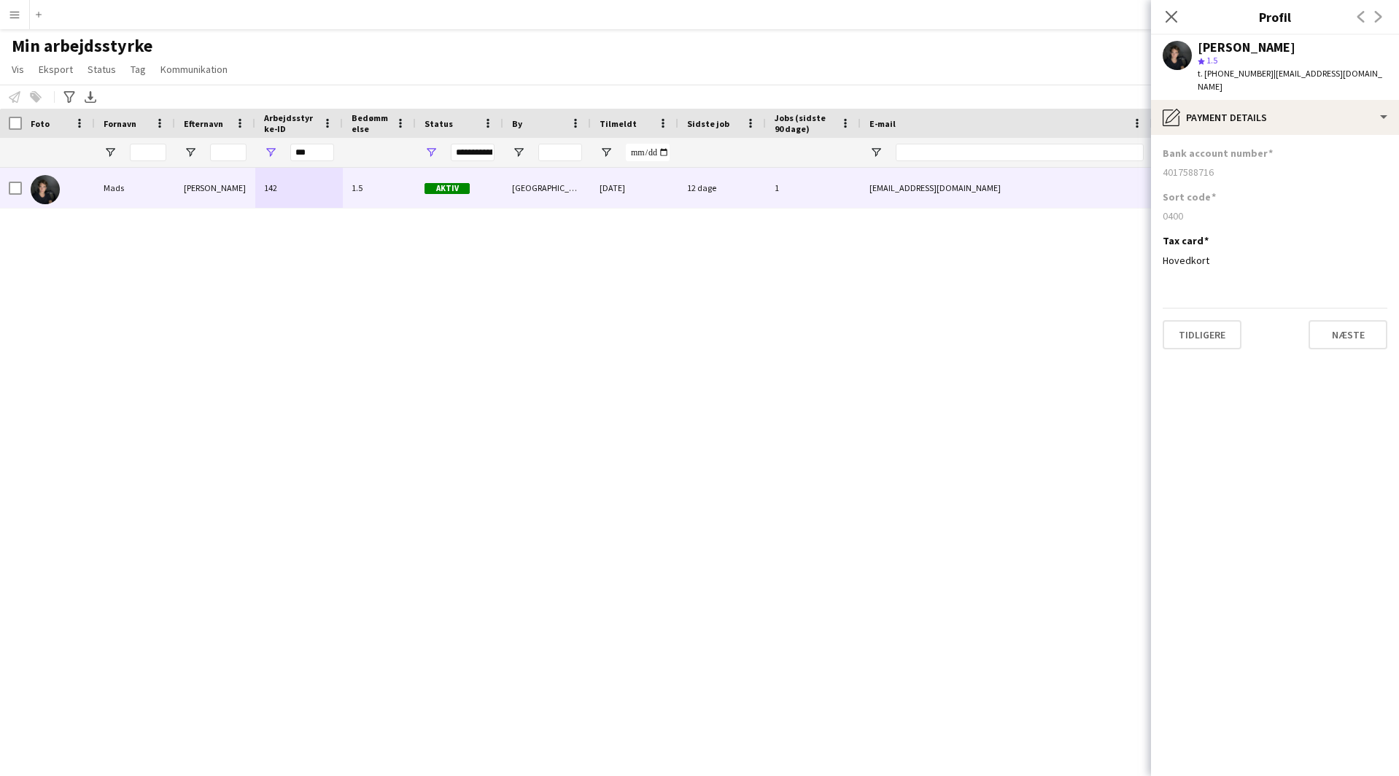
click at [1173, 210] on div "0400" at bounding box center [1275, 215] width 225 height 13
click at [1189, 175] on div "4017588716" at bounding box center [1275, 172] width 225 height 13
click at [1169, 12] on icon "Luk pop-in" at bounding box center [1171, 16] width 14 height 14
